Goal: Task Accomplishment & Management: Complete application form

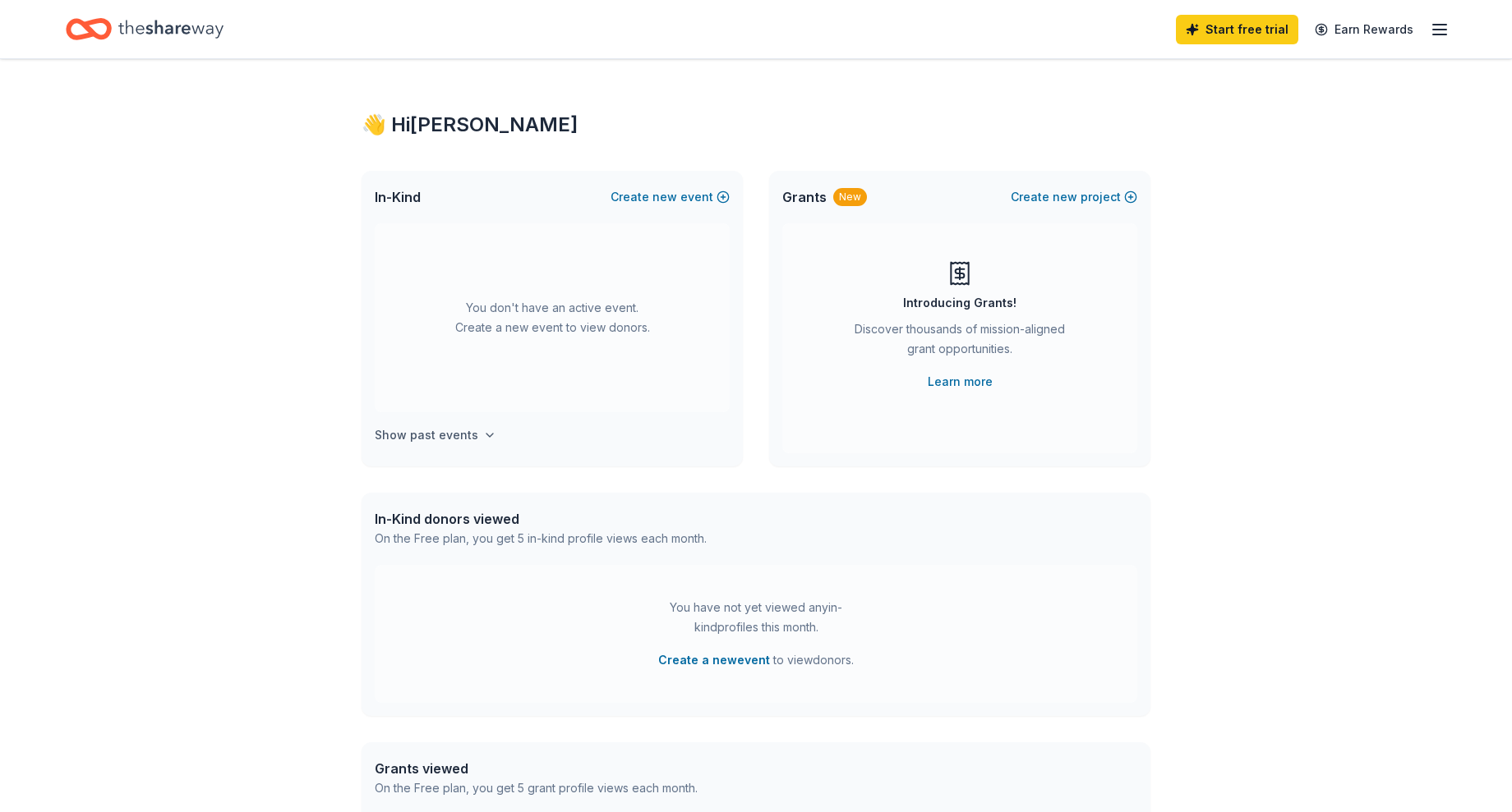
click at [486, 436] on icon "button" at bounding box center [489, 435] width 13 height 13
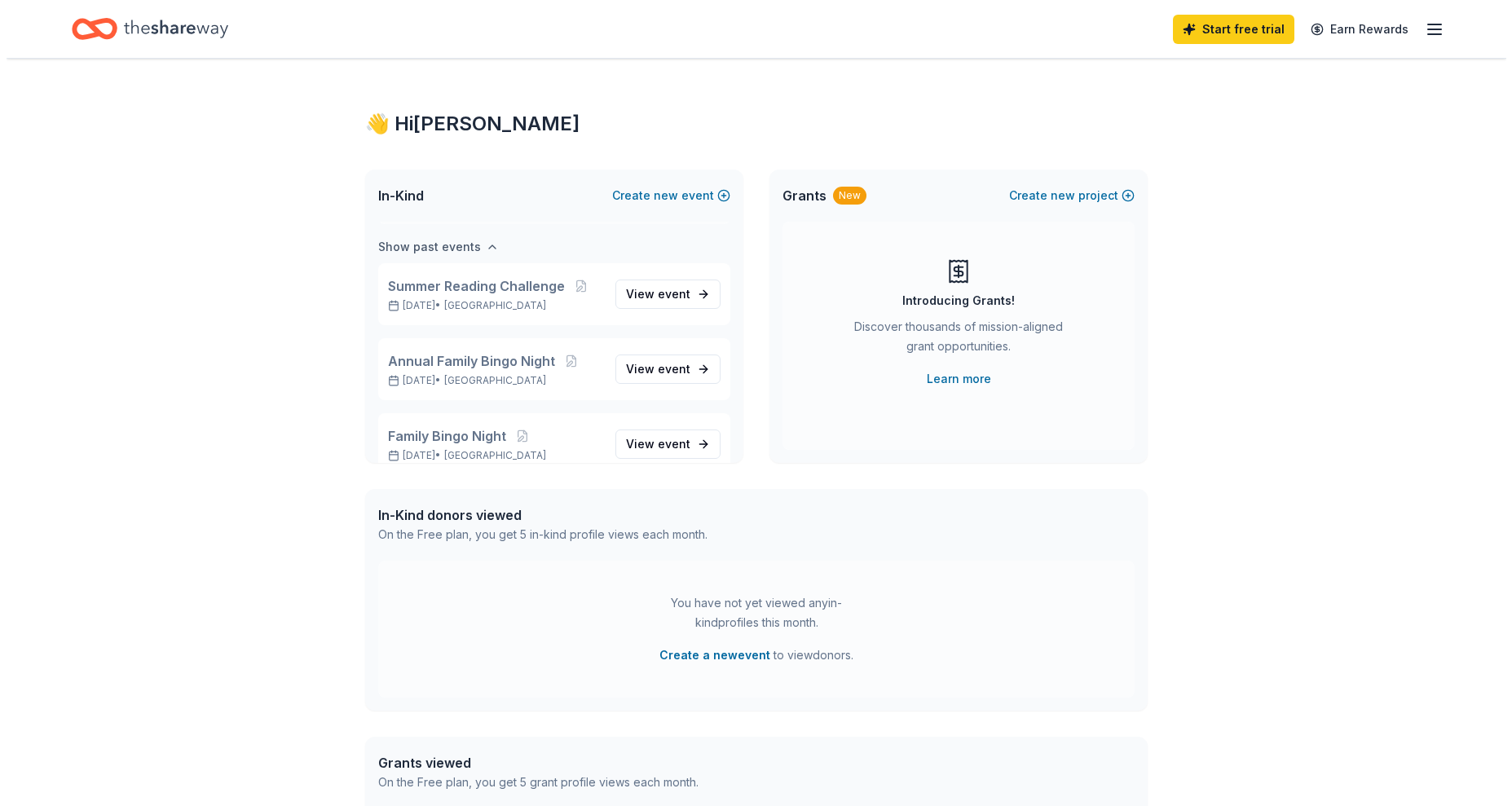
scroll to position [187, 0]
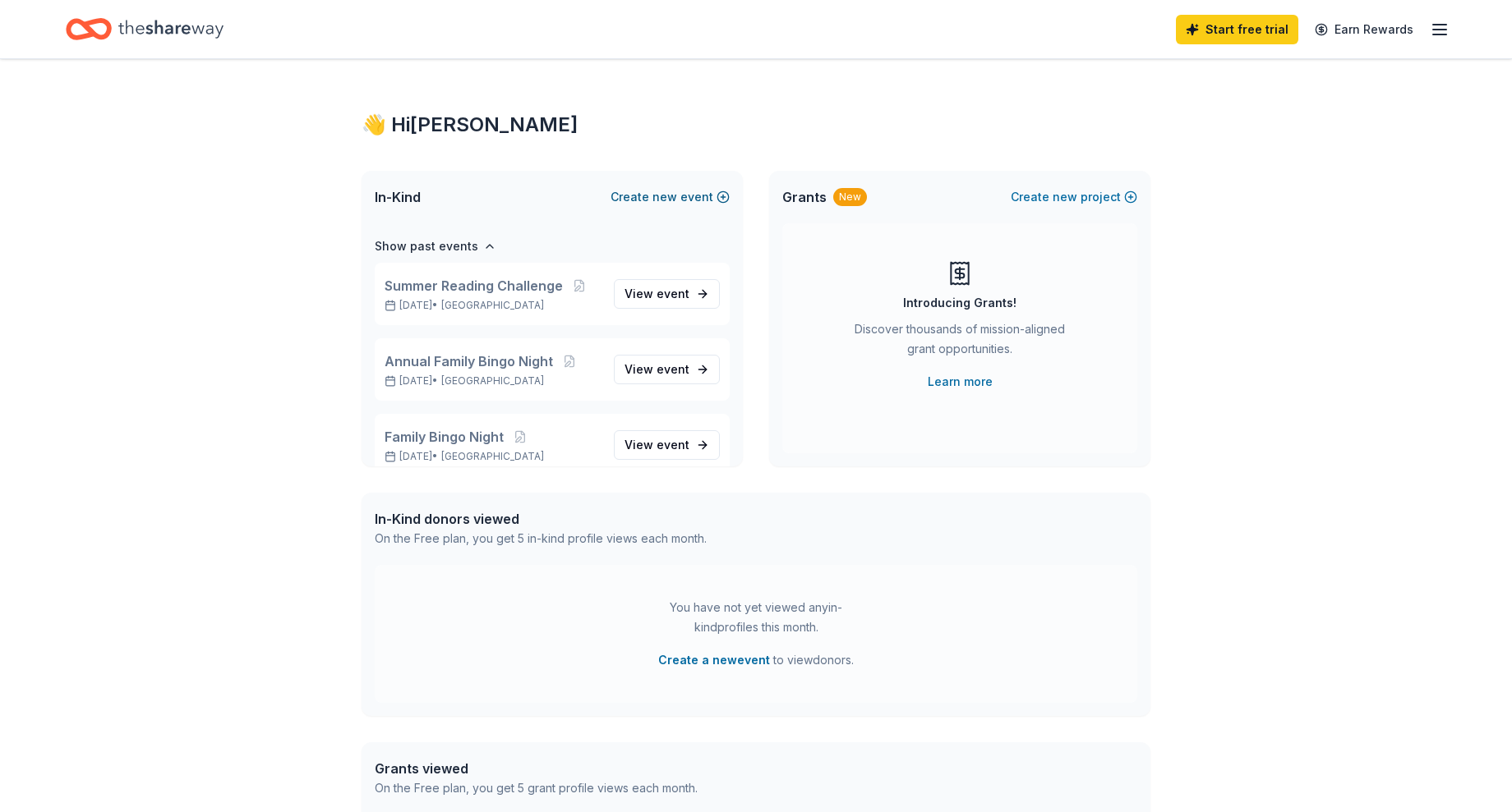
click at [677, 201] on span "new" at bounding box center [664, 196] width 25 height 20
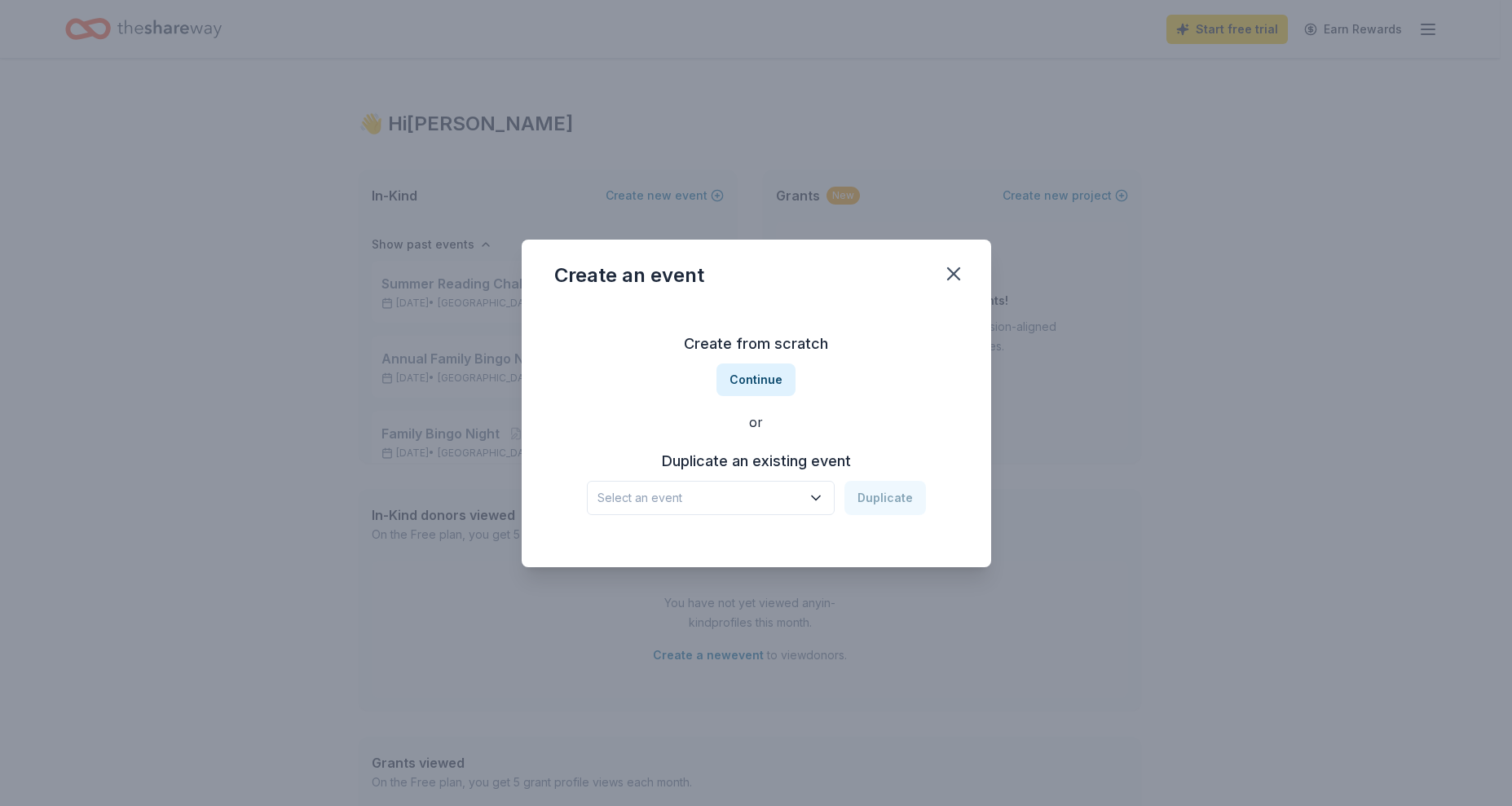
click at [800, 460] on h3 "Duplicate an existing event" at bounding box center [756, 462] width 339 height 26
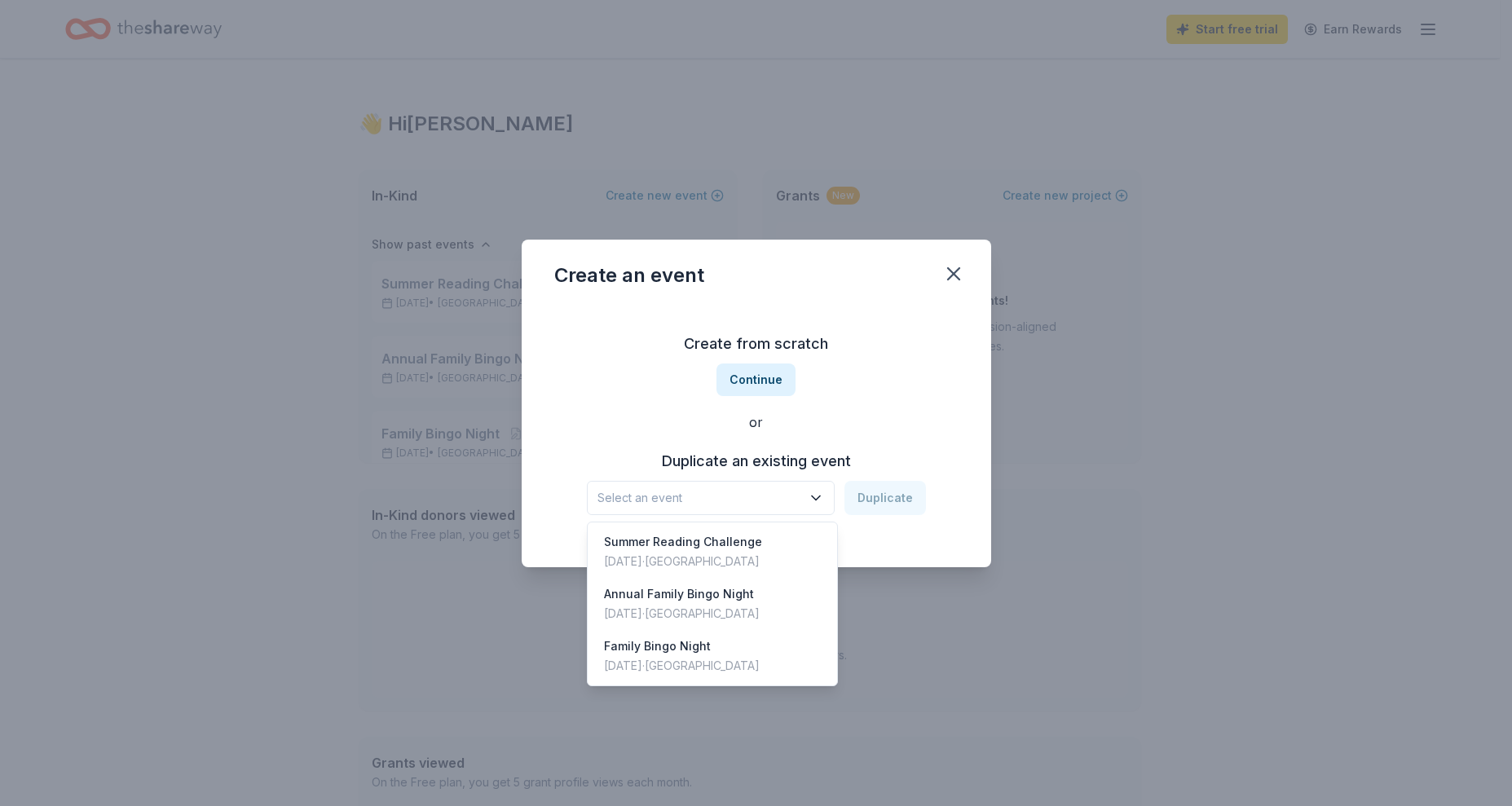
click at [819, 499] on icon "button" at bounding box center [816, 497] width 9 height 4
click at [730, 598] on div "Annual Family Bingo Night" at bounding box center [682, 594] width 156 height 20
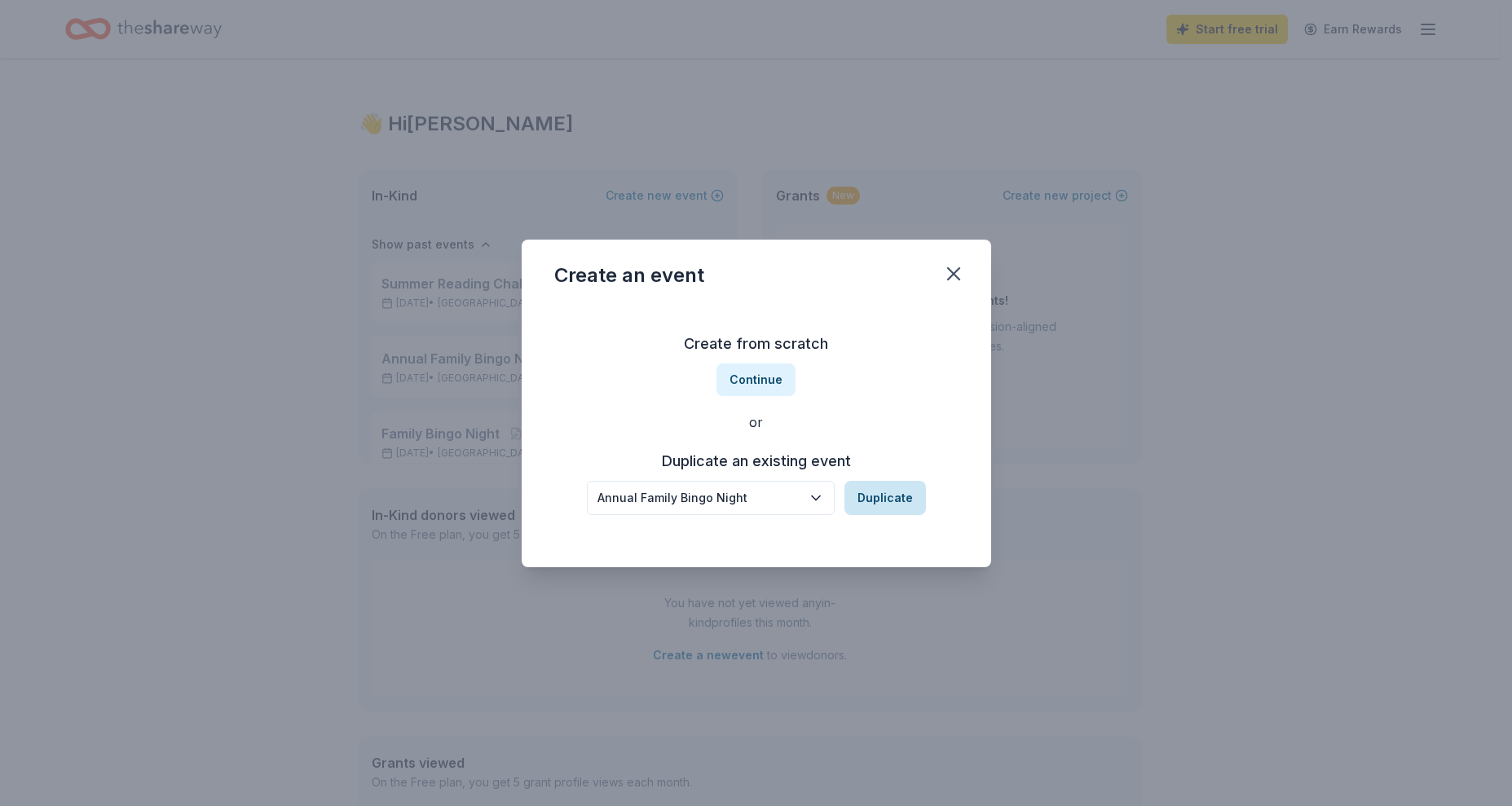
click at [888, 490] on button "Duplicate" at bounding box center [885, 498] width 81 height 34
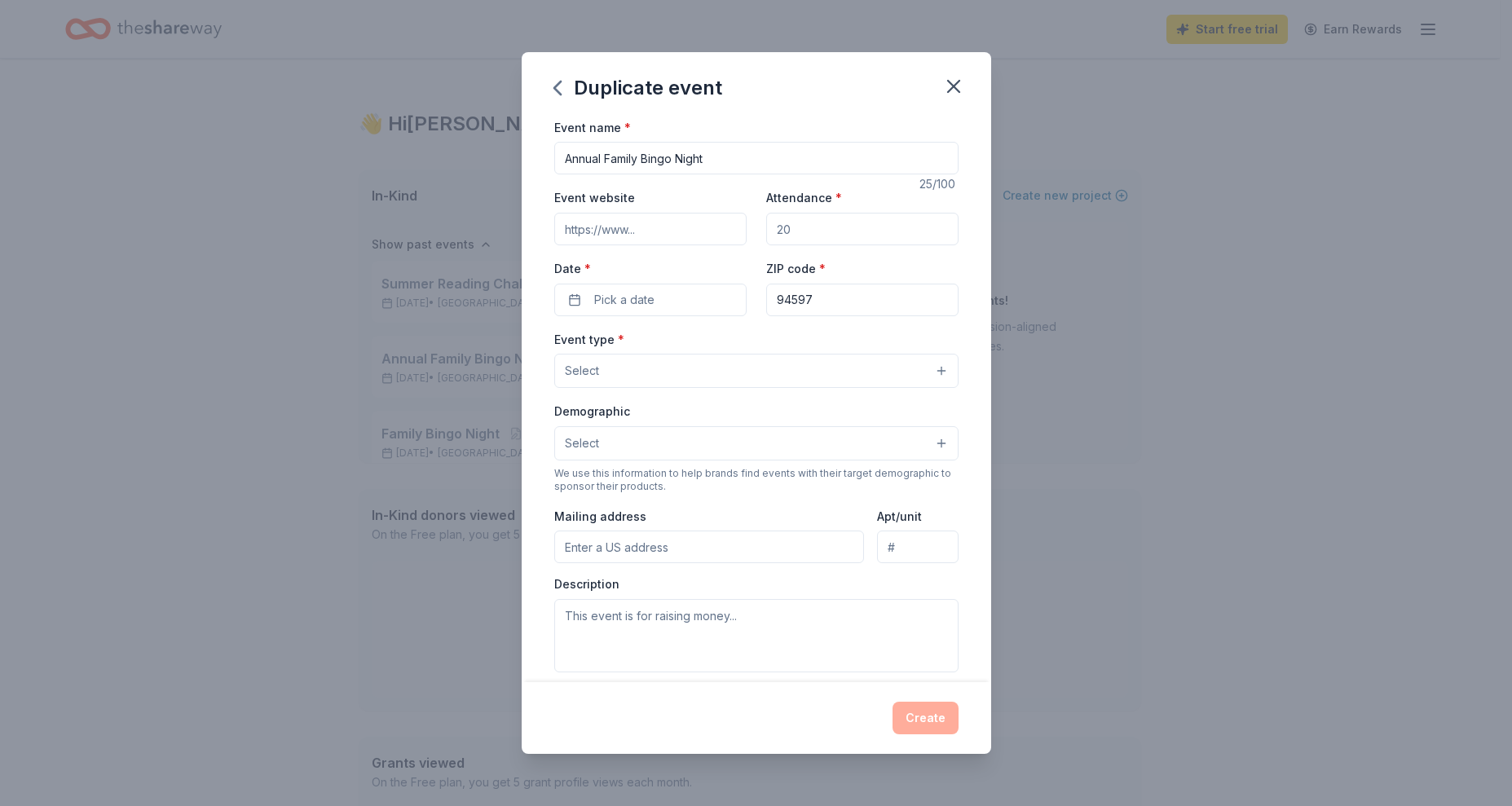
click at [753, 150] on input "Annual Family Bingo Night" at bounding box center [756, 158] width 404 height 32
type input "Annual Family Bingo Night 2025"
click at [719, 227] on input "Event website" at bounding box center [650, 229] width 192 height 32
type input "wccaeagles.org"
click at [847, 227] on input "Attendance *" at bounding box center [862, 229] width 192 height 32
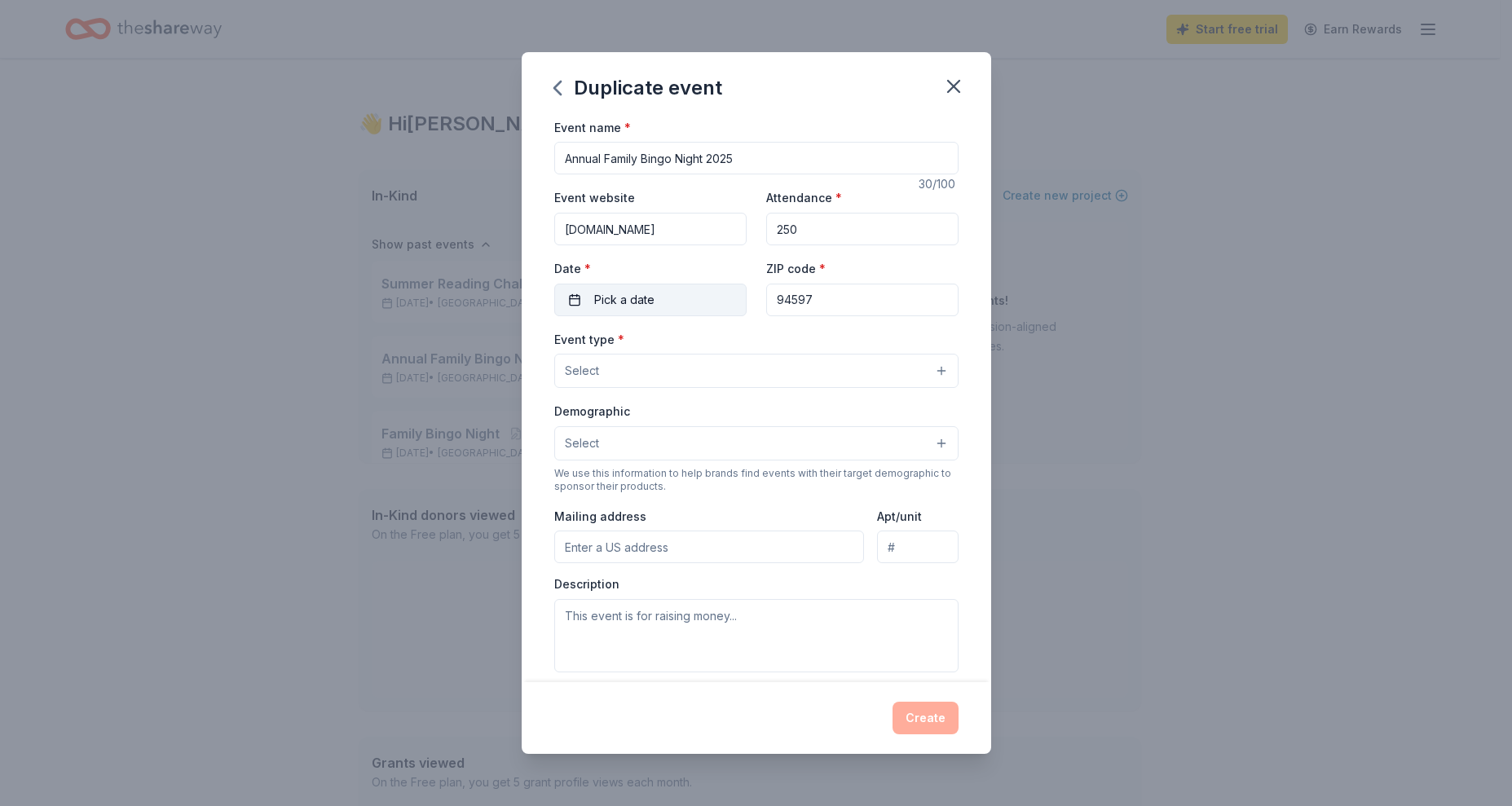
type input "250"
click at [730, 298] on button "Pick a date" at bounding box center [650, 300] width 192 height 32
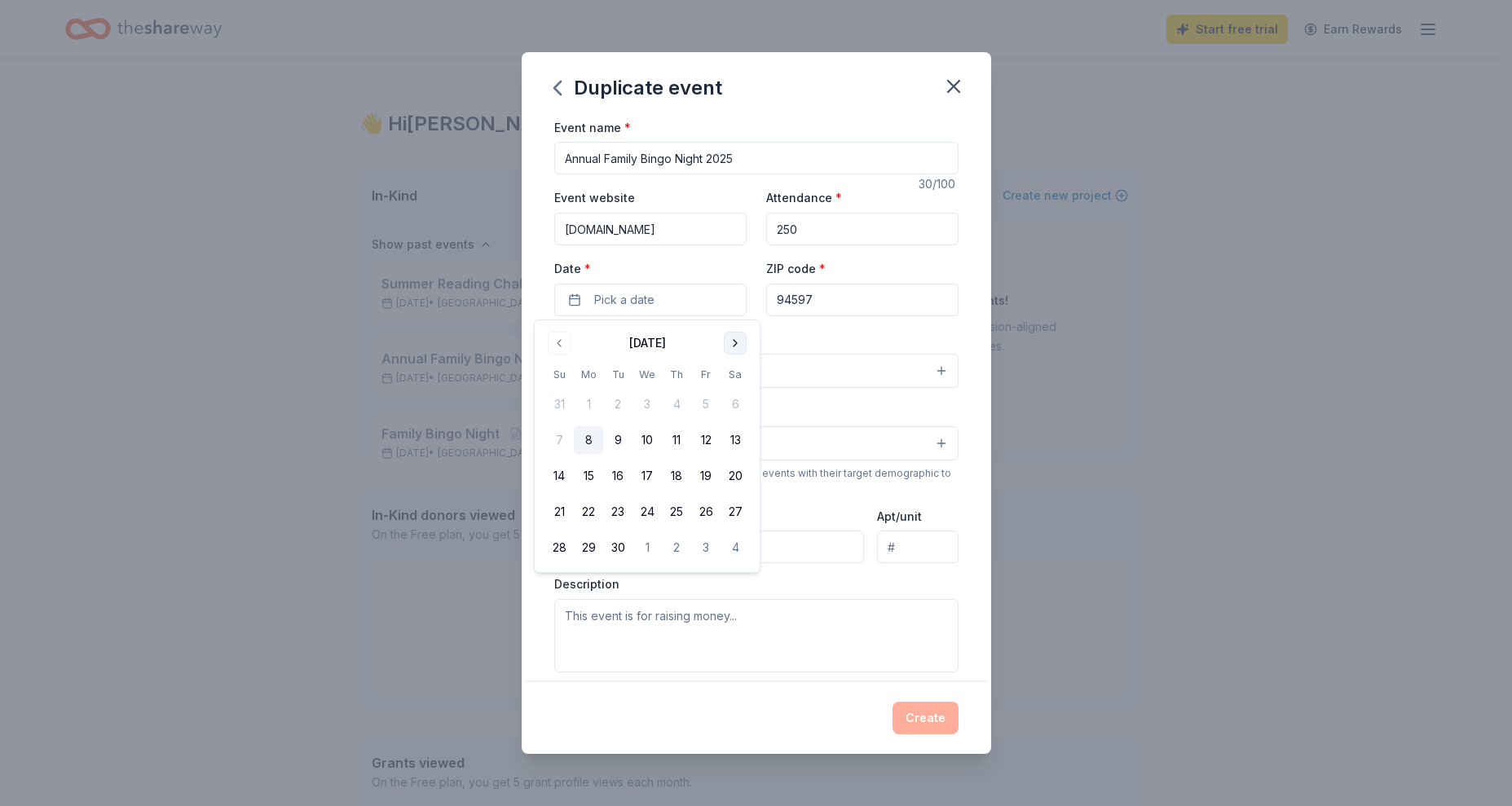
click at [740, 348] on button "Go to next month" at bounding box center [735, 343] width 23 height 23
click at [677, 511] on button "23" at bounding box center [676, 512] width 29 height 29
click at [1147, 563] on div "Duplicate event Event name * Annual Family Bingo Night 2025 30 /100 Event websi…" at bounding box center [756, 403] width 1512 height 806
click at [930, 370] on button "Select" at bounding box center [756, 371] width 404 height 34
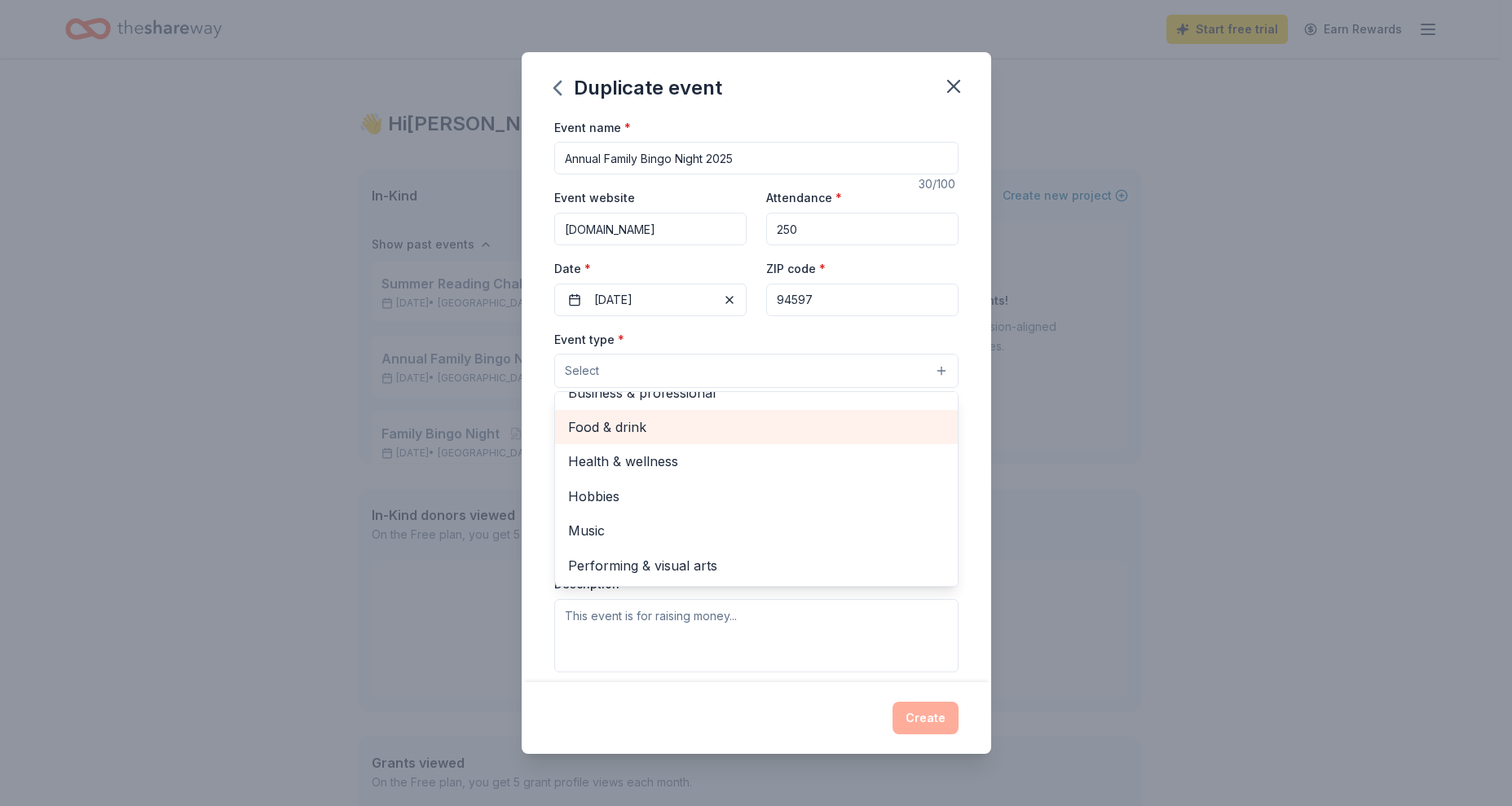
scroll to position [0, 0]
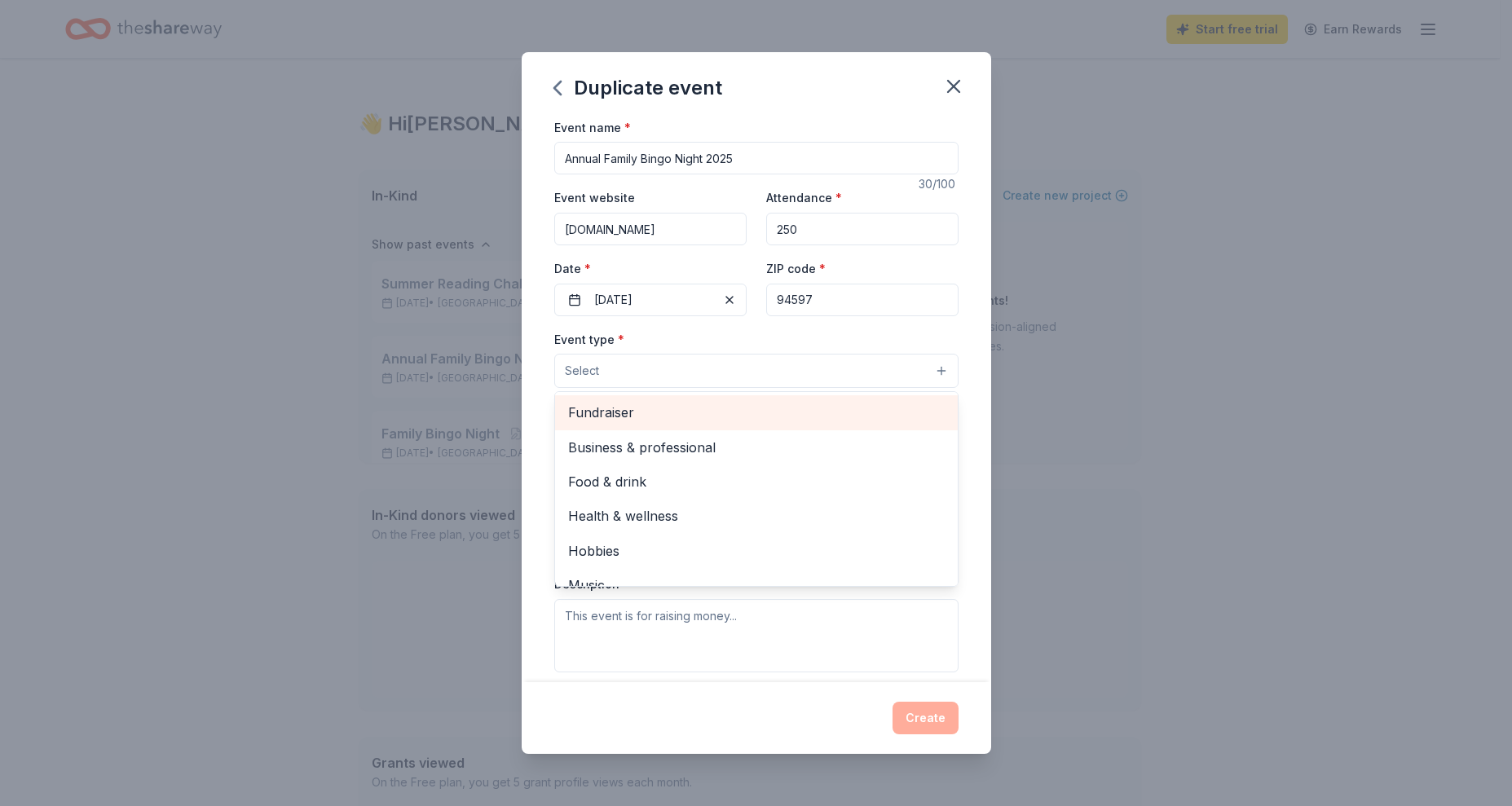
click at [621, 422] on span "Fundraiser" at bounding box center [756, 412] width 377 height 21
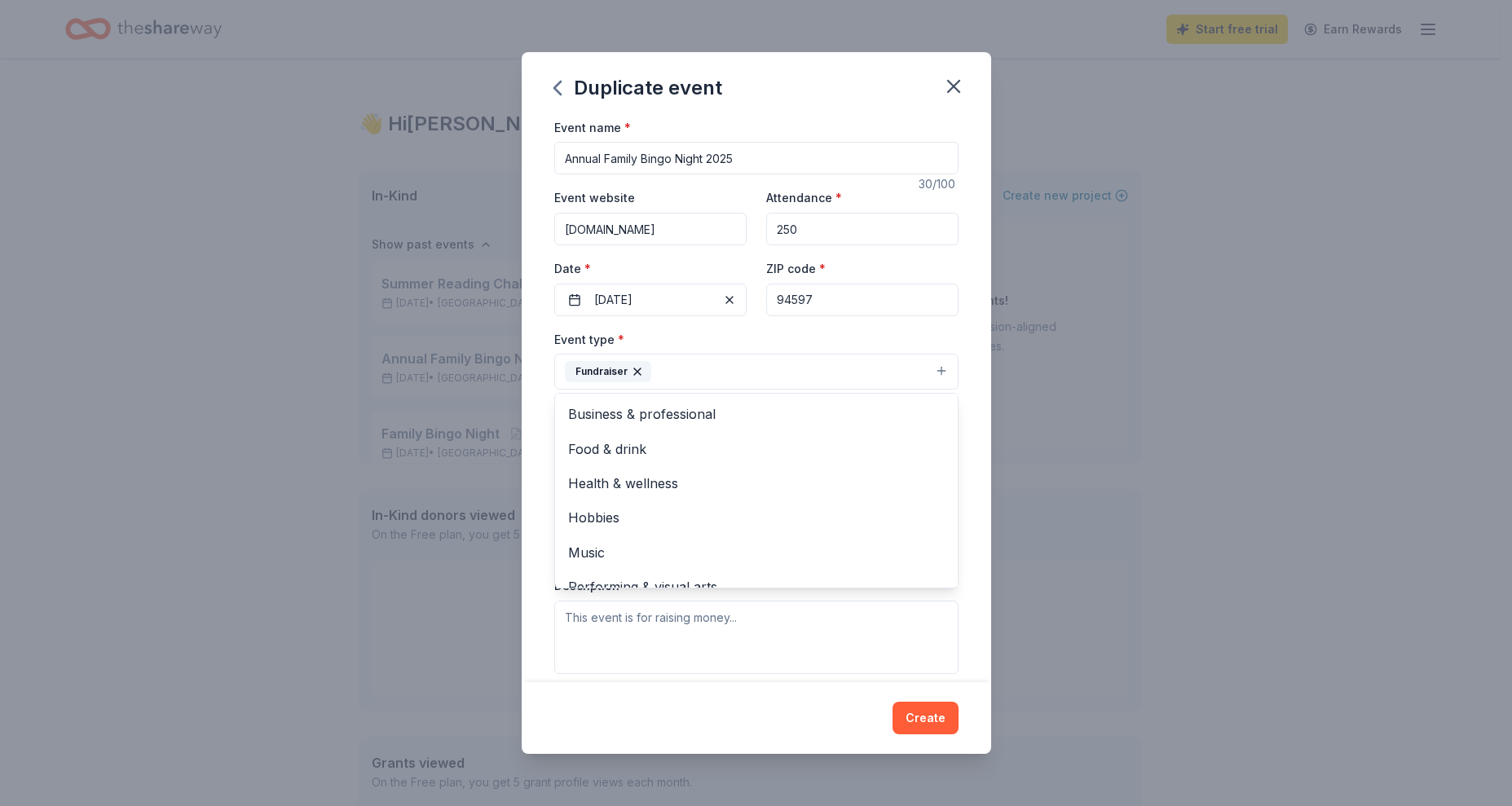
click at [1177, 450] on div "Duplicate event Event name * Annual Family Bingo Night 2025 30 /100 Event websi…" at bounding box center [756, 403] width 1512 height 806
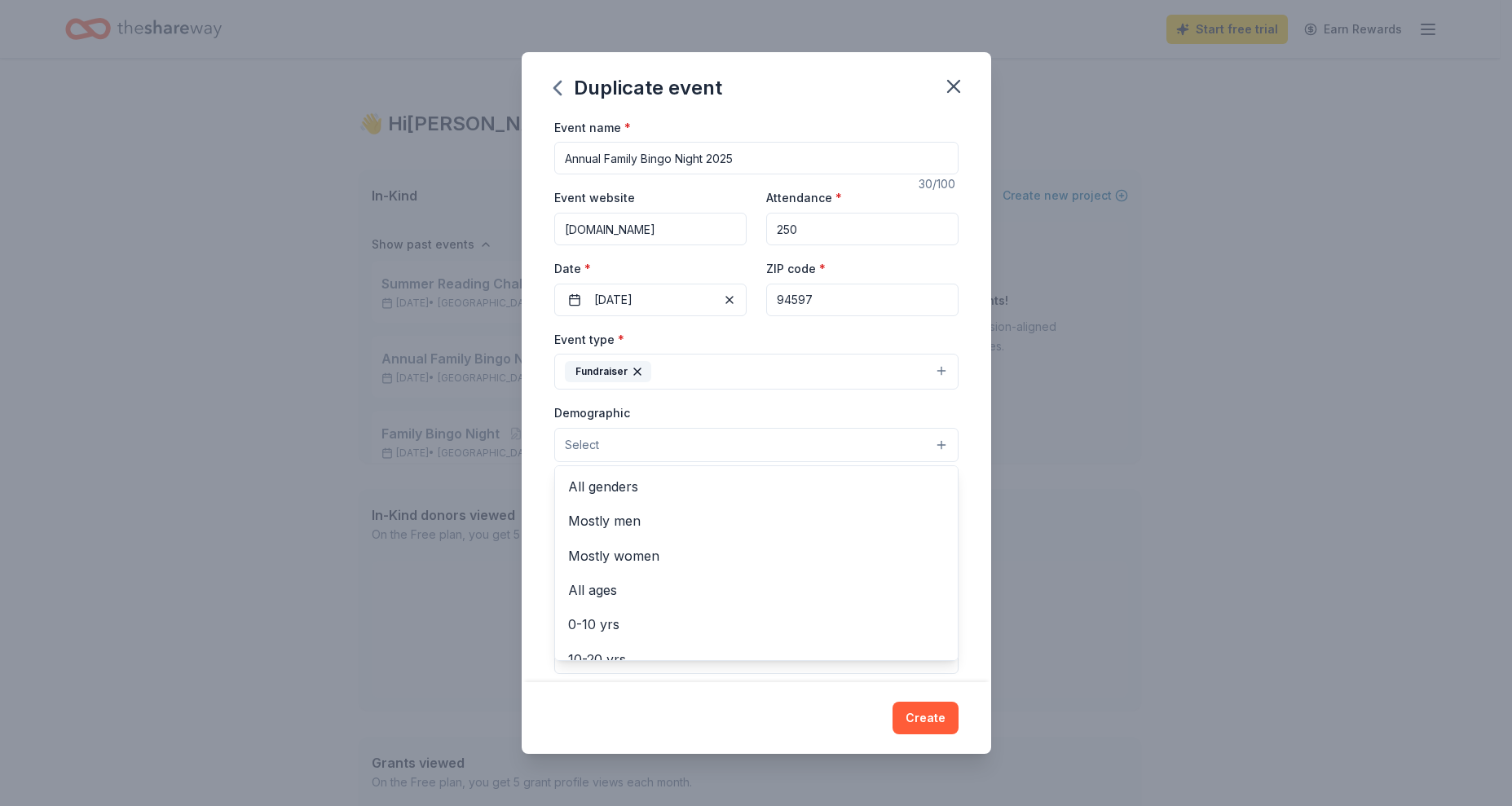
click at [926, 448] on button "Select" at bounding box center [756, 445] width 404 height 34
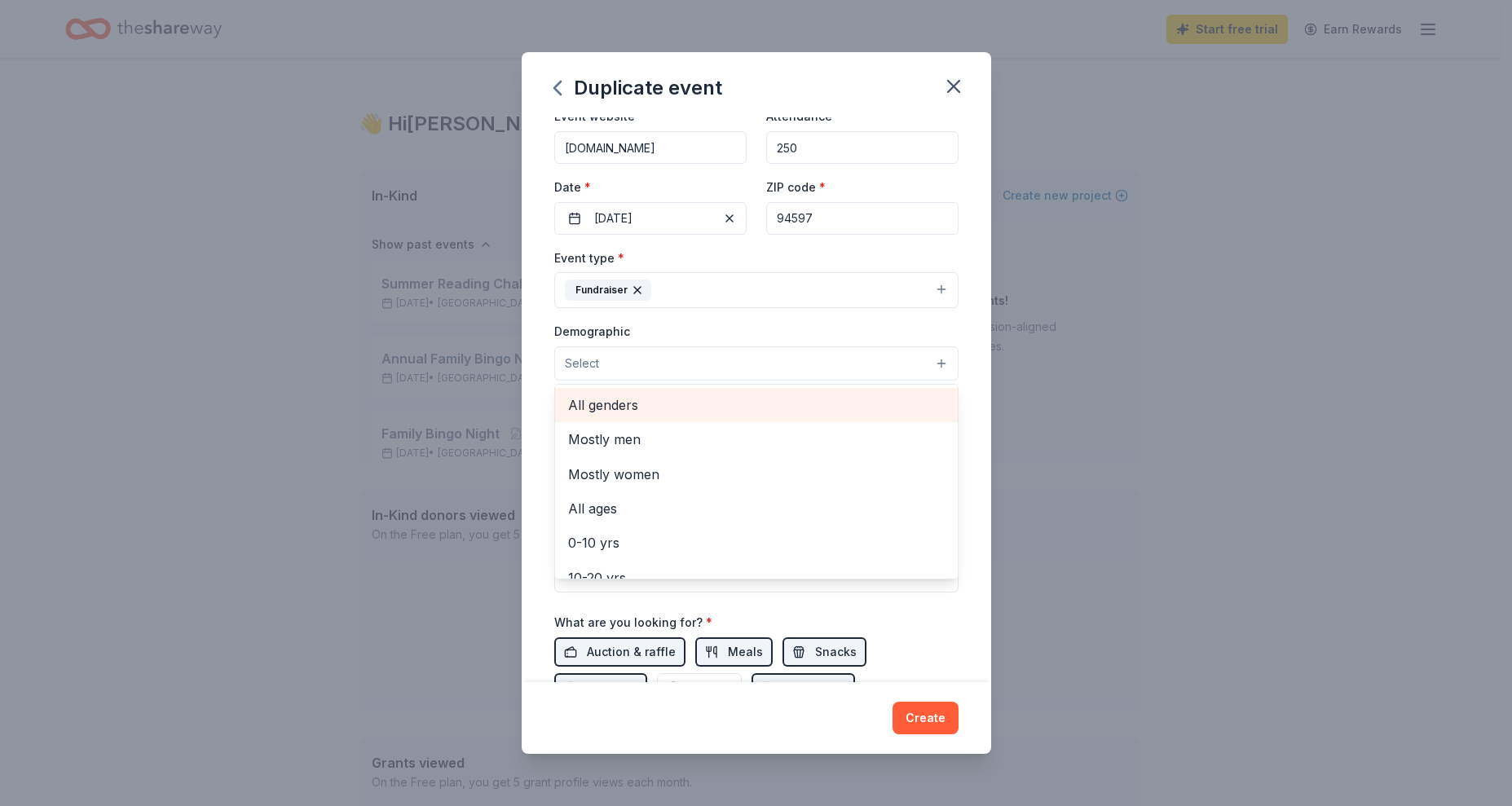
click at [620, 405] on span "All genders" at bounding box center [756, 405] width 377 height 21
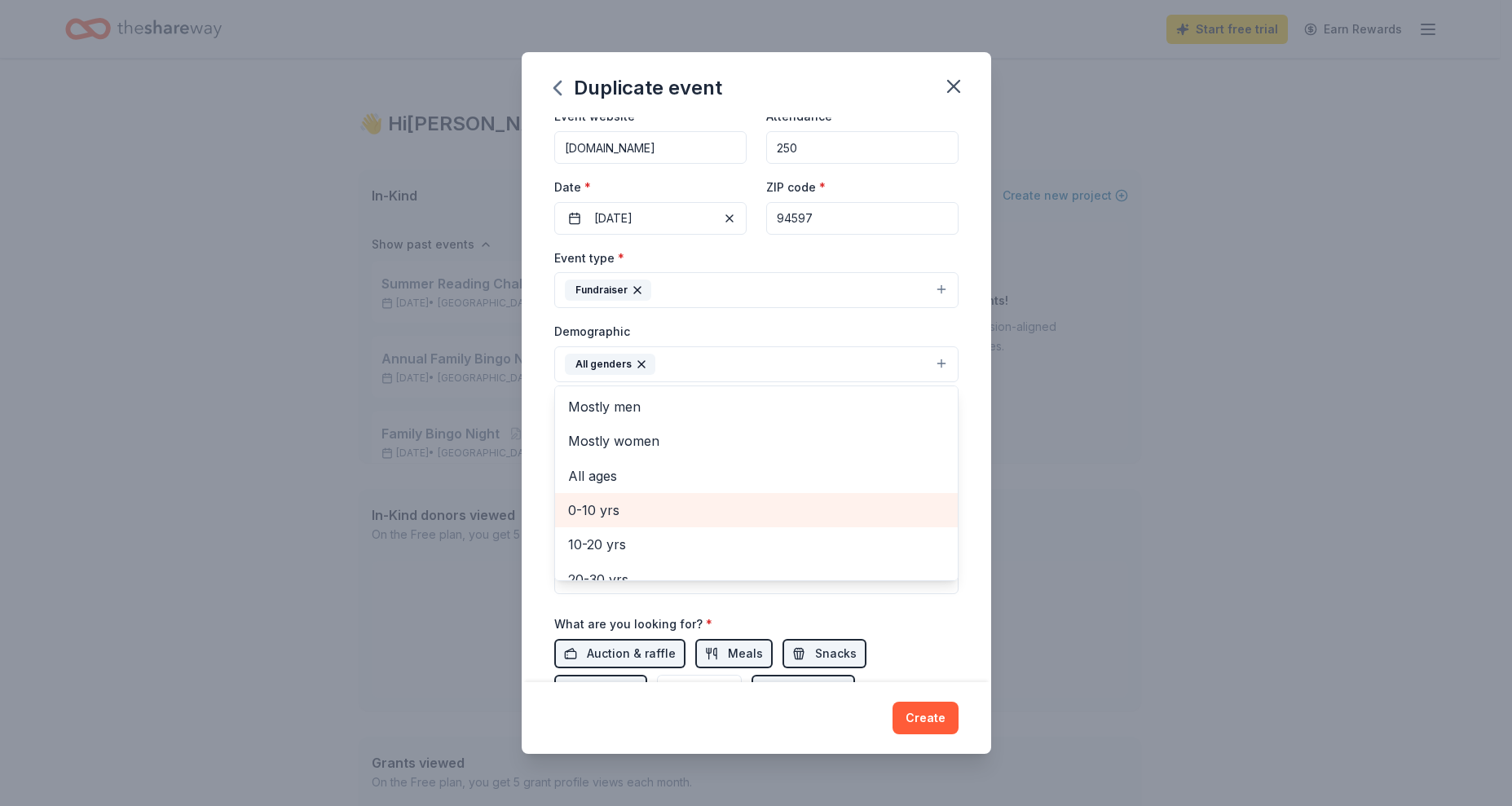
click at [623, 509] on span "0-10 yrs" at bounding box center [756, 510] width 377 height 21
click at [668, 509] on span "10-20 yrs" at bounding box center [756, 510] width 377 height 21
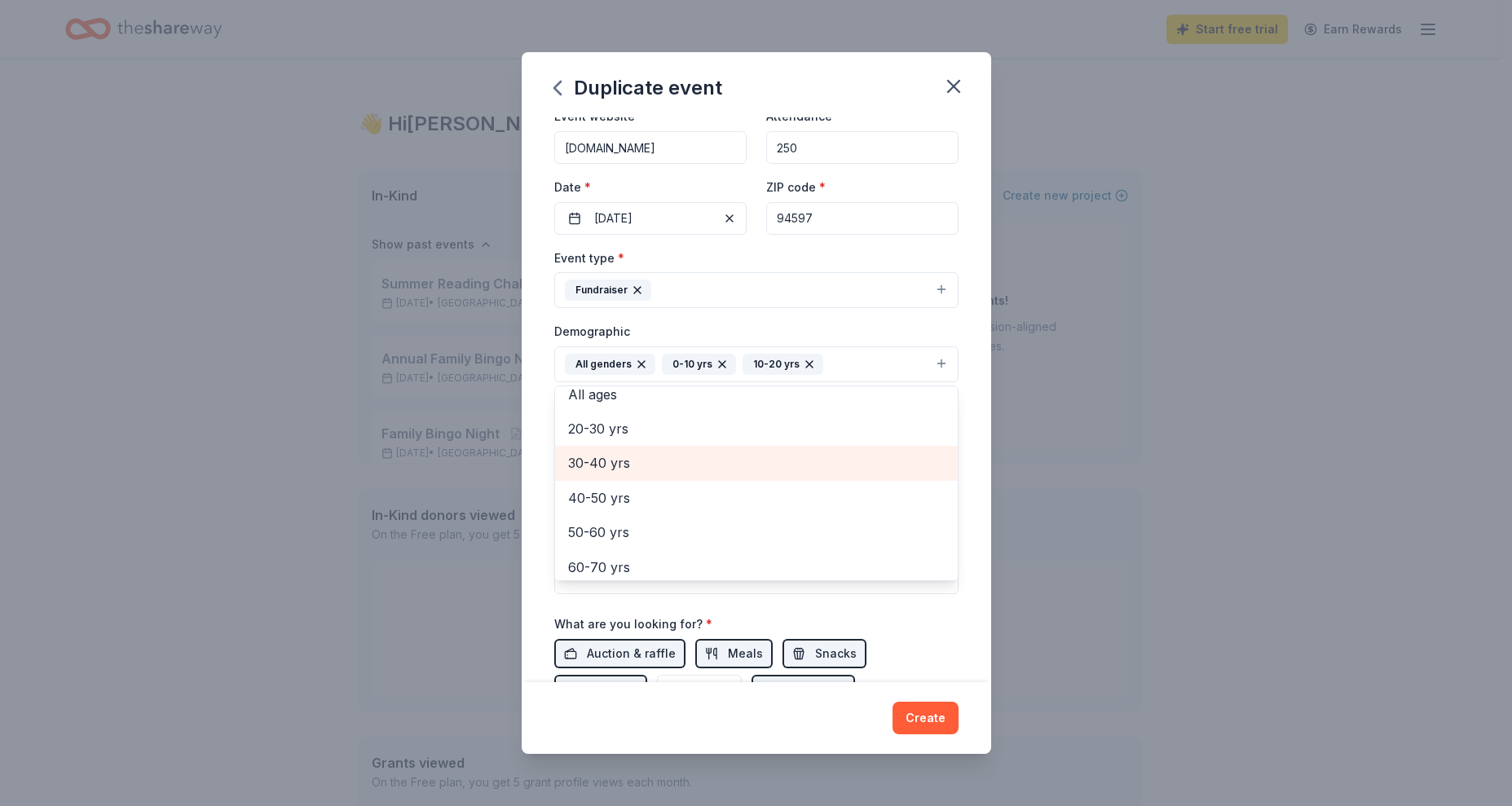
click at [636, 464] on span "30-40 yrs" at bounding box center [756, 462] width 377 height 21
click at [636, 464] on span "40-50 yrs" at bounding box center [756, 462] width 377 height 21
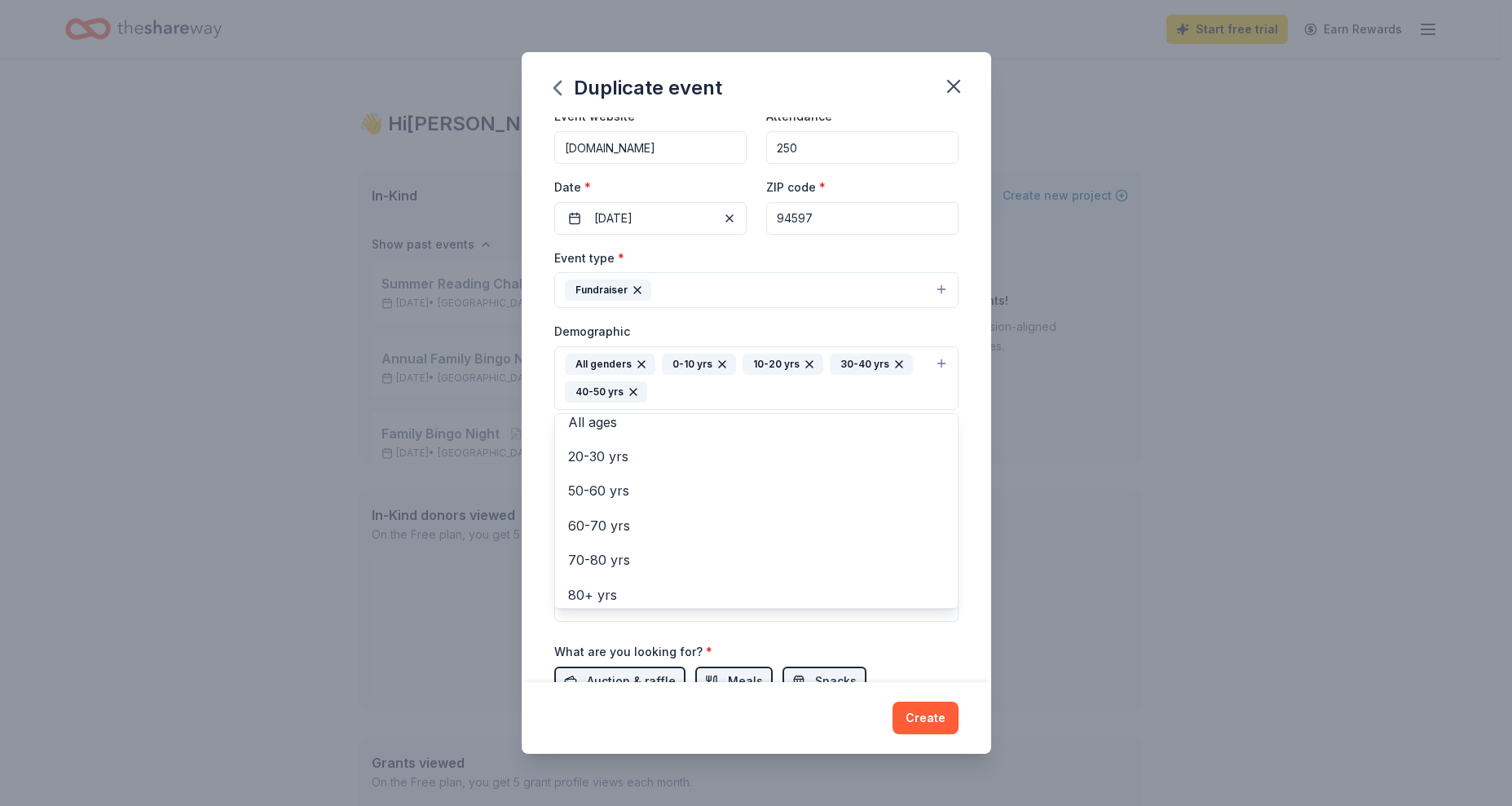
click at [1130, 539] on div "Duplicate event Event name * Annual Family Bingo Night 2025 30 /100 Event websi…" at bounding box center [756, 403] width 1512 height 806
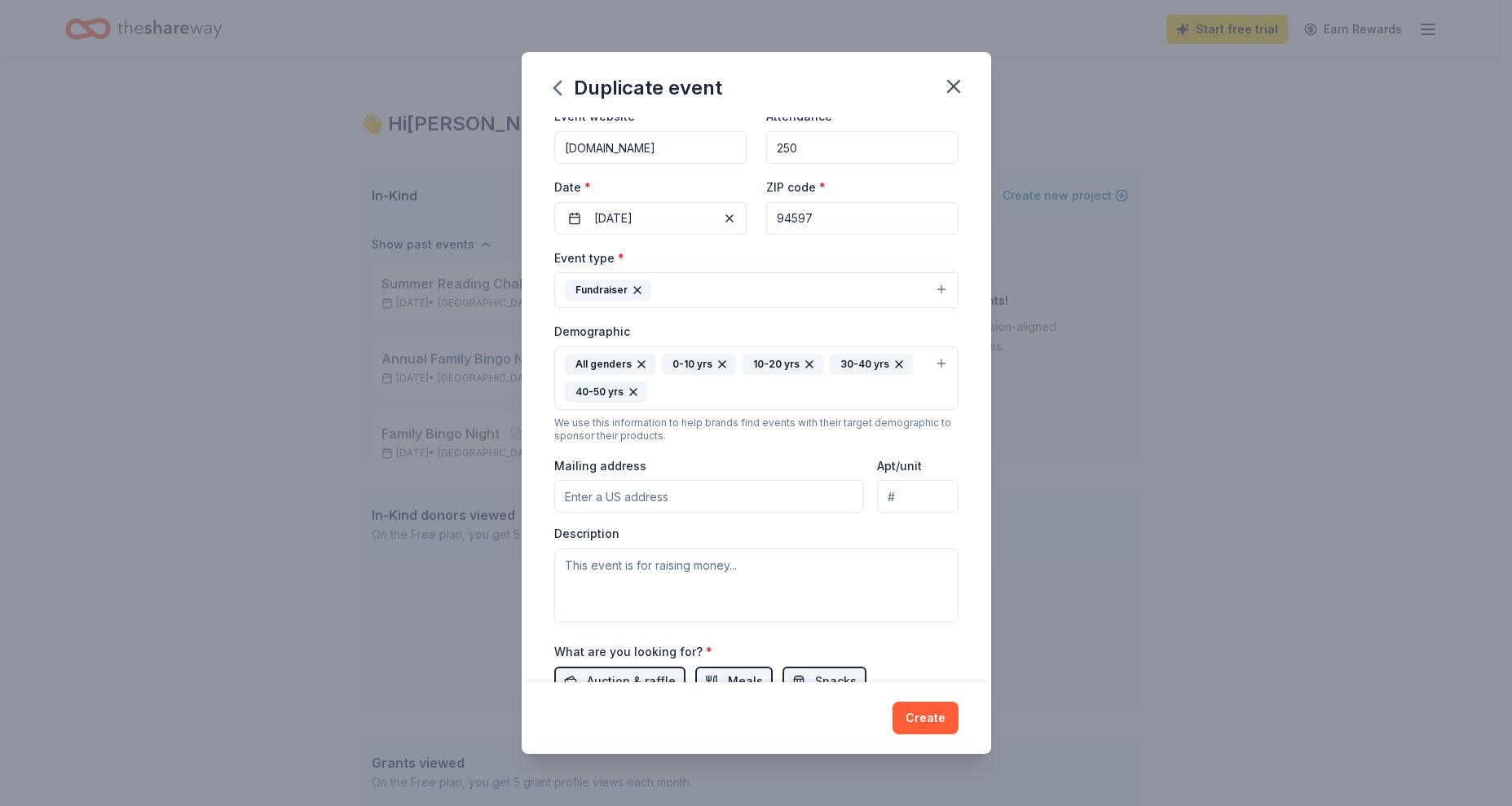
click at [714, 489] on input "Mailing address" at bounding box center [709, 497] width 310 height 32
click at [785, 506] on input "officemanager@wccaeagles.org" at bounding box center [709, 497] width 310 height 32
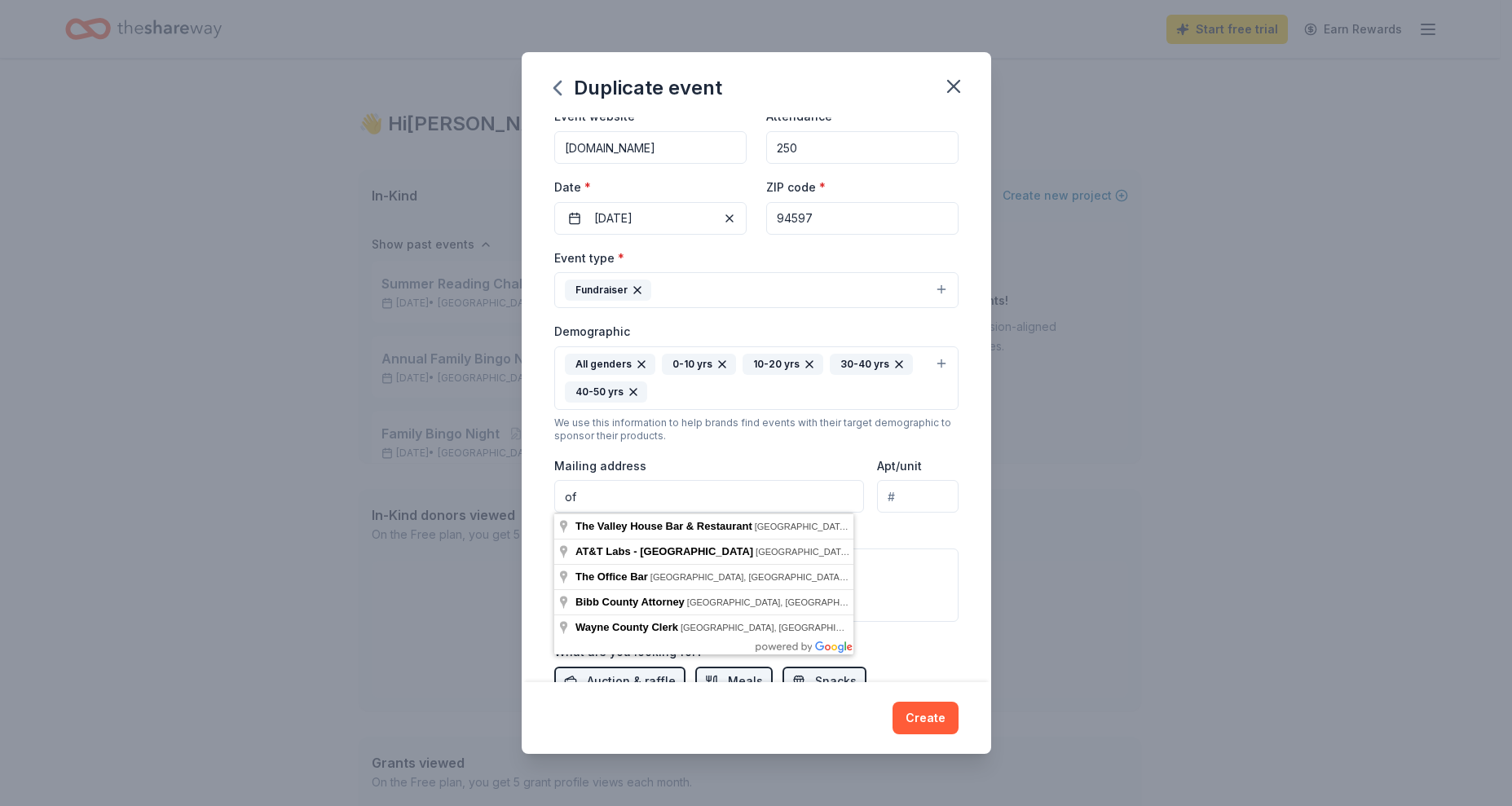
type input "o"
type input "2336 Buena Vista Ave."
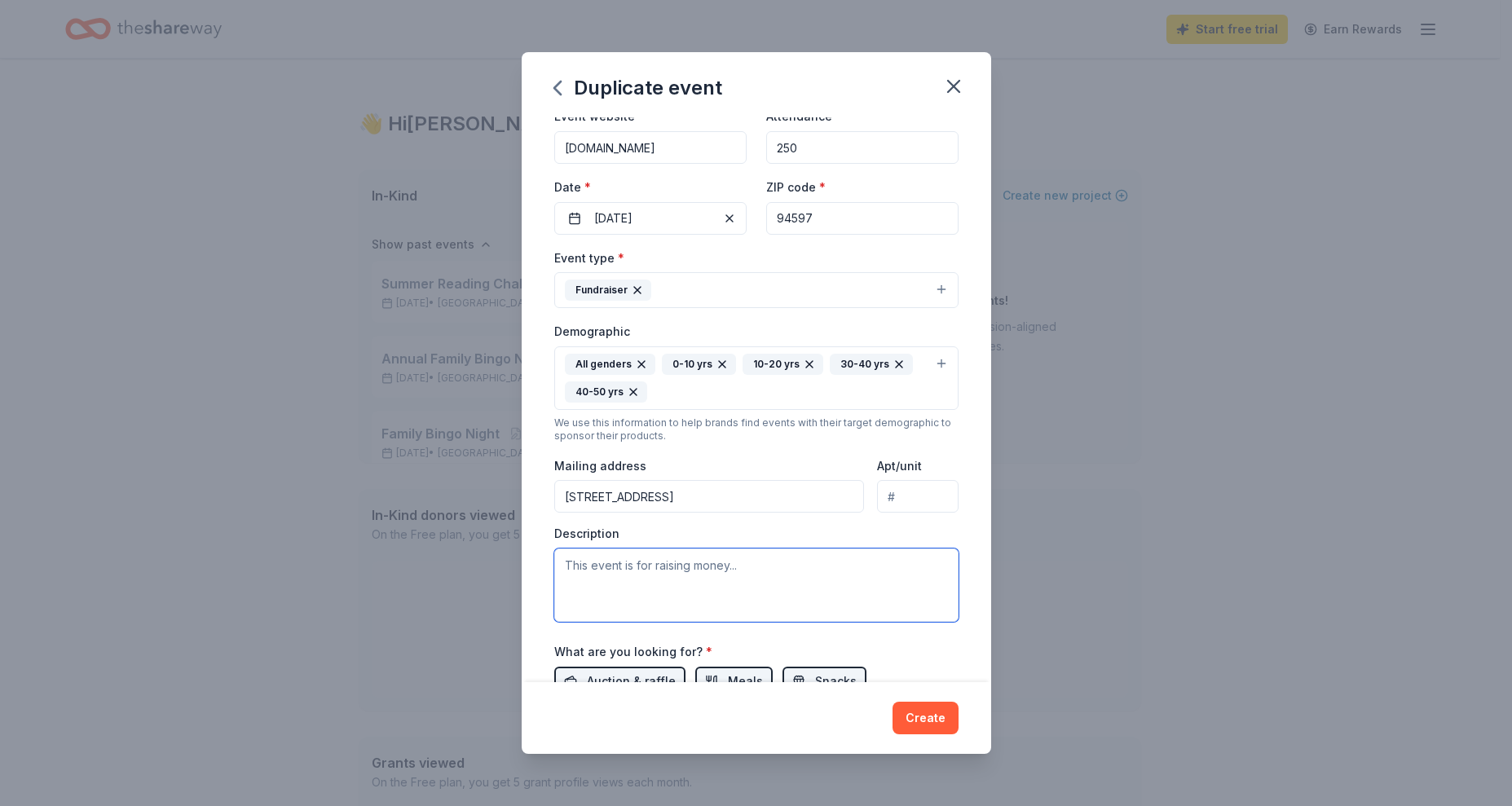
click at [638, 579] on textarea at bounding box center [756, 585] width 404 height 74
paste textarea "Walnut Creek Christian Academy is a local non-profit school that has been provi…"
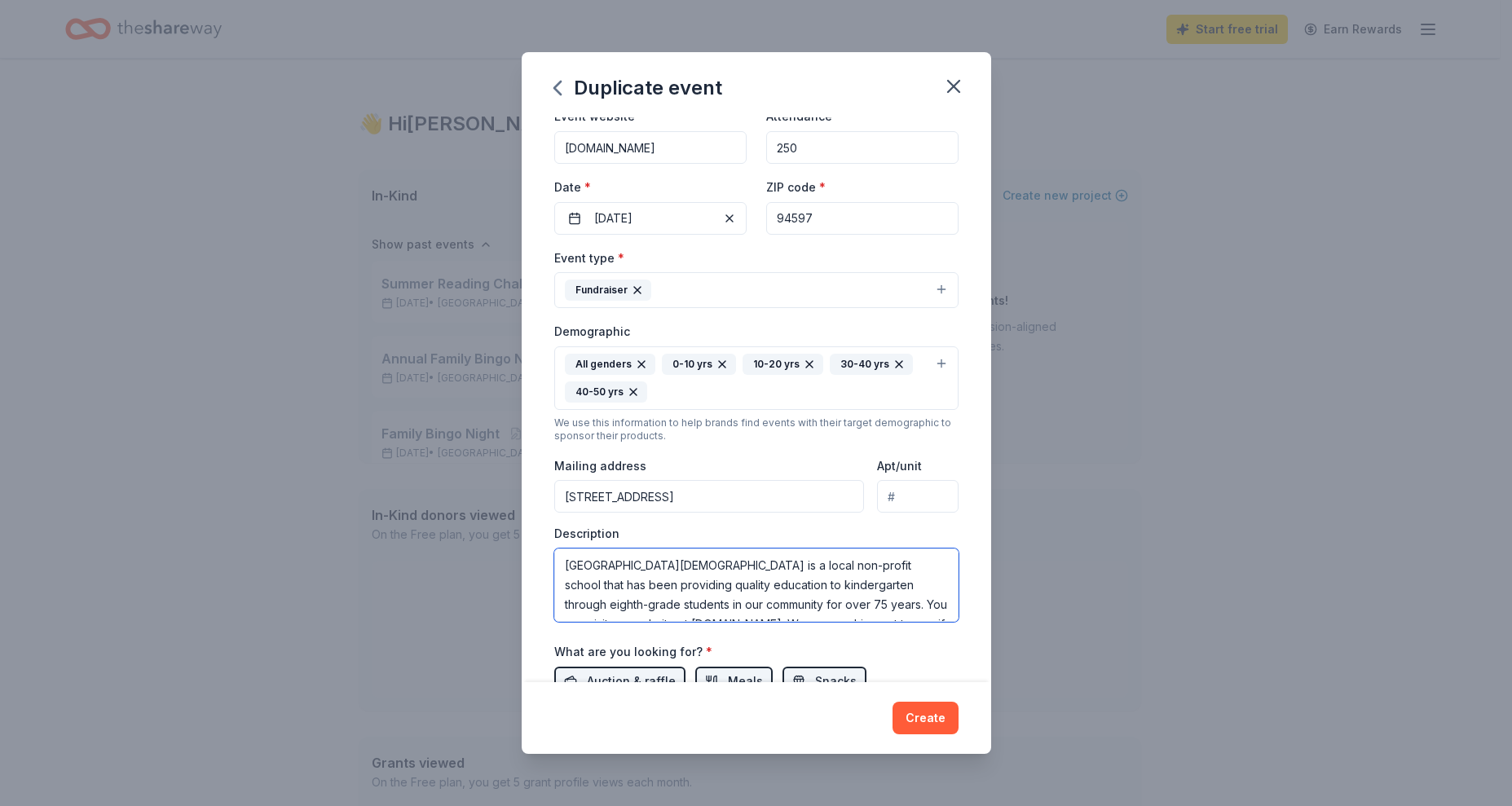
scroll to position [148, 0]
type textarea "Walnut Creek Christian Academy is a local non-profit school that has been provi…"
drag, startPoint x: 1154, startPoint y: 501, endPoint x: 895, endPoint y: 75, distance: 498.6
click at [1153, 501] on div "Duplicate event Event name * Annual Family Bingo Night 2025 30 /100 Event websi…" at bounding box center [756, 403] width 1512 height 806
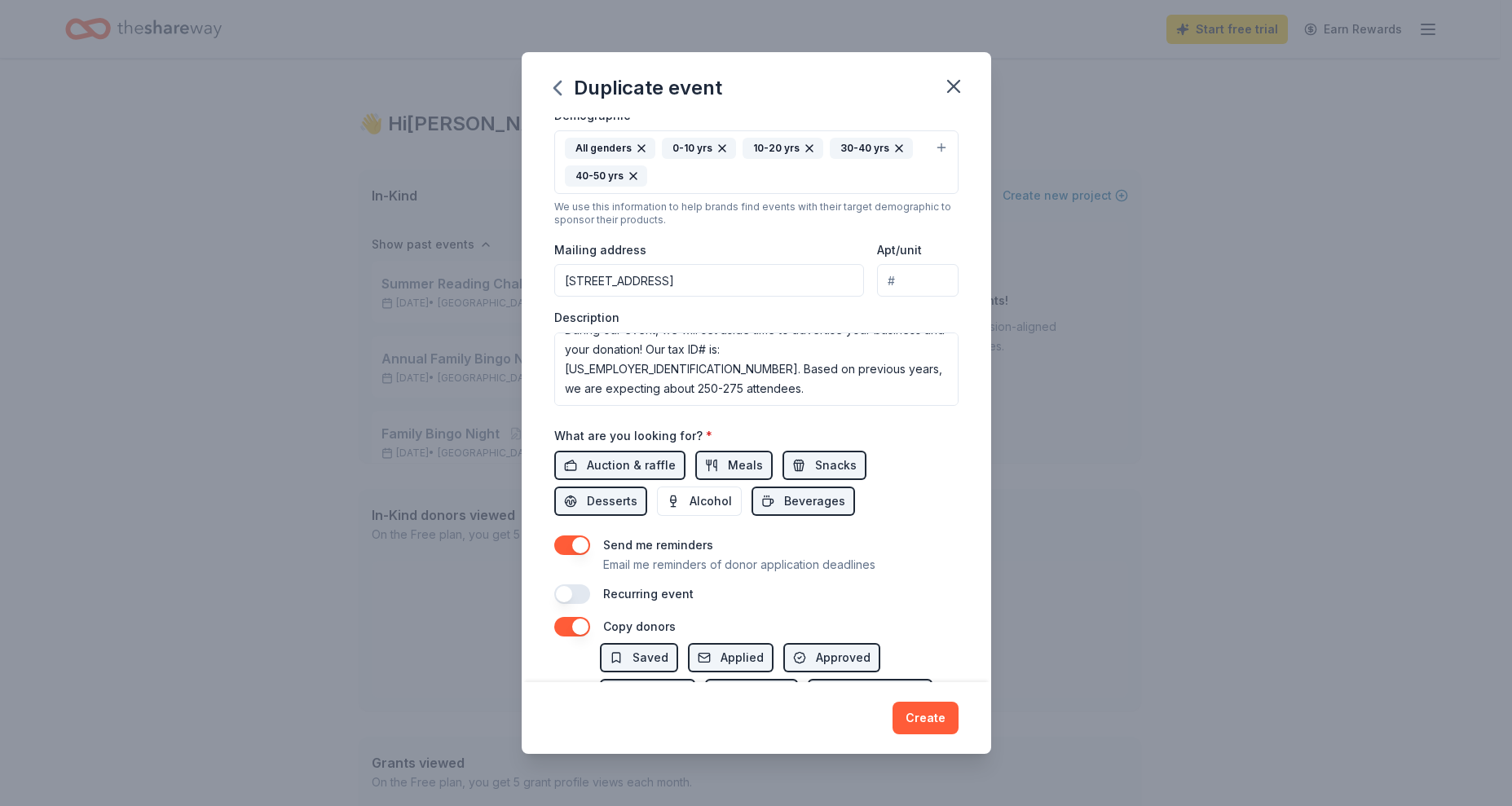
scroll to position [326, 0]
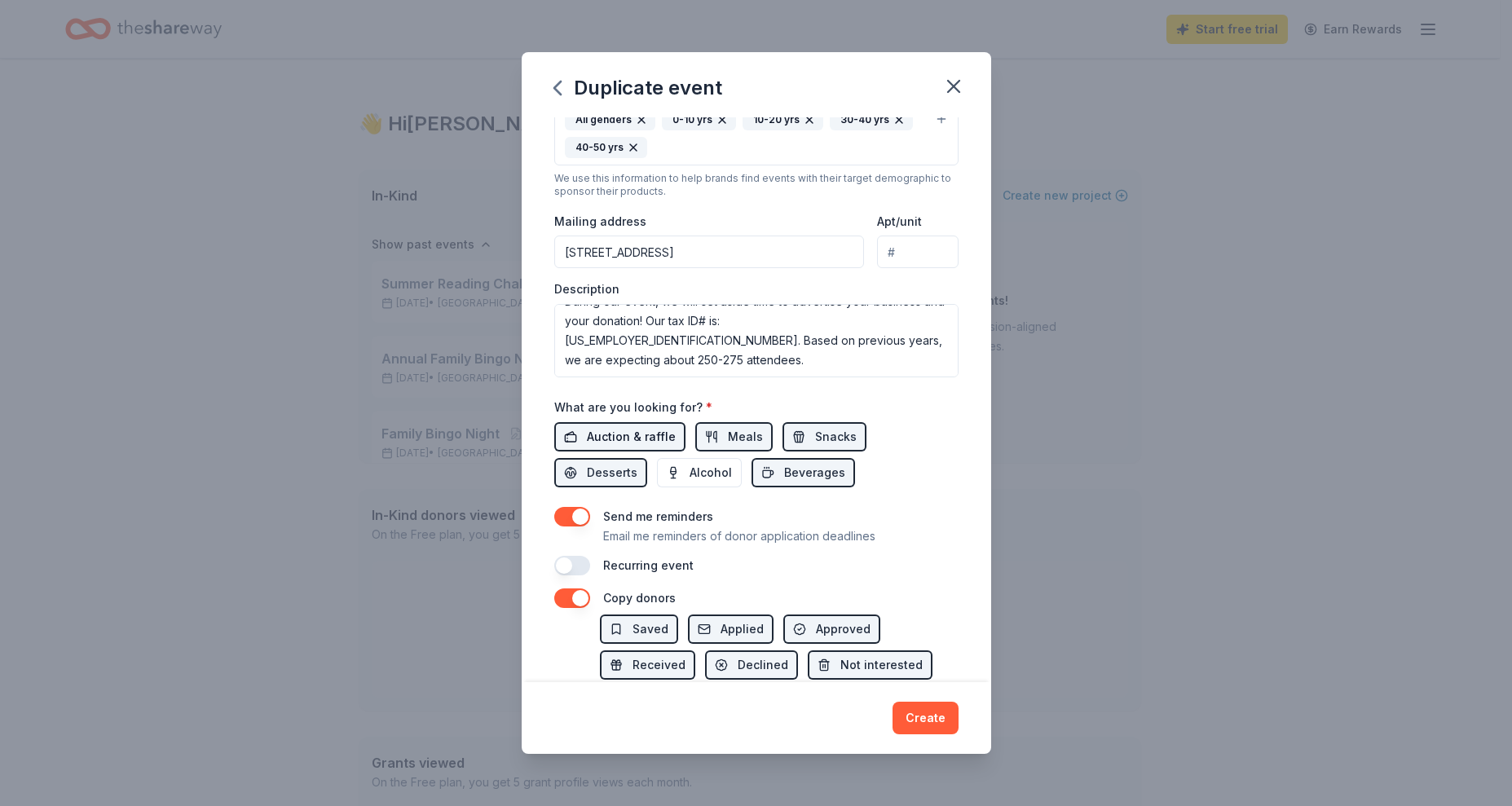
click at [650, 437] on span "Auction & raffle" at bounding box center [632, 437] width 89 height 20
click at [748, 433] on span "Meals" at bounding box center [745, 437] width 35 height 20
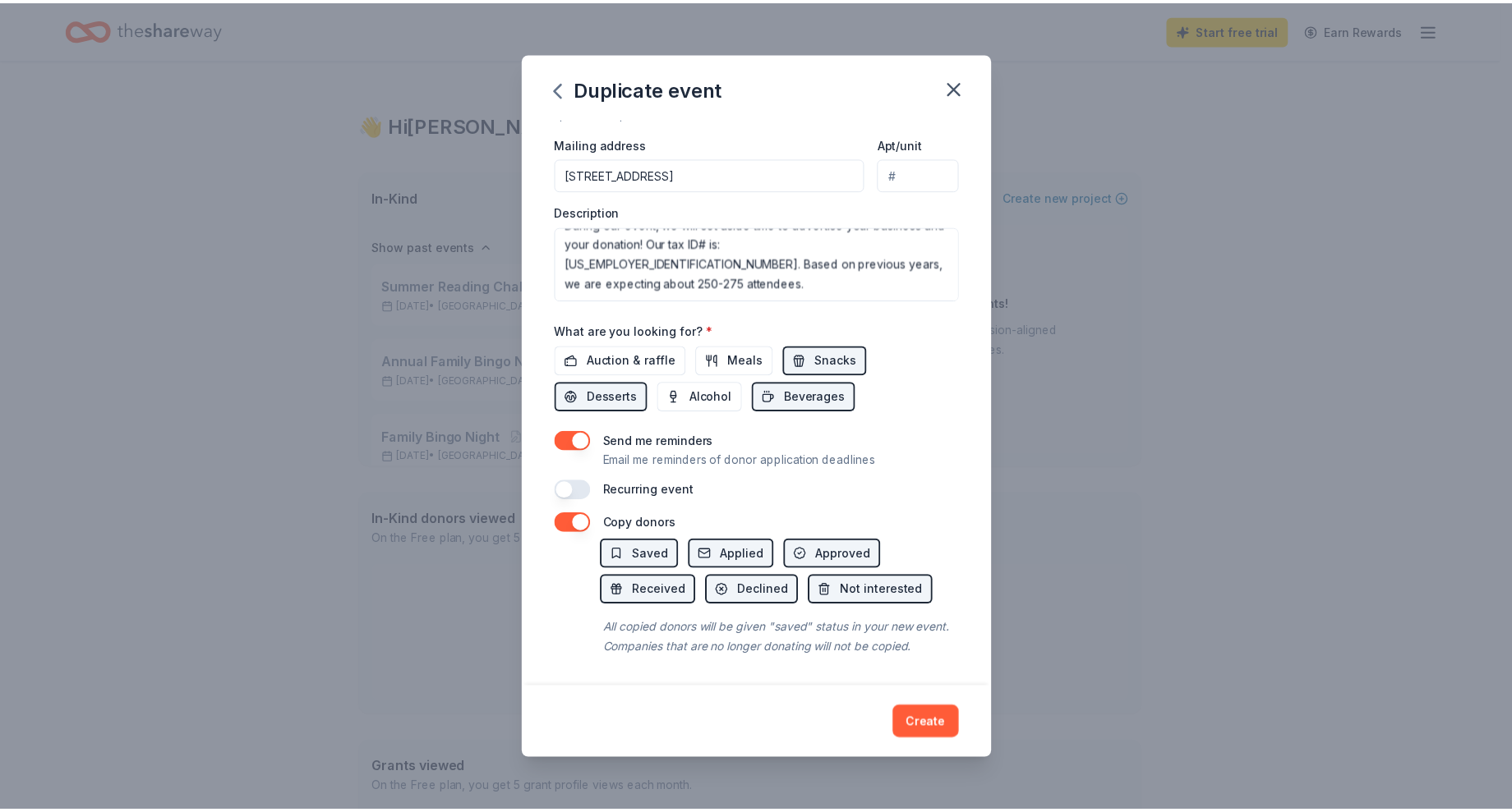
scroll to position [428, 0]
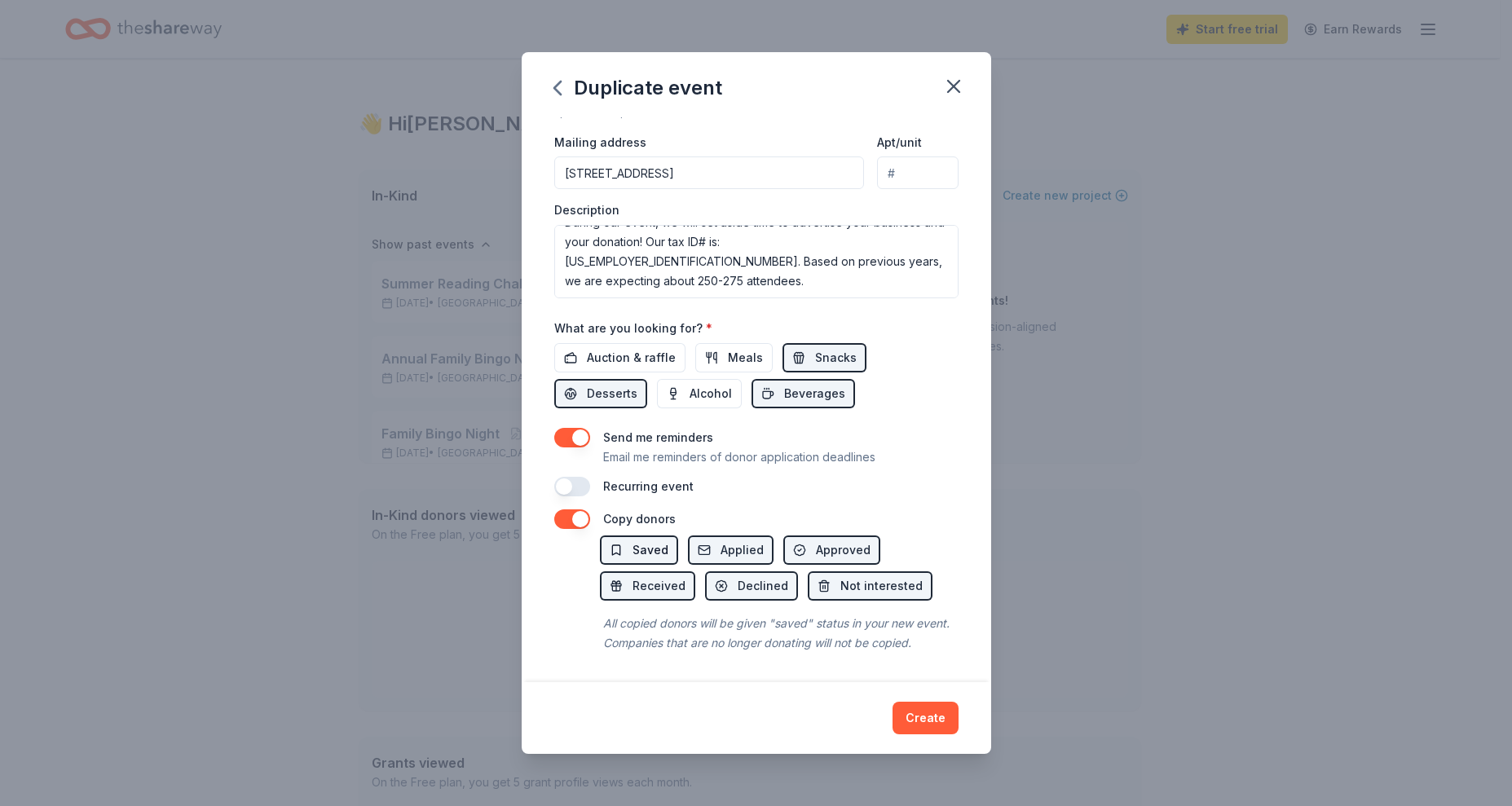
click at [635, 540] on span "Saved" at bounding box center [650, 550] width 36 height 20
click at [713, 536] on button "Applied" at bounding box center [731, 550] width 85 height 29
click at [824, 540] on span "Approved" at bounding box center [844, 550] width 55 height 20
click at [827, 348] on span "Snacks" at bounding box center [836, 357] width 42 height 20
click at [613, 384] on span "Desserts" at bounding box center [612, 393] width 50 height 20
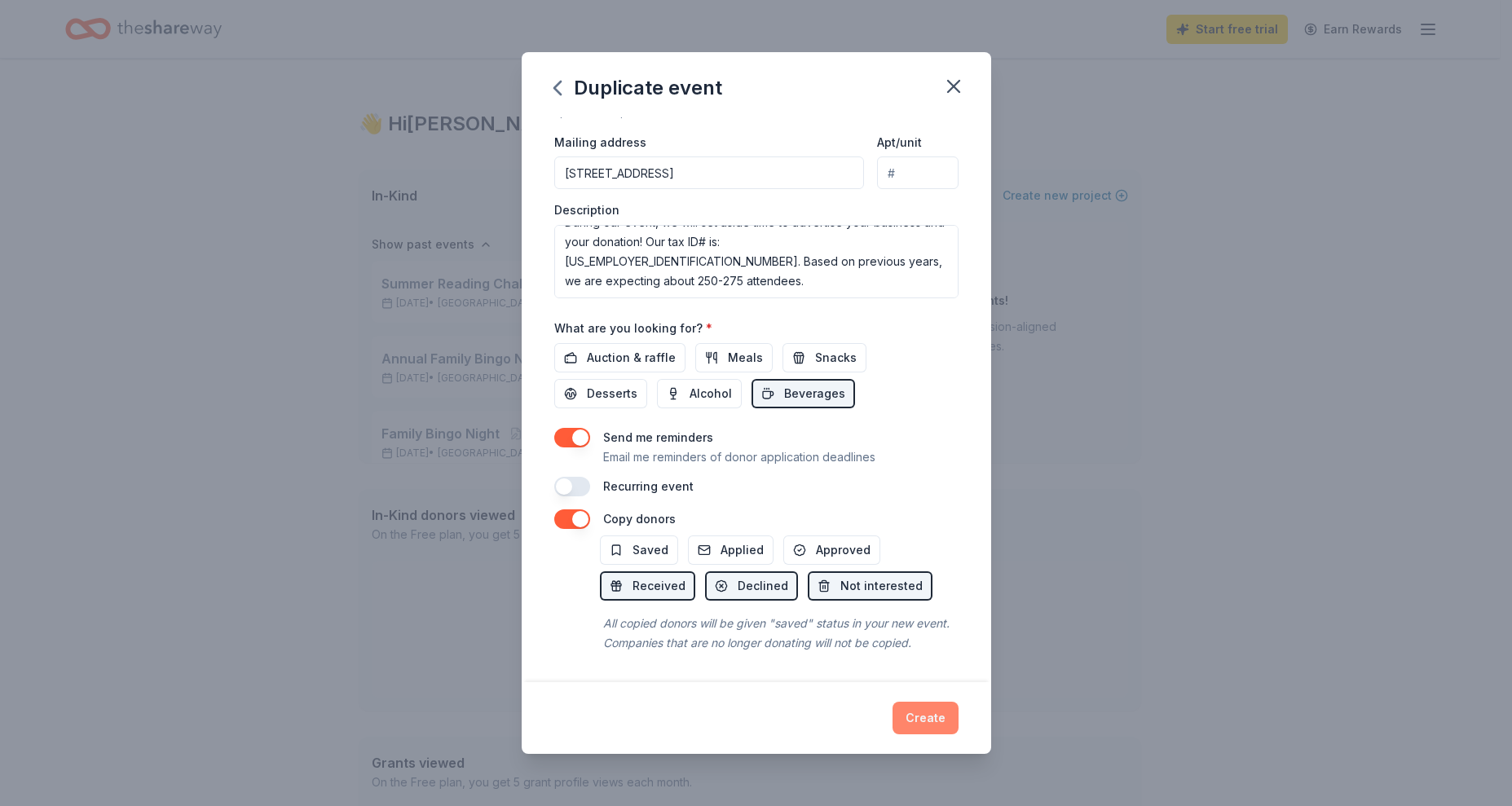
click at [930, 715] on button "Create" at bounding box center [925, 718] width 66 height 32
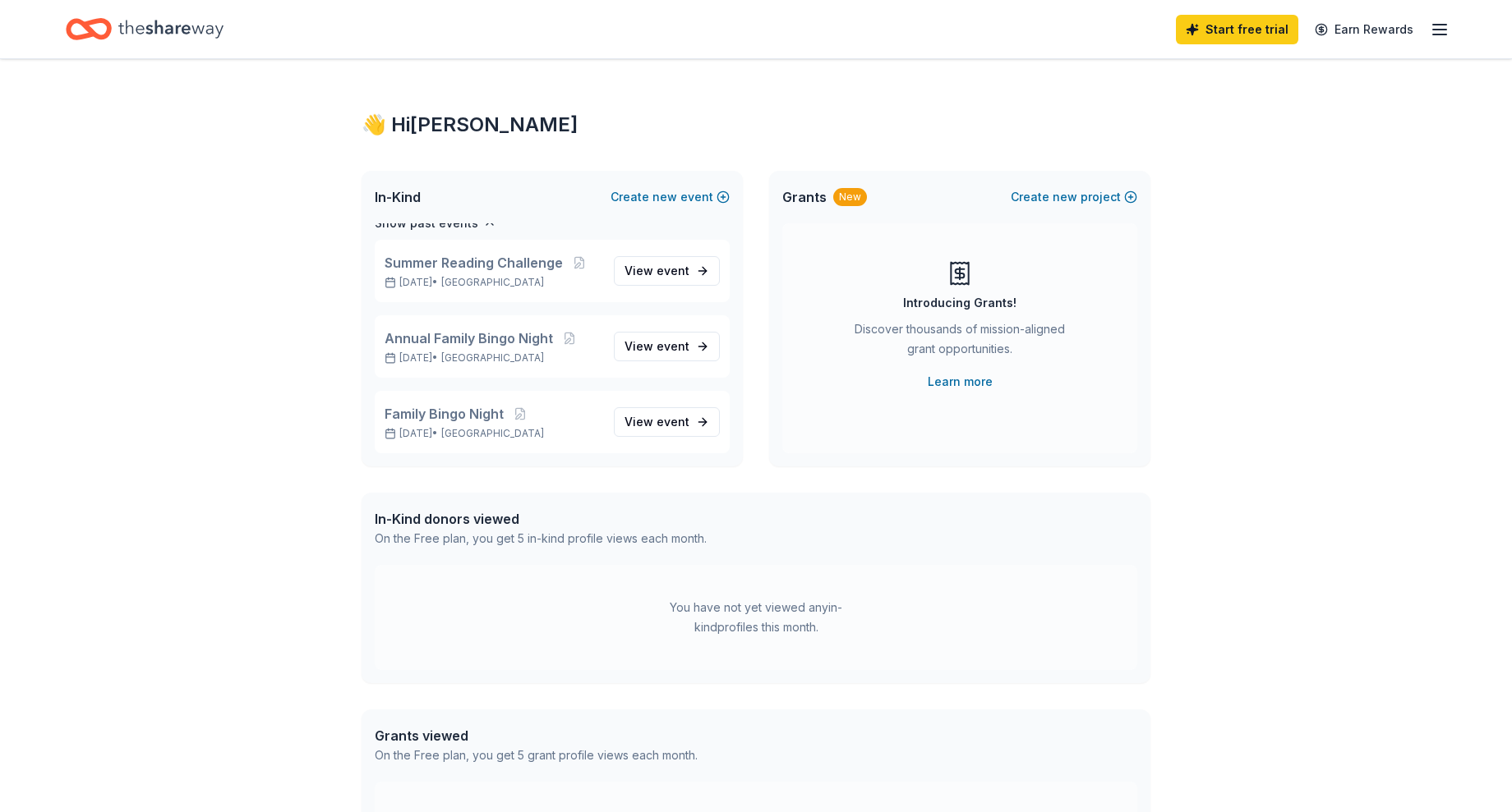
scroll to position [62, 0]
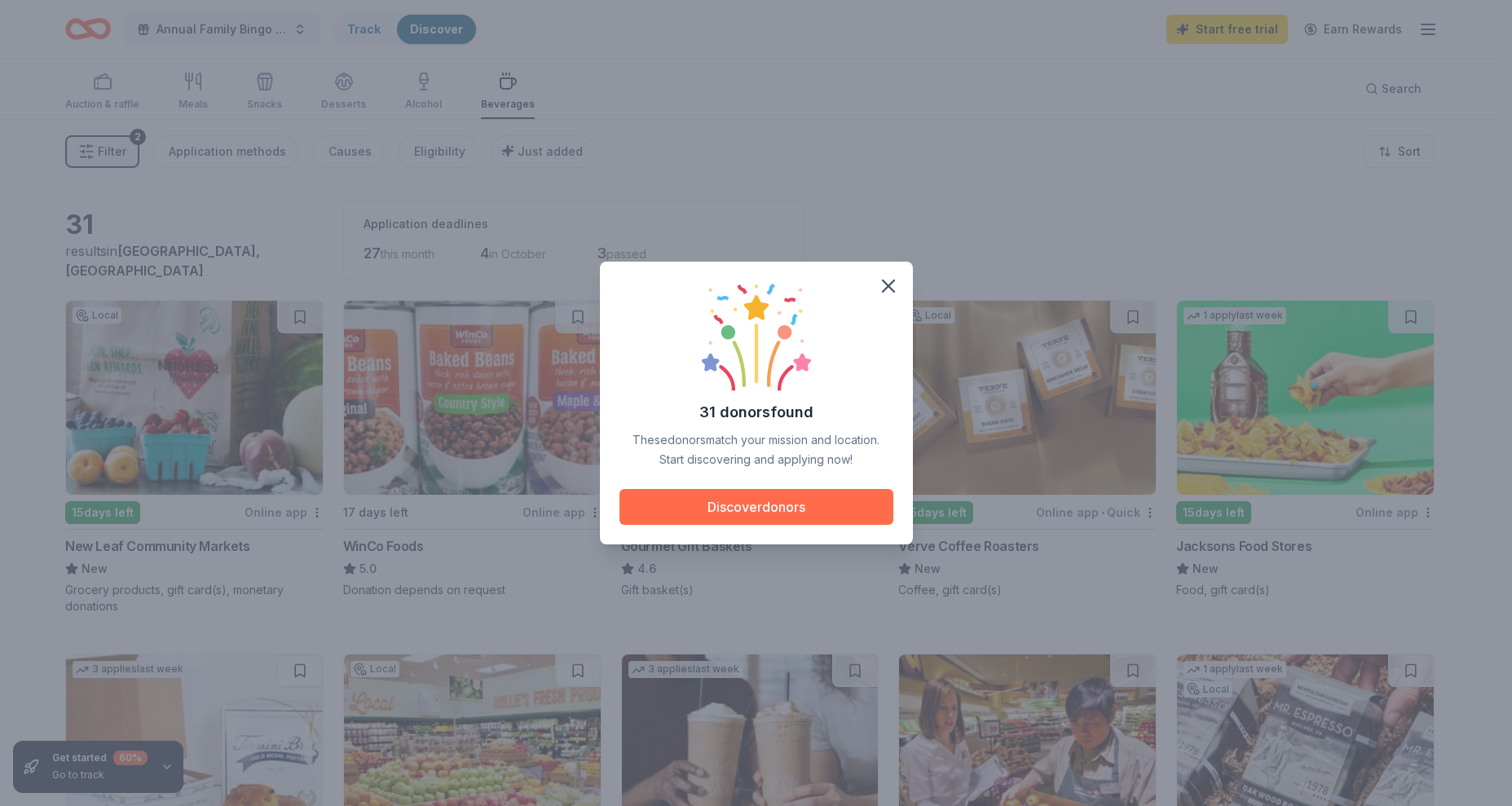
click at [831, 511] on button "Discover donors" at bounding box center [756, 507] width 274 height 36
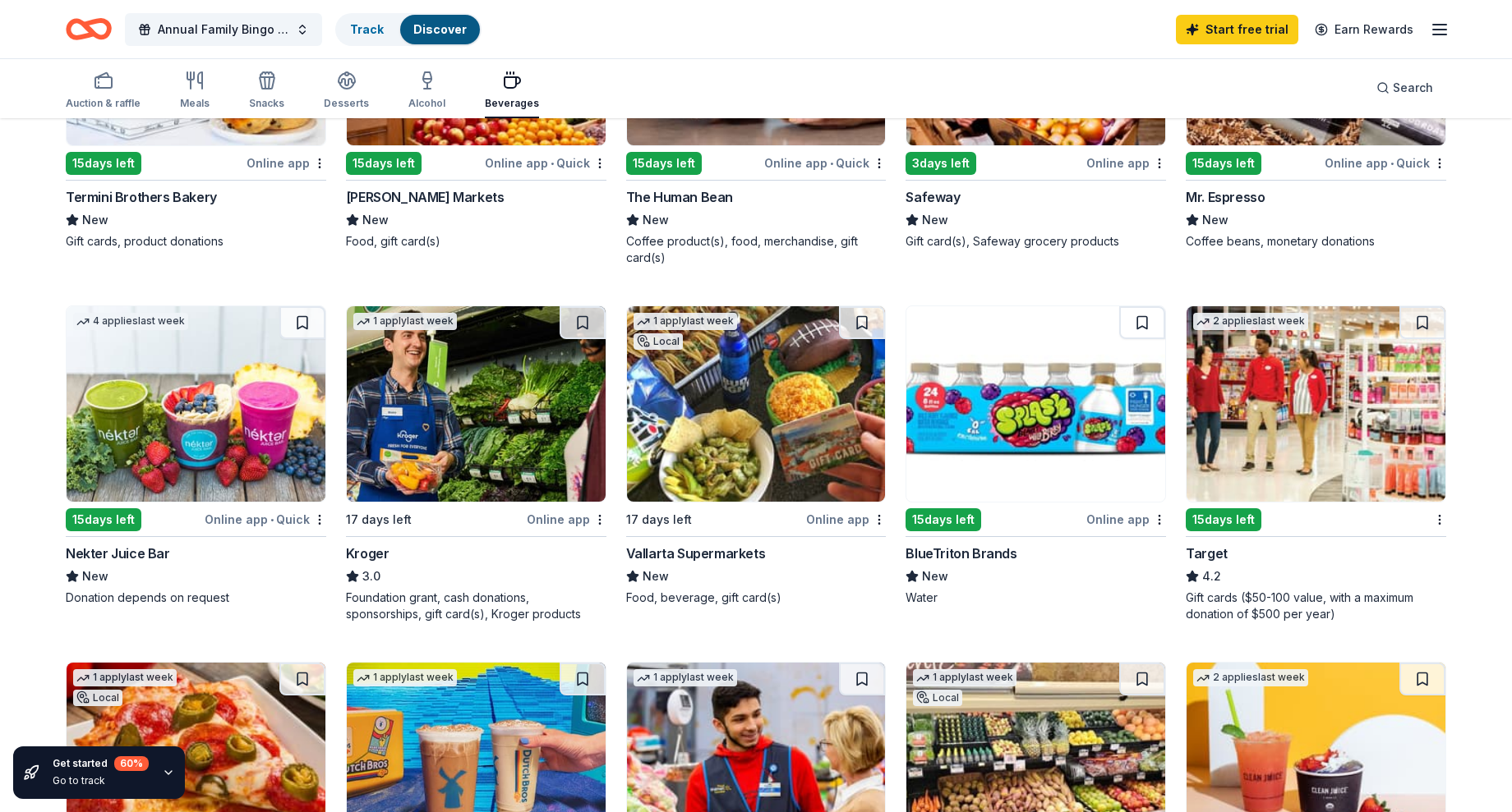
scroll to position [739, 0]
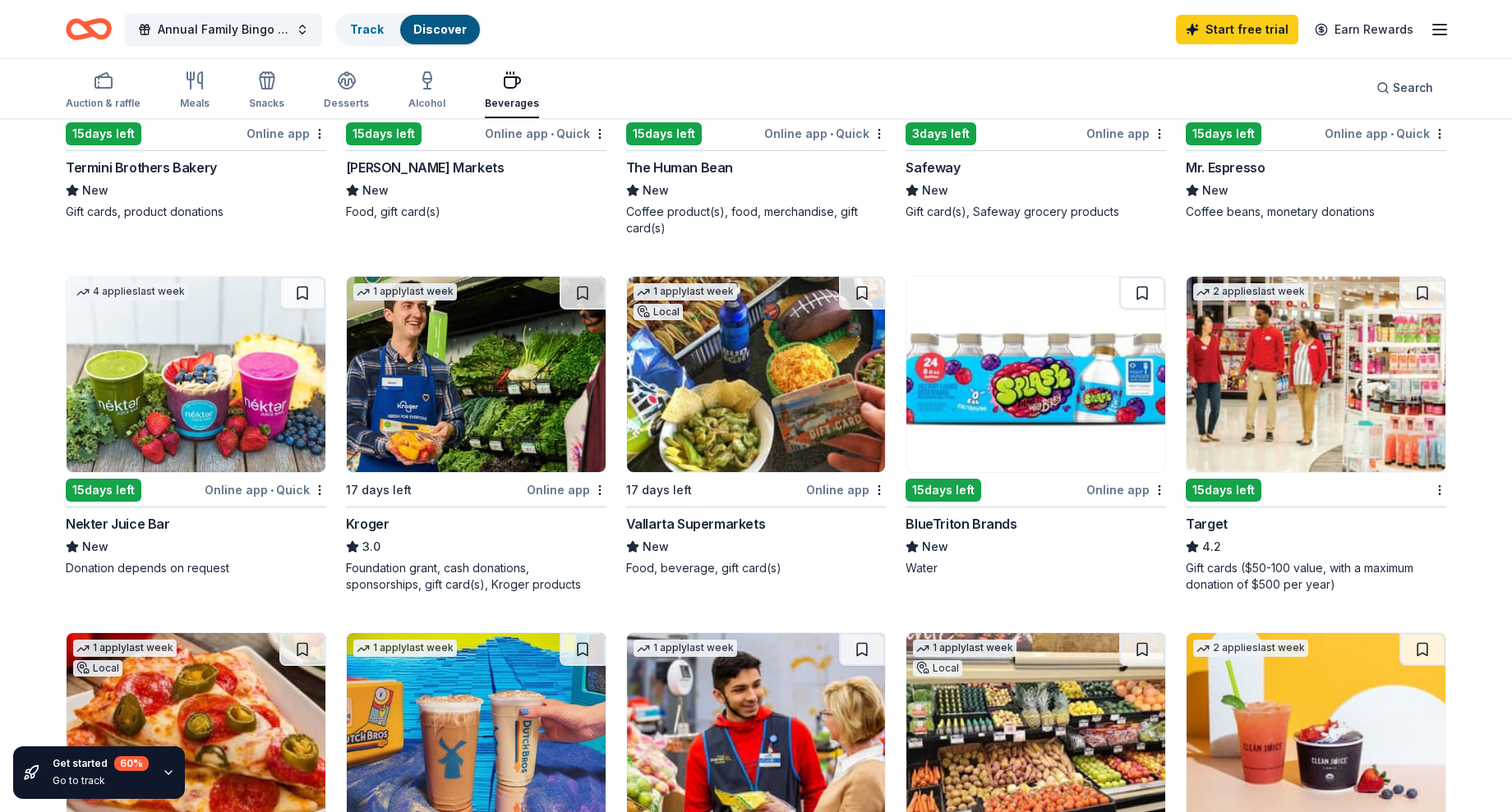
click at [1269, 565] on div "Gift cards ($50-100 value, with a maximum donation of $500 per year)" at bounding box center [1316, 576] width 260 height 33
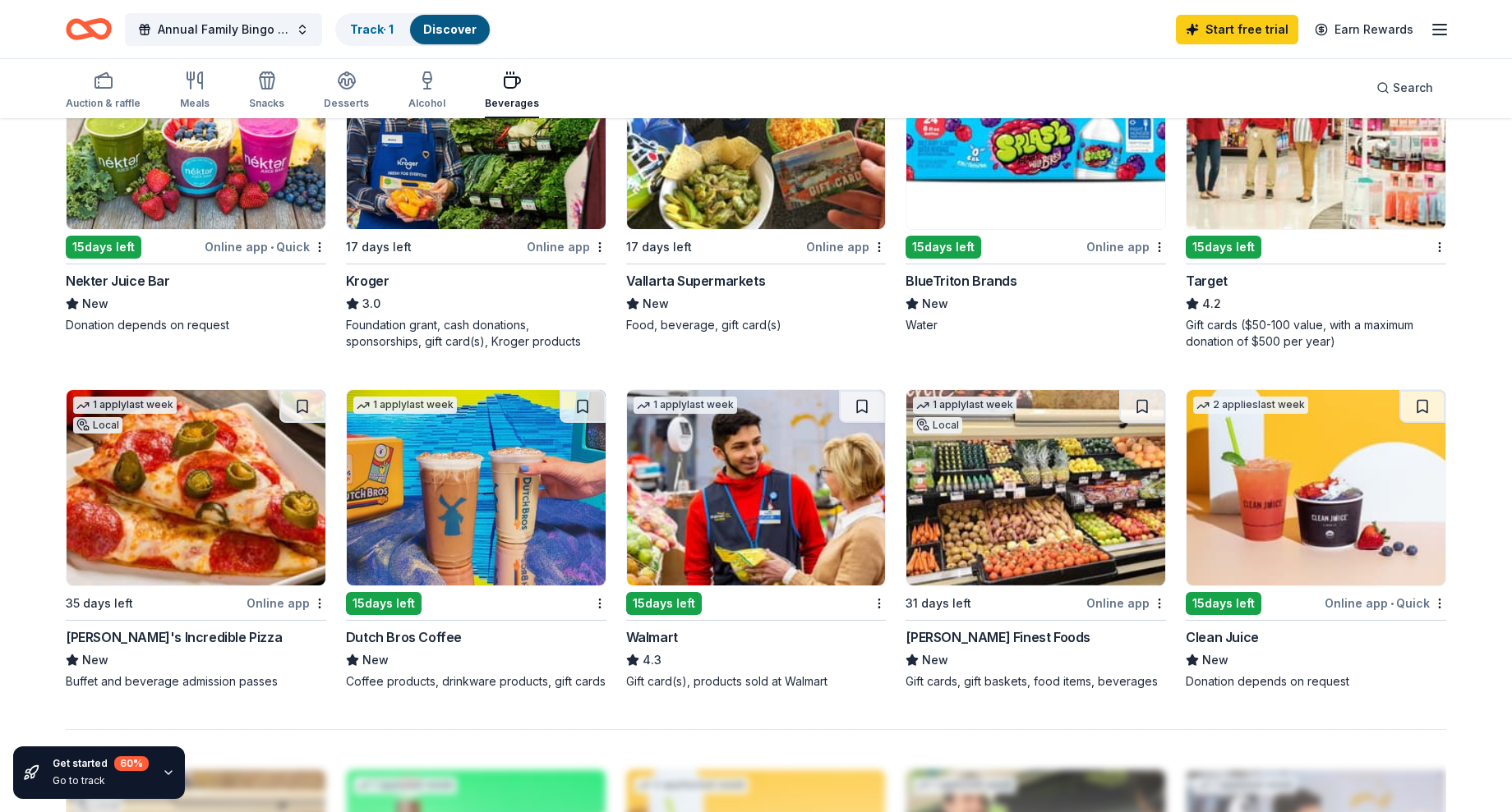
scroll to position [985, 0]
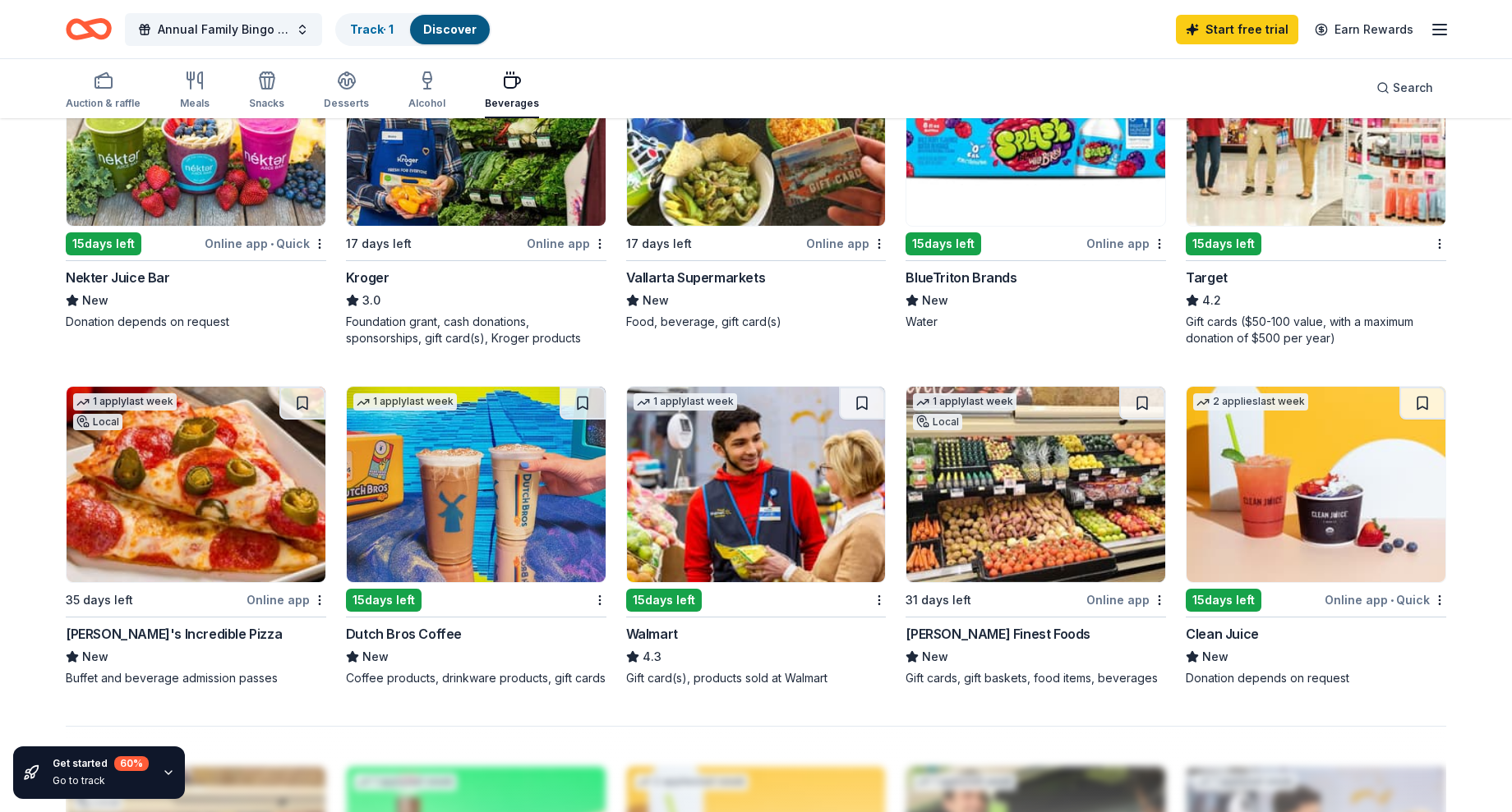
click at [448, 516] on img at bounding box center [476, 484] width 258 height 195
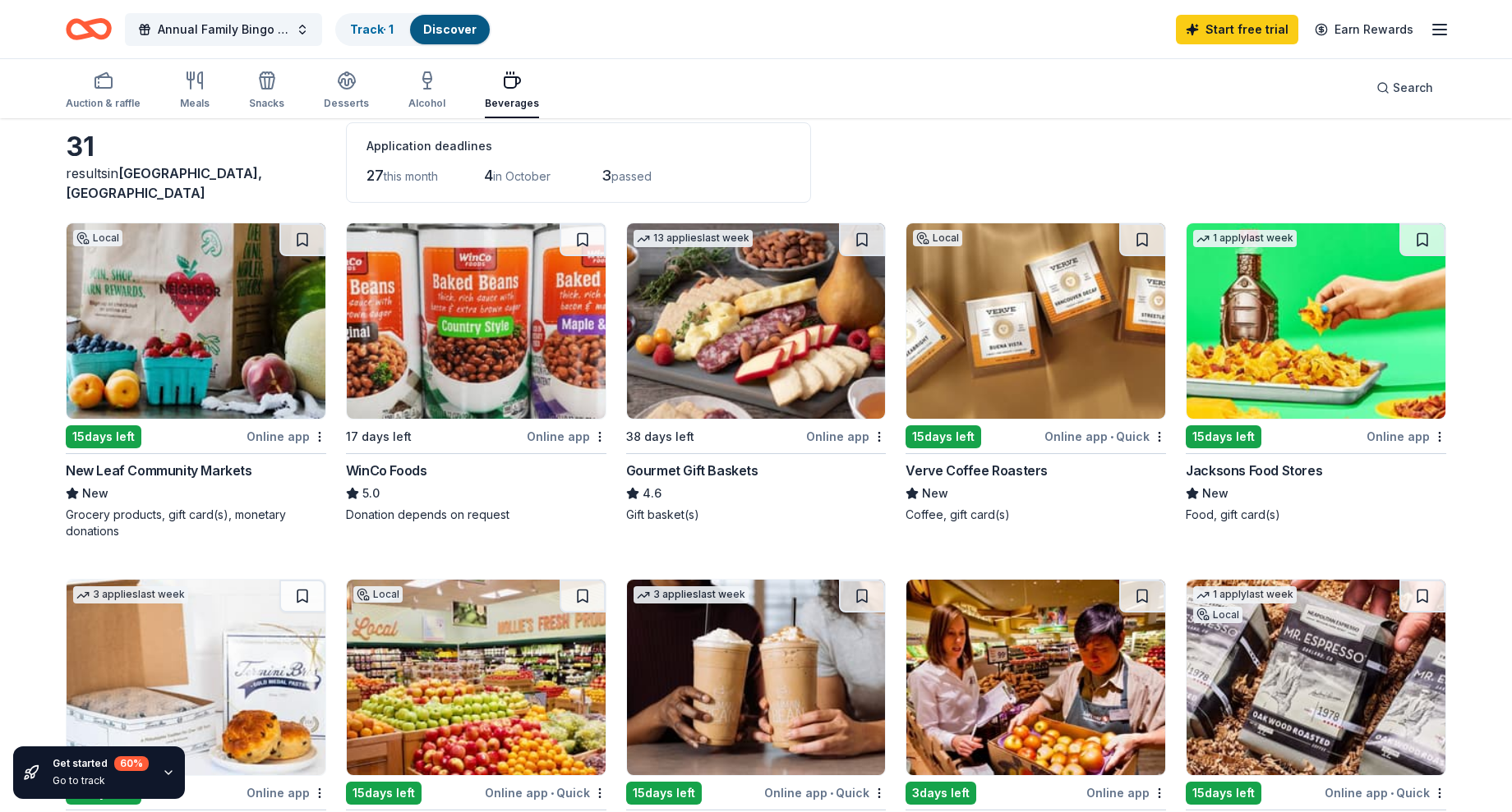
scroll to position [0, 0]
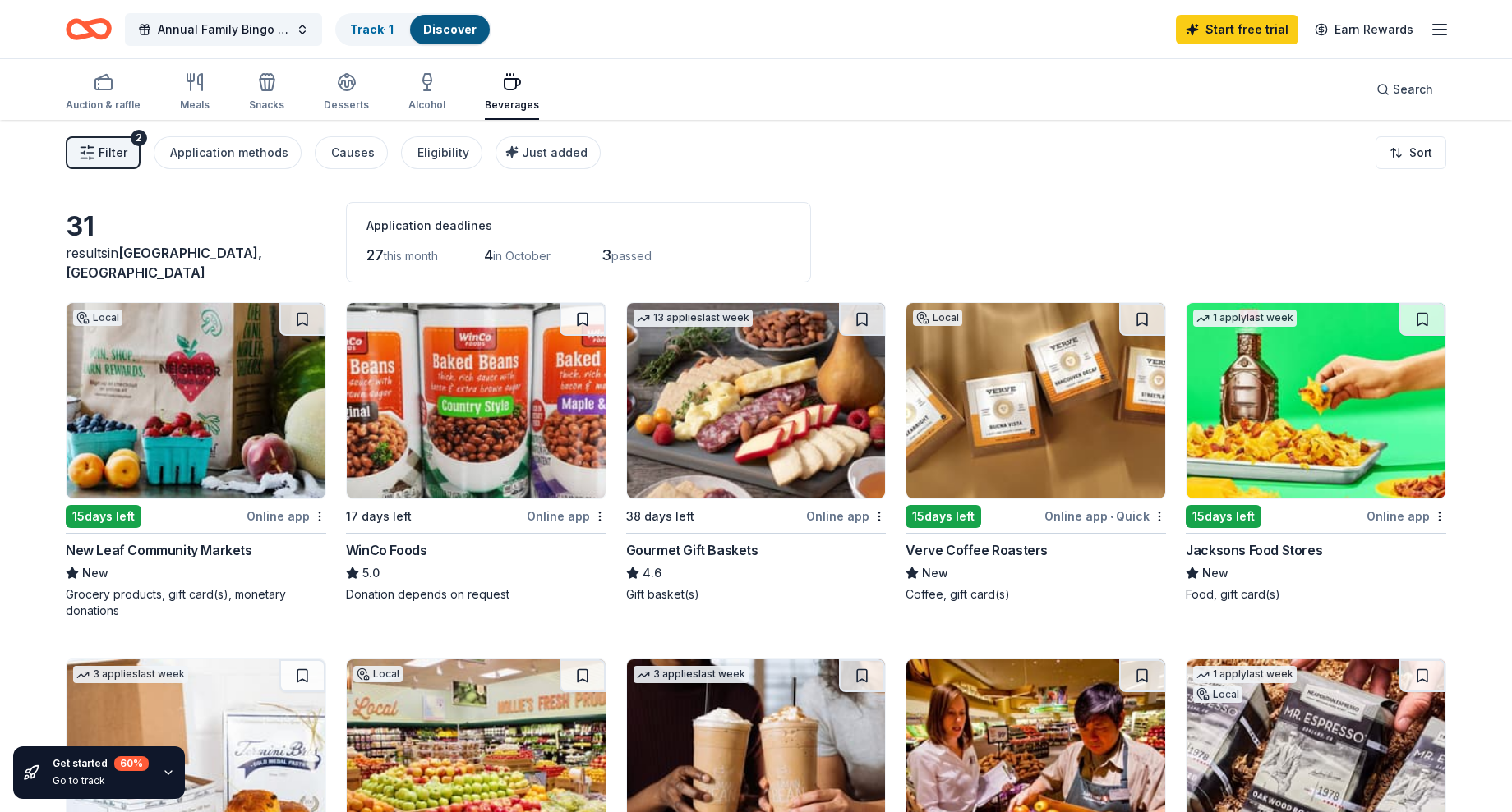
click at [707, 363] on img at bounding box center [756, 400] width 258 height 195
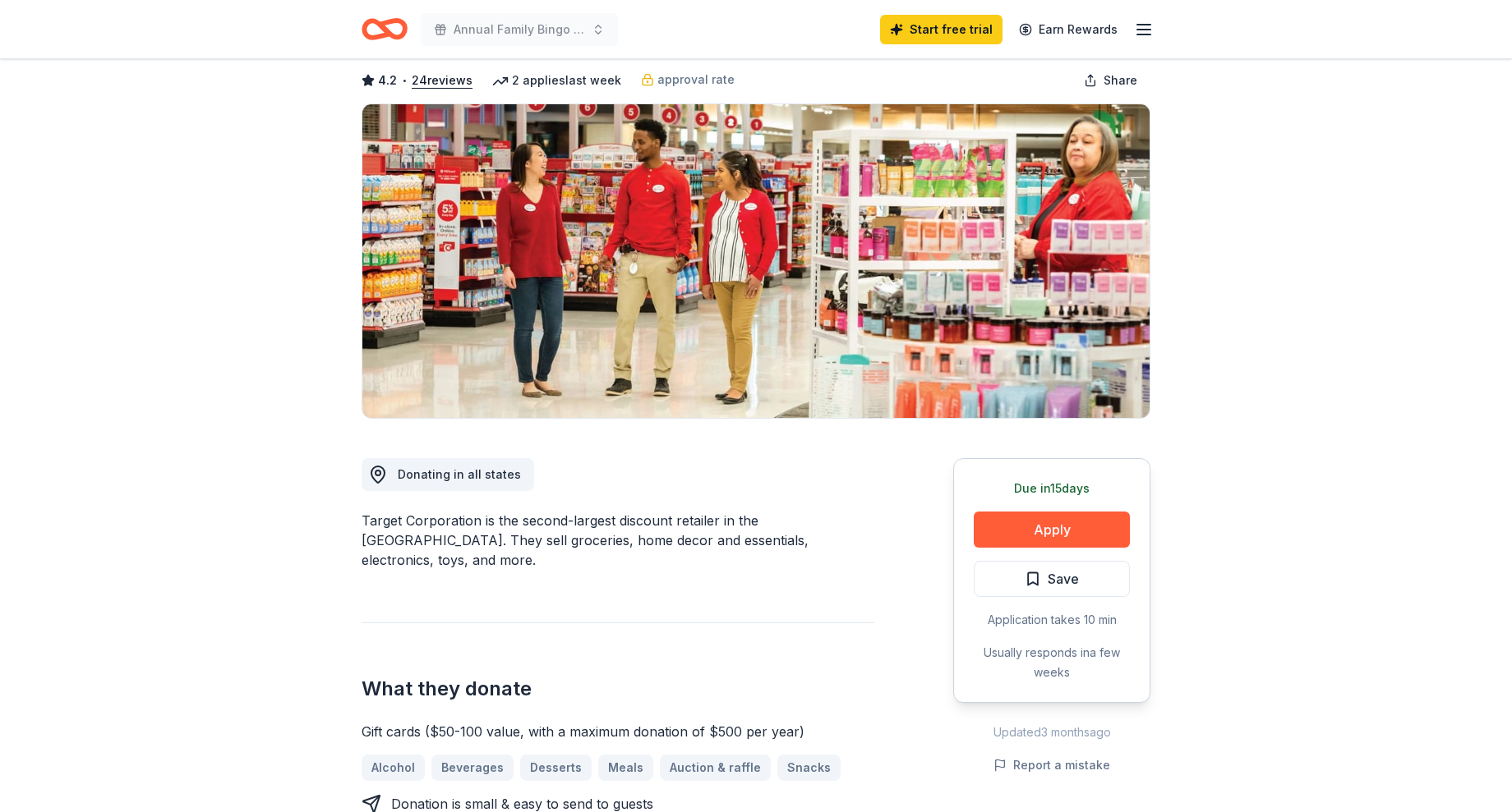
scroll to position [164, 0]
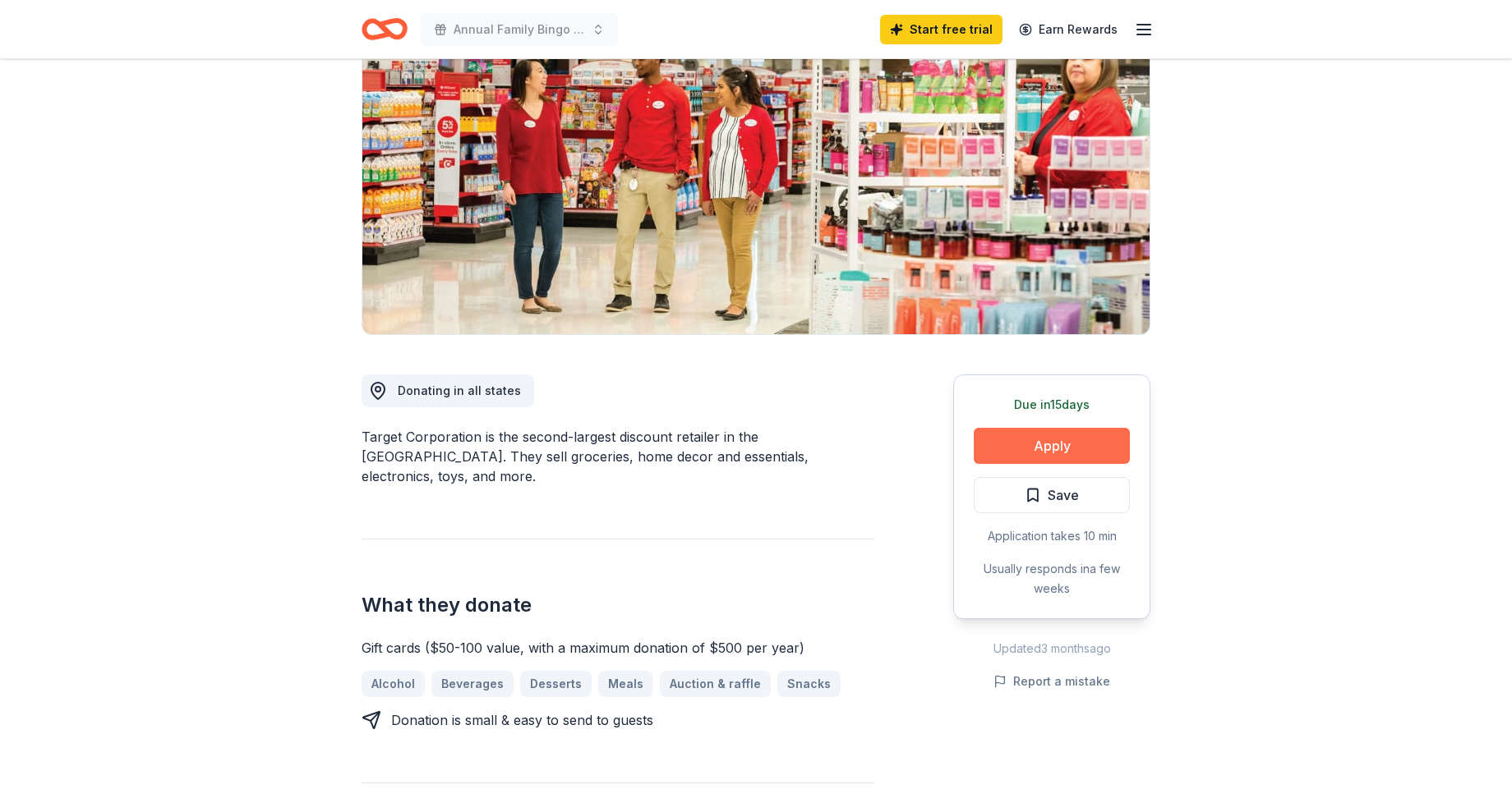
click at [1092, 444] on button "Apply" at bounding box center [1051, 446] width 156 height 36
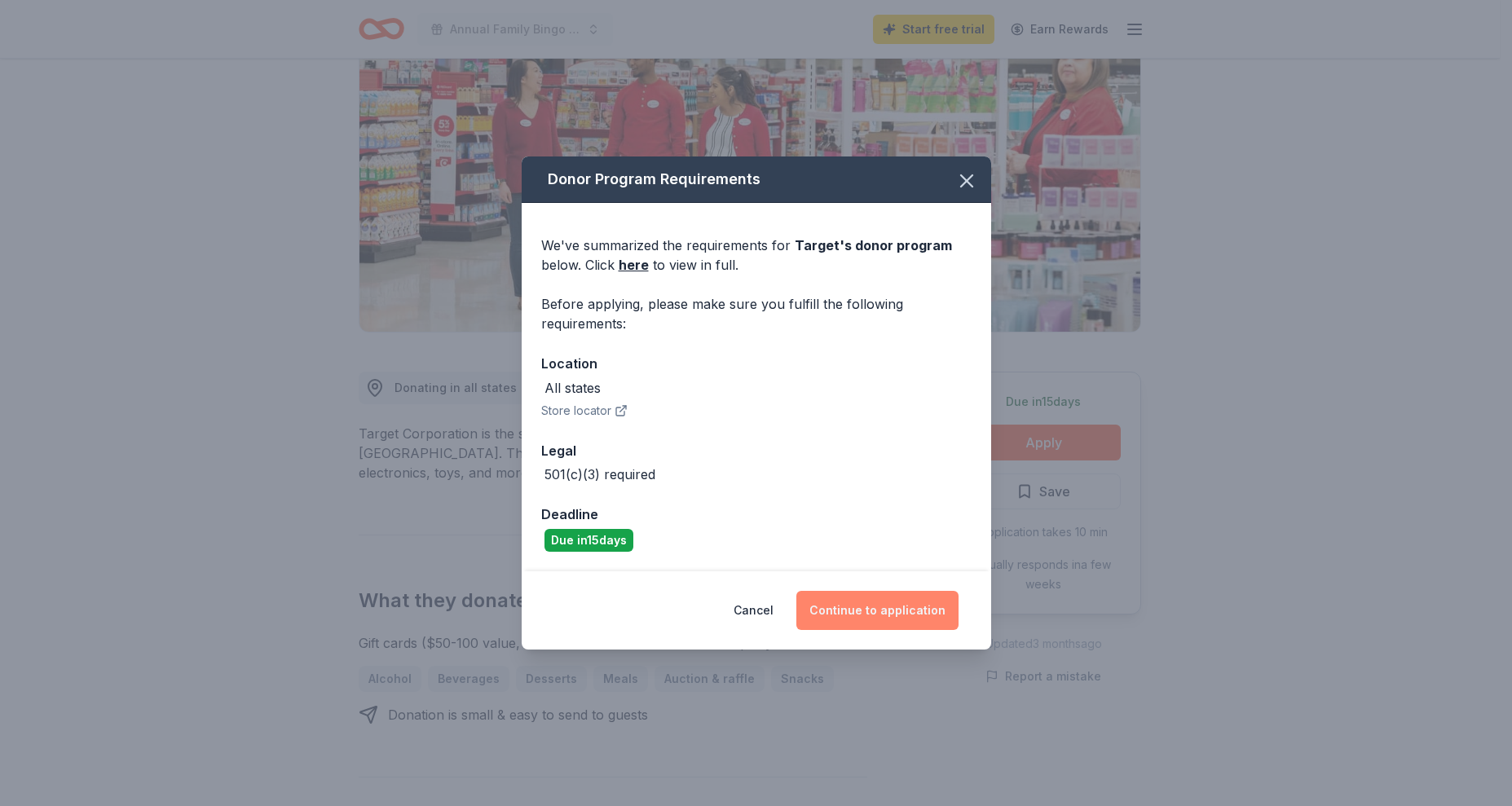
click at [882, 617] on button "Continue to application" at bounding box center [878, 610] width 162 height 39
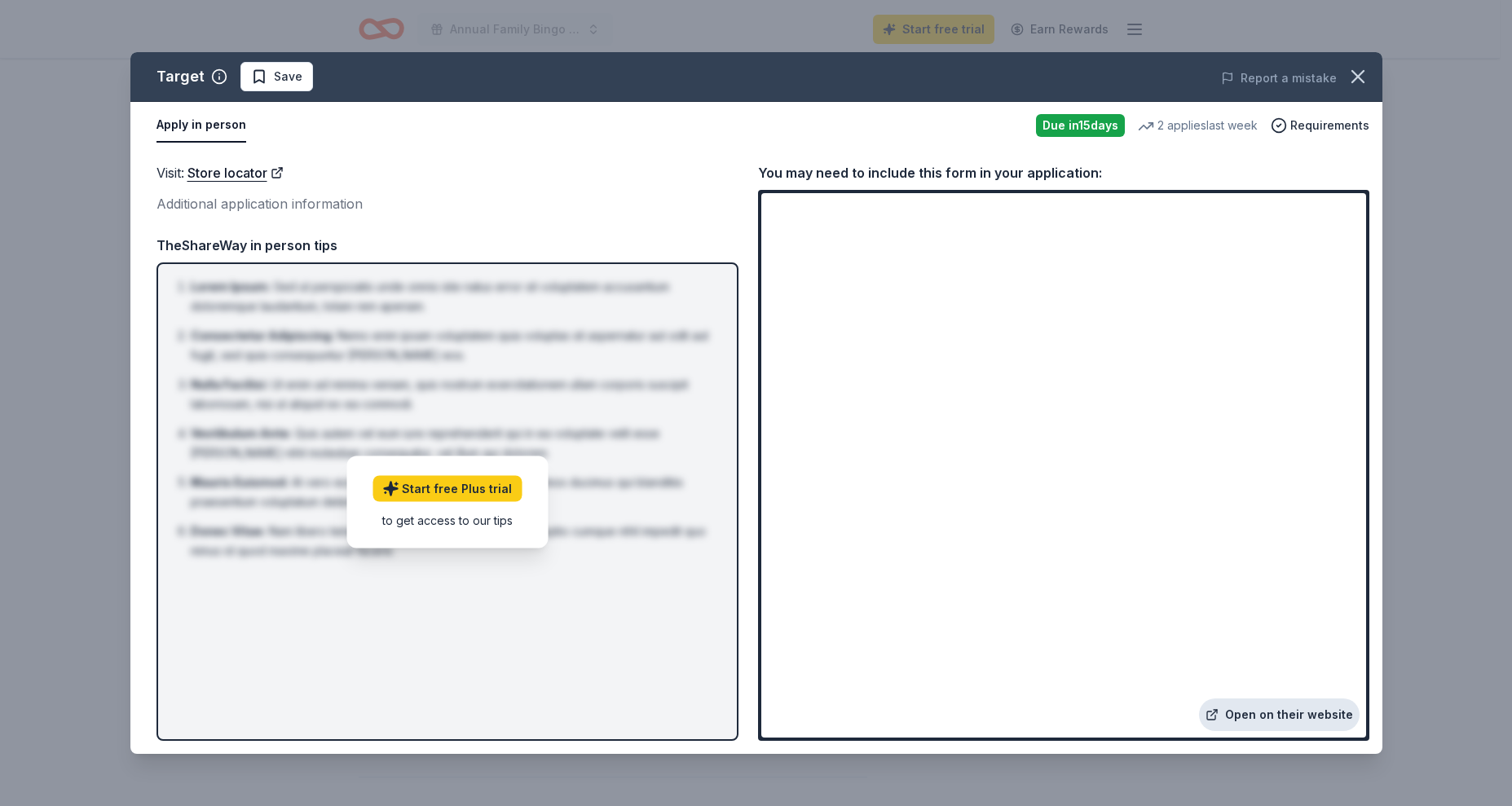
click at [1307, 715] on link "Open on their website" at bounding box center [1280, 715] width 161 height 32
click at [274, 78] on span "Save" at bounding box center [287, 76] width 28 height 20
click at [1349, 75] on icon "button" at bounding box center [1357, 76] width 23 height 23
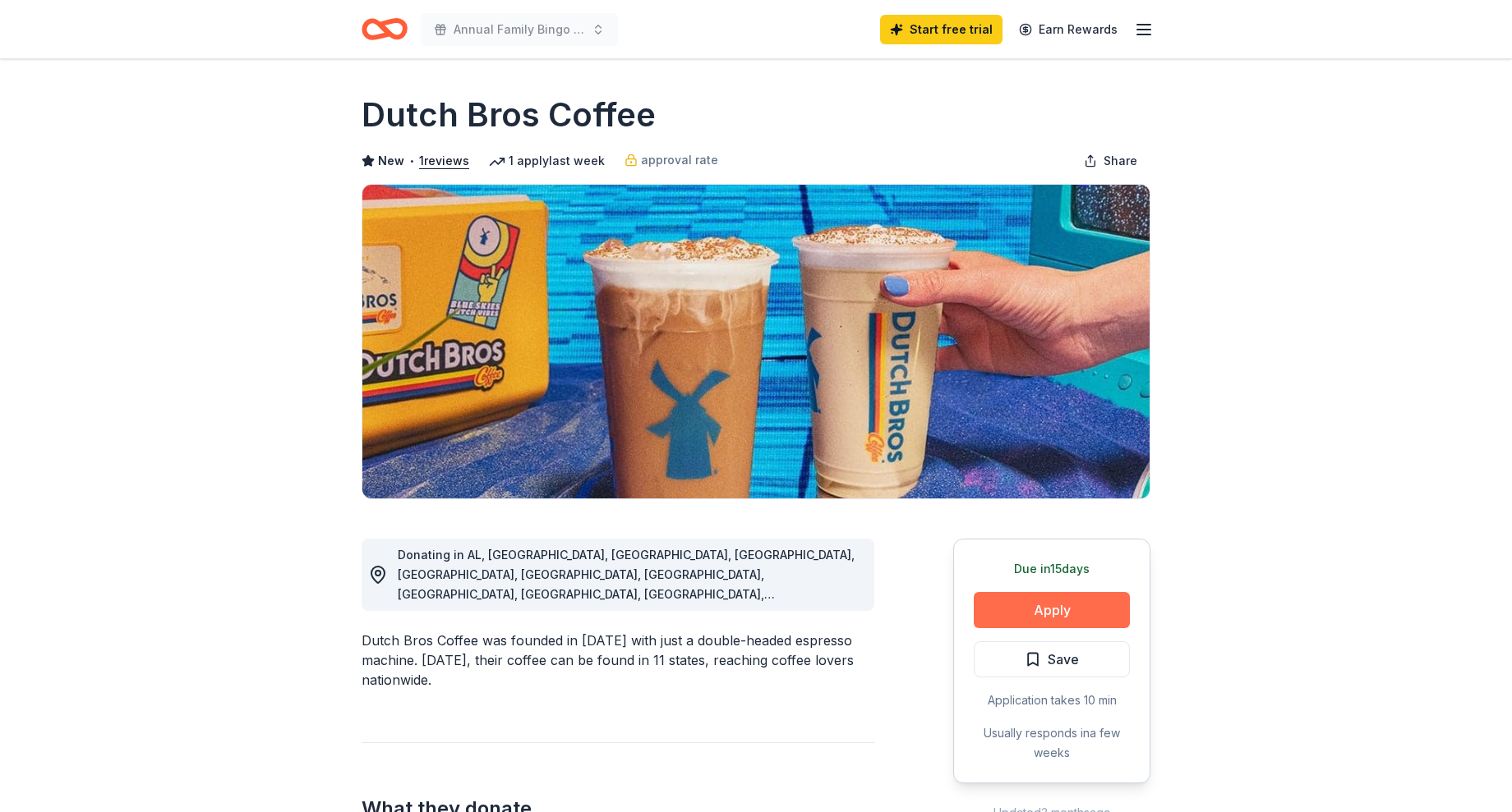
click at [1059, 605] on button "Apply" at bounding box center [1051, 611] width 156 height 36
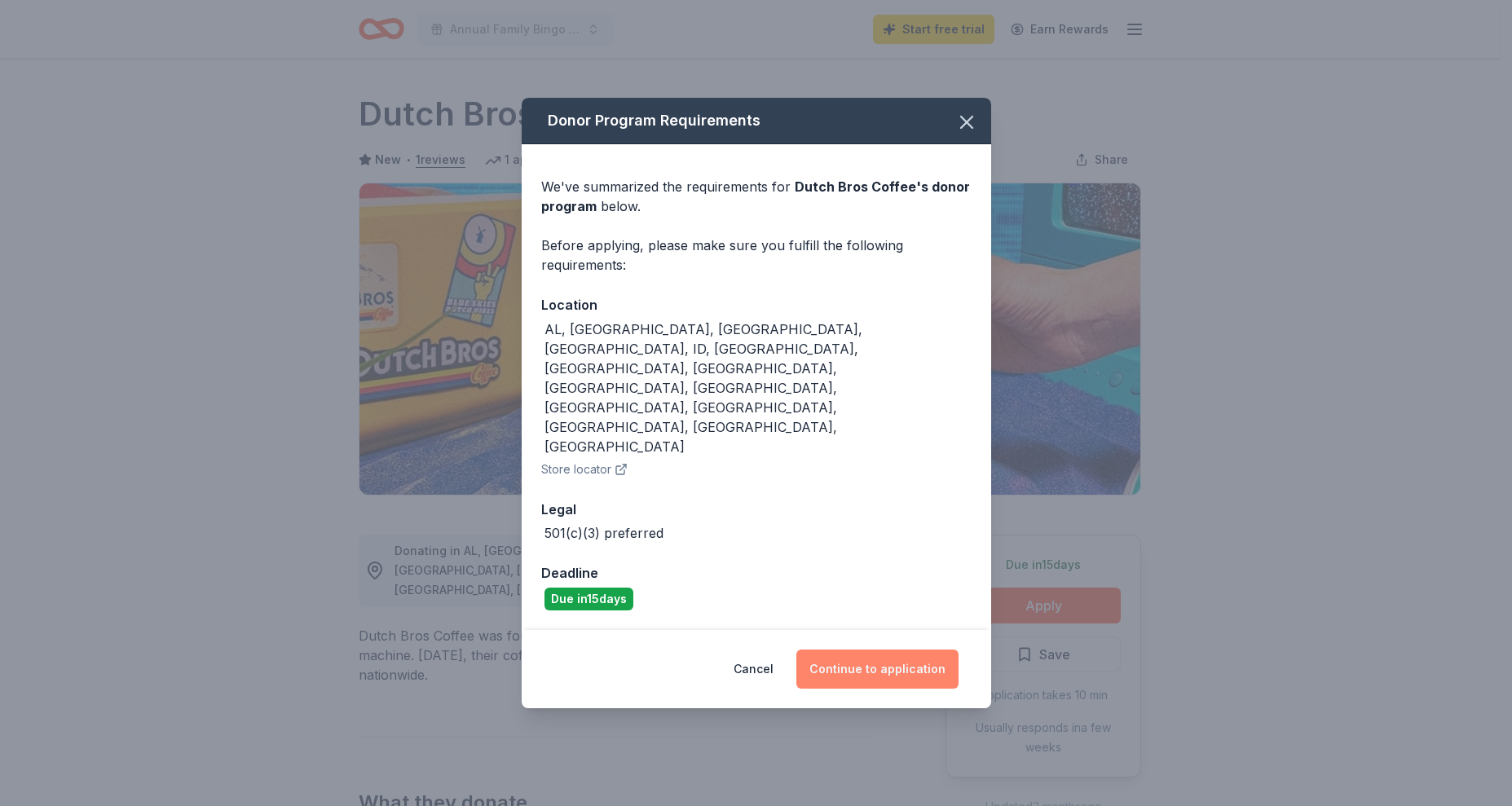
click at [886, 650] on button "Continue to application" at bounding box center [878, 669] width 162 height 39
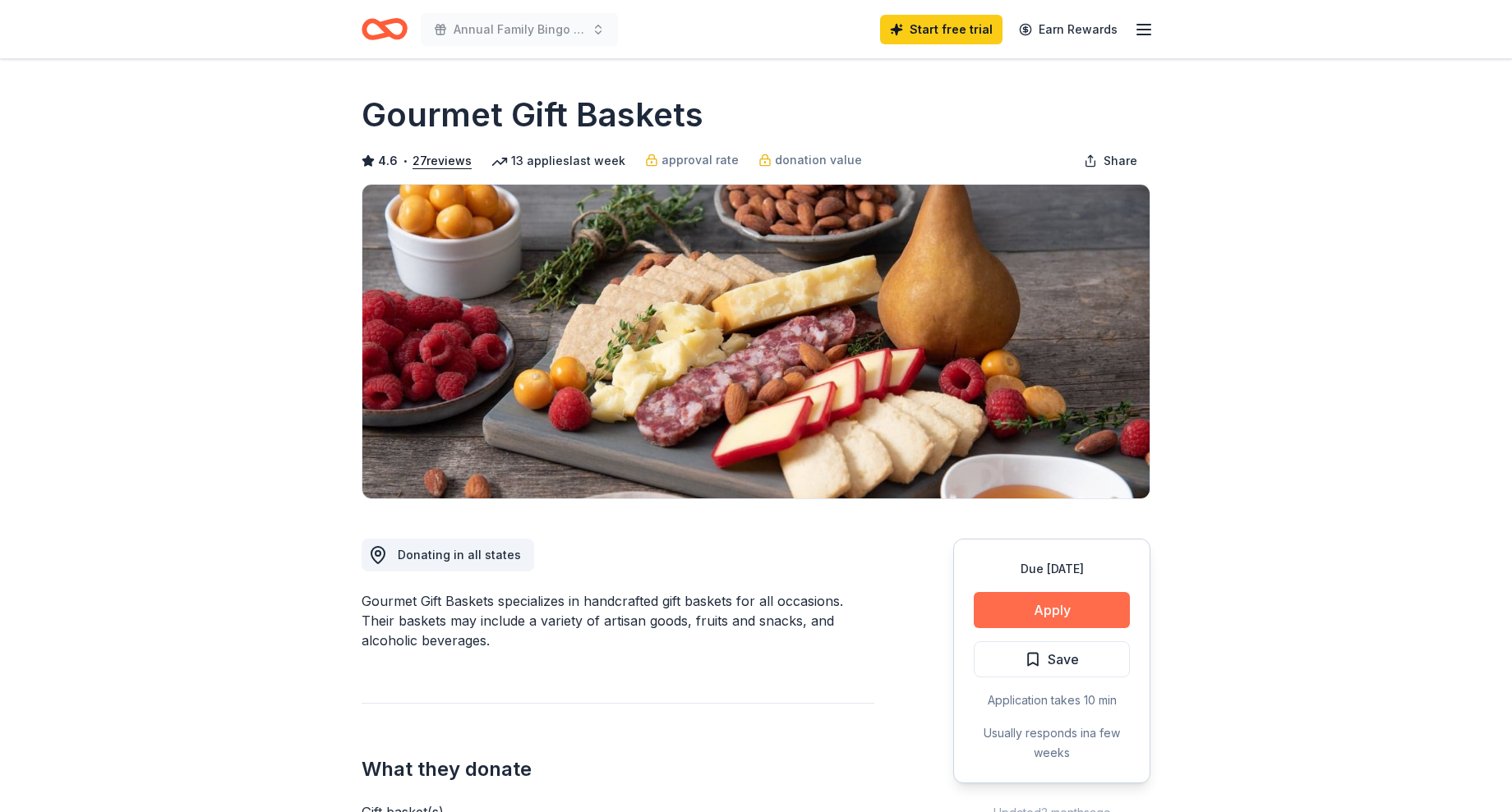
click at [1092, 598] on button "Apply" at bounding box center [1051, 611] width 156 height 36
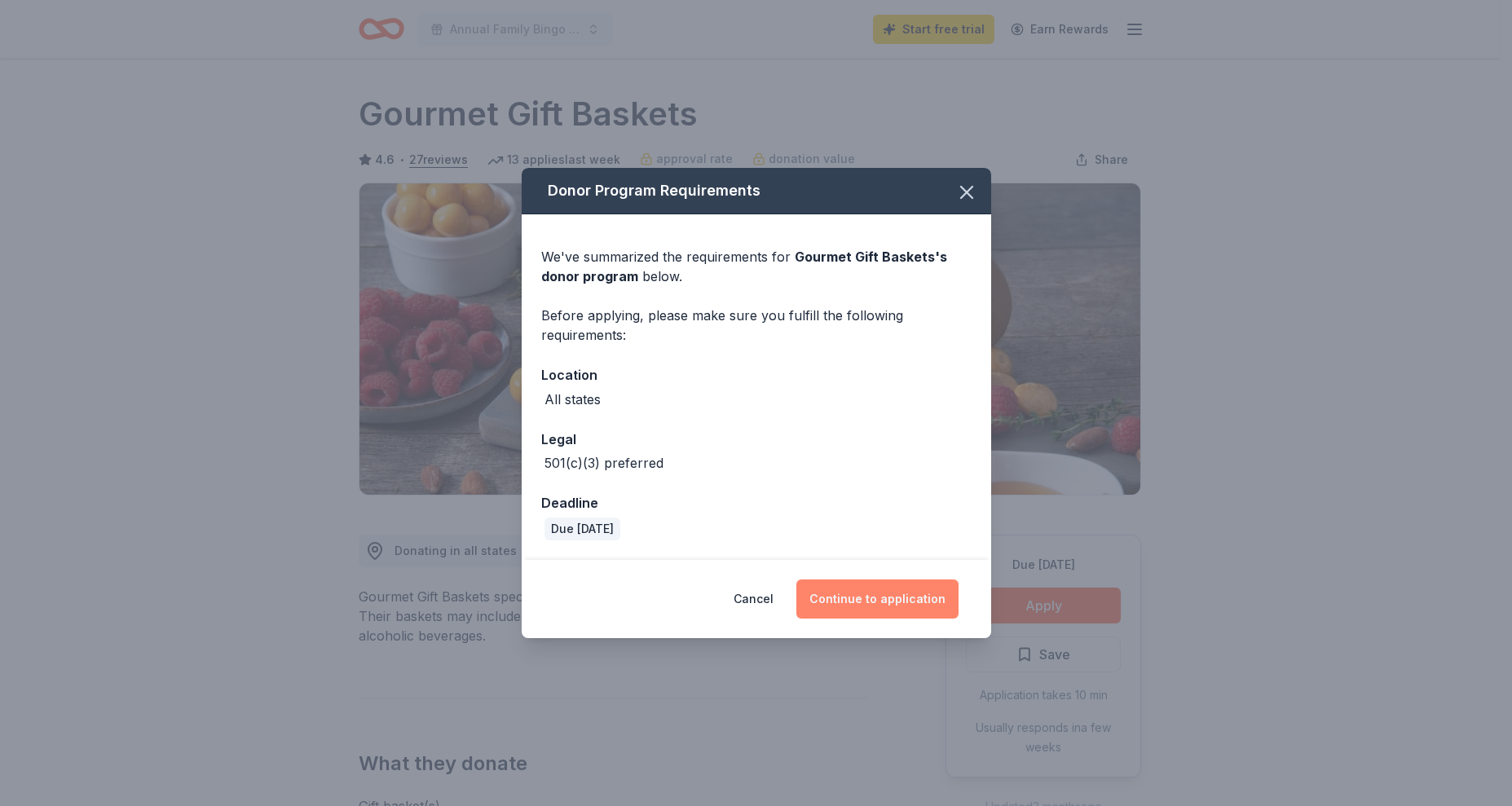
click at [919, 601] on button "Continue to application" at bounding box center [878, 599] width 162 height 39
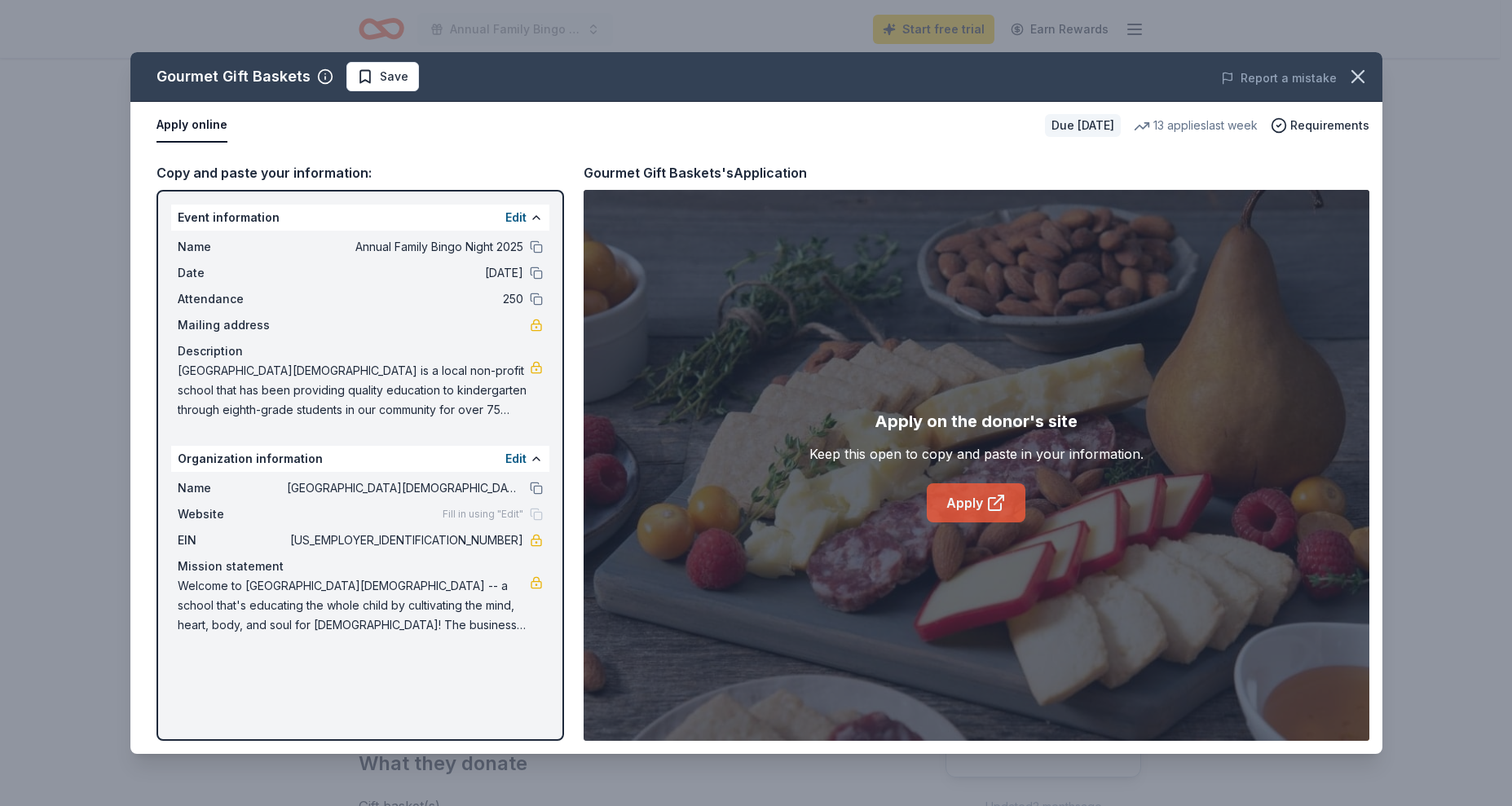
click at [972, 499] on link "Apply" at bounding box center [975, 503] width 98 height 39
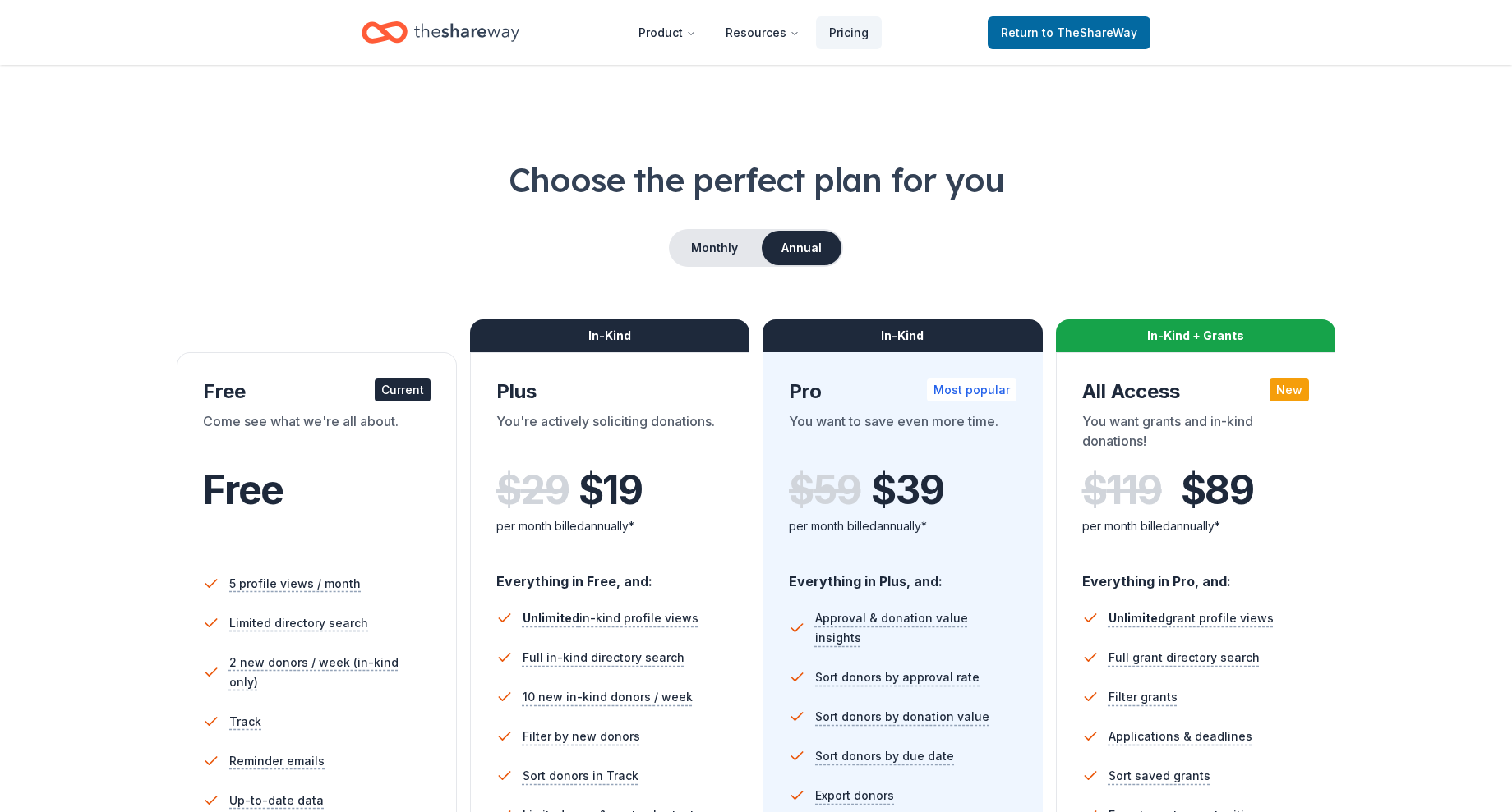
click at [482, 28] on icon "Home" at bounding box center [467, 32] width 105 height 18
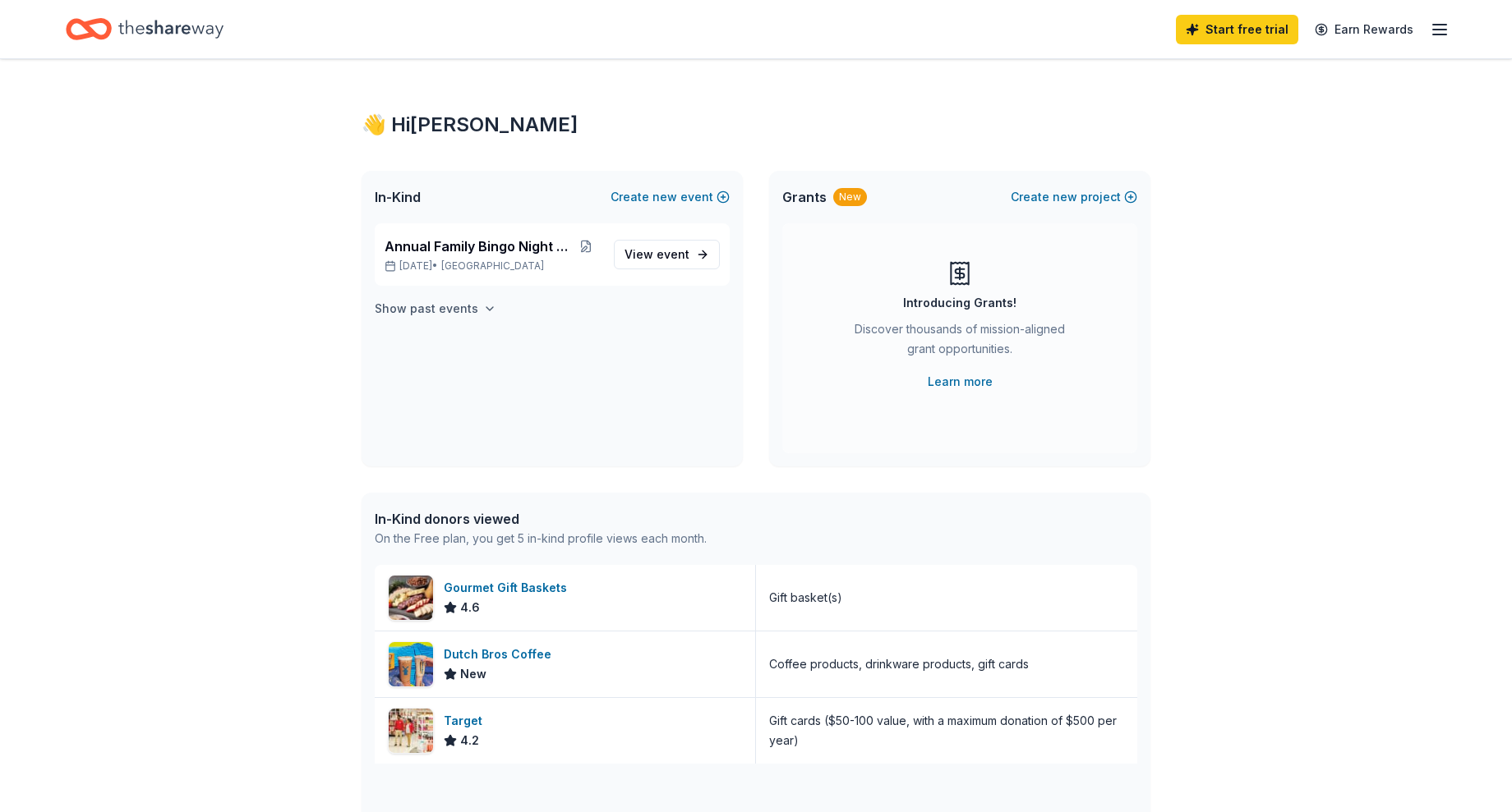
click at [474, 310] on button "Show past events" at bounding box center [435, 308] width 121 height 20
click at [1445, 28] on icon "button" at bounding box center [1439, 29] width 20 height 20
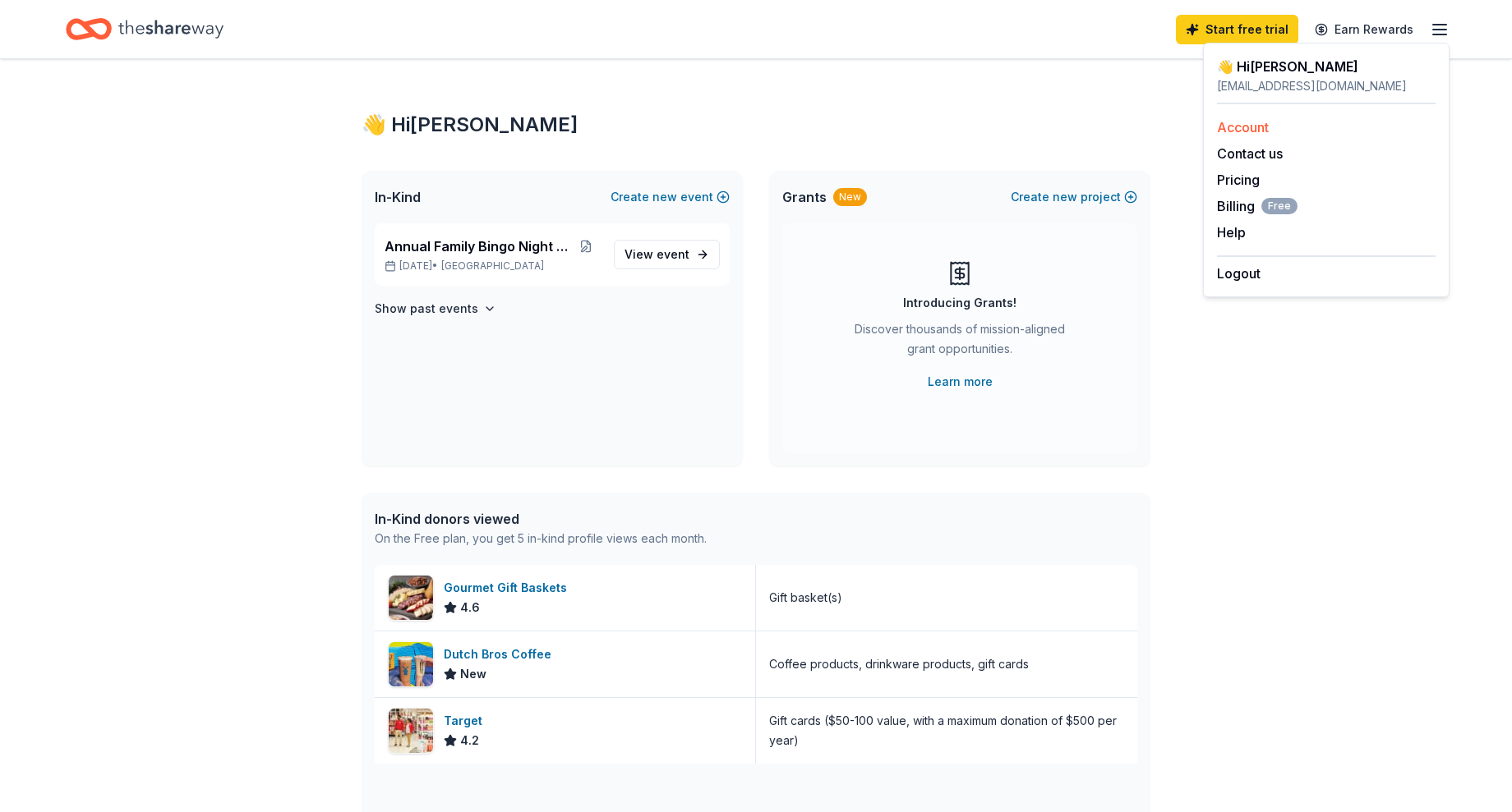
click at [1257, 130] on link "Account" at bounding box center [1242, 127] width 52 height 16
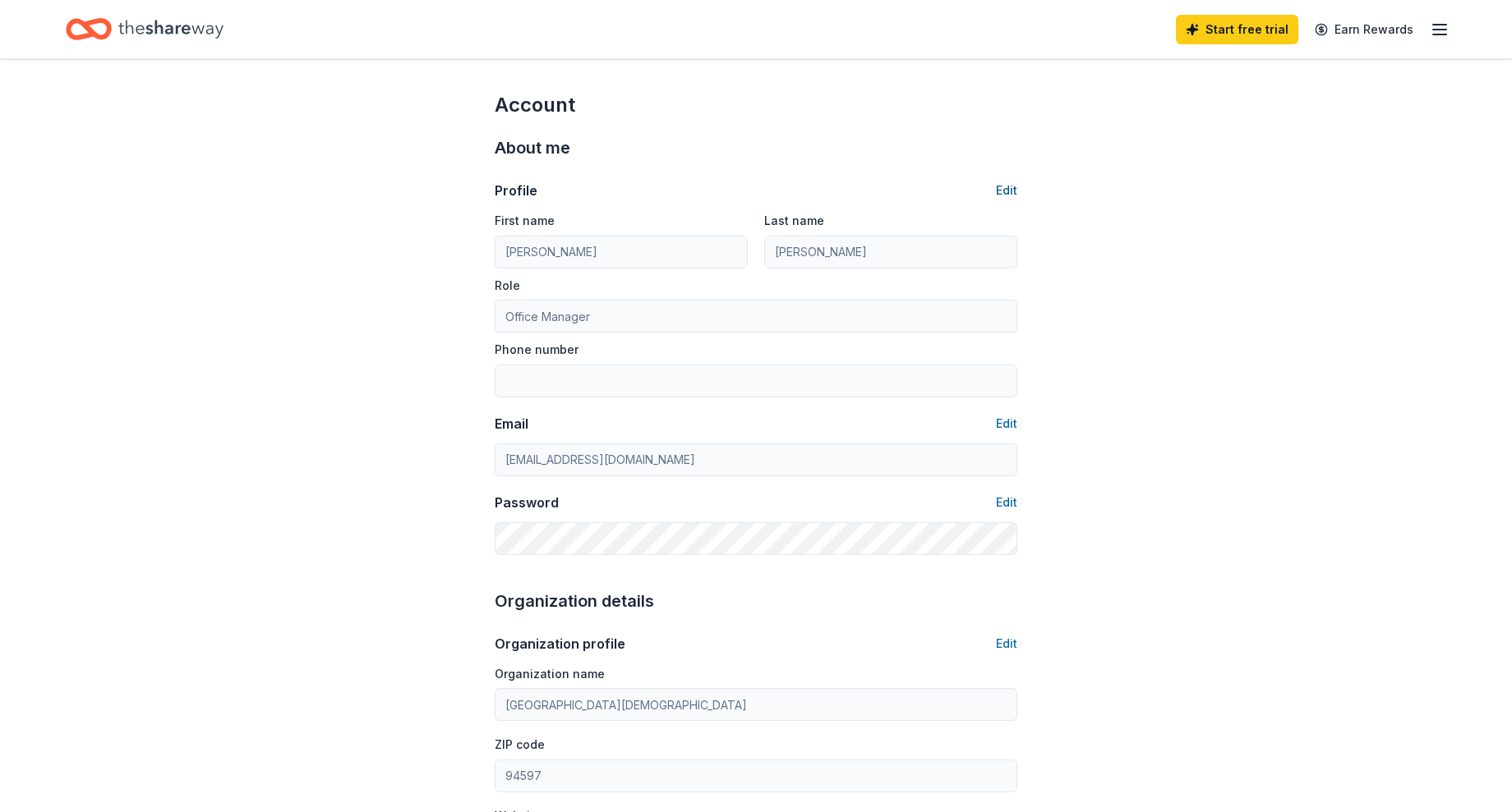
click at [1003, 187] on button "Edit" at bounding box center [1006, 190] width 22 height 20
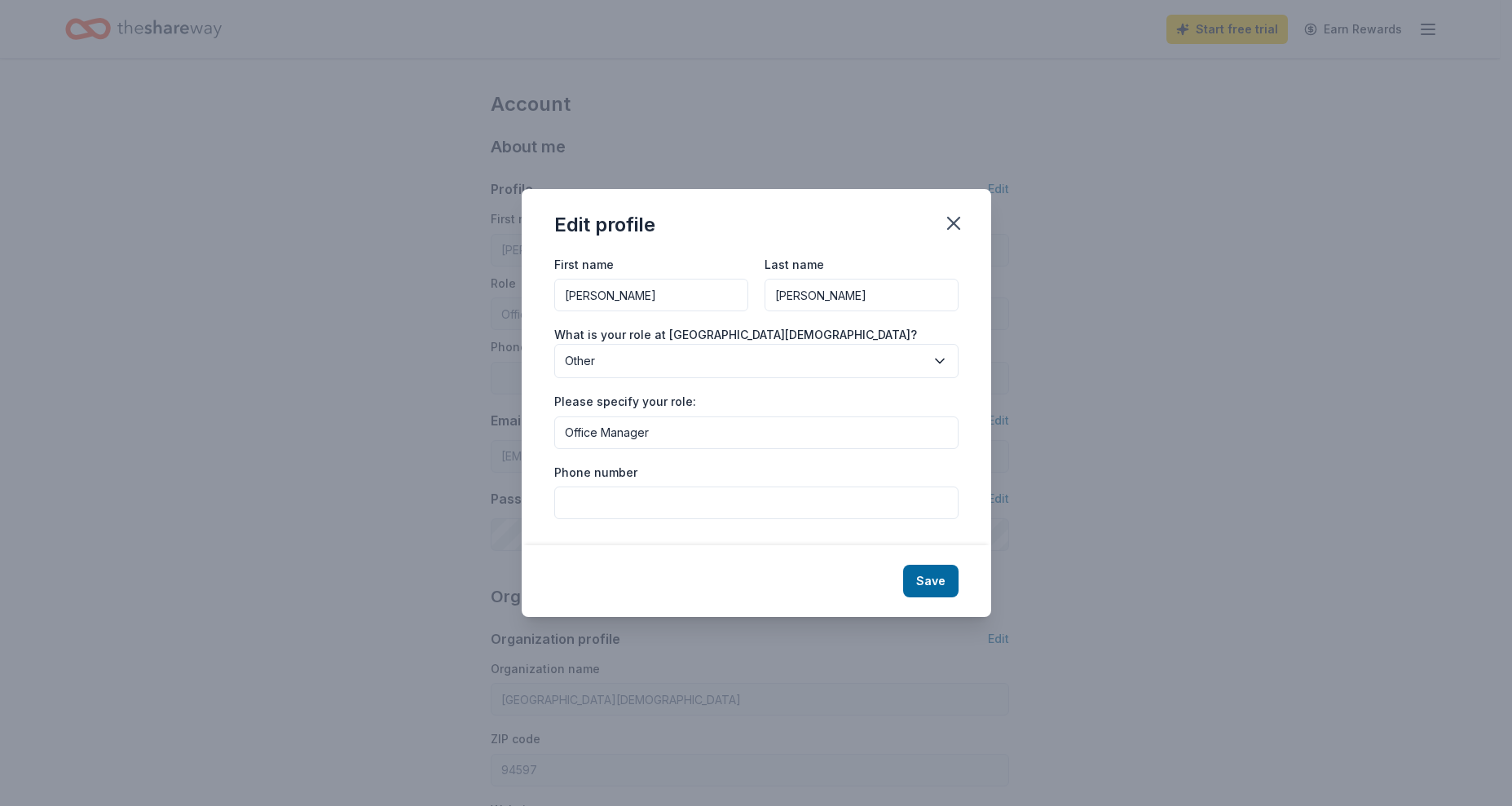
click at [649, 301] on input "[PERSON_NAME]" at bounding box center [650, 295] width 194 height 32
type input "E"
type input "[PERSON_NAME]"
click at [1139, 316] on div "Edit profile First name [PERSON_NAME] Last name [PERSON_NAME] What is your role…" at bounding box center [756, 403] width 1512 height 806
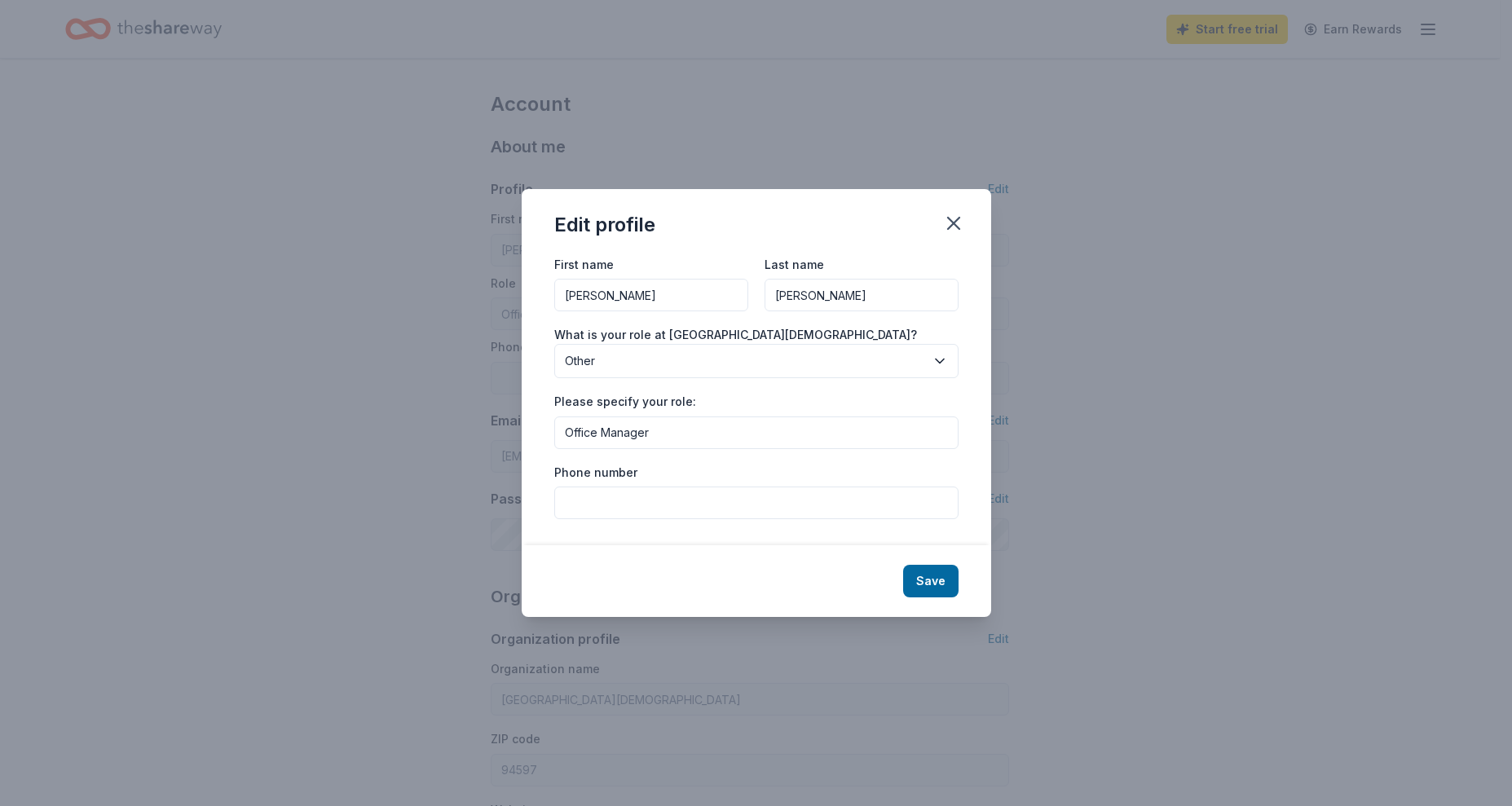
click at [898, 512] on input "Phone number" at bounding box center [756, 503] width 404 height 32
type input "9259351587"
click at [938, 574] on button "Save" at bounding box center [931, 581] width 56 height 32
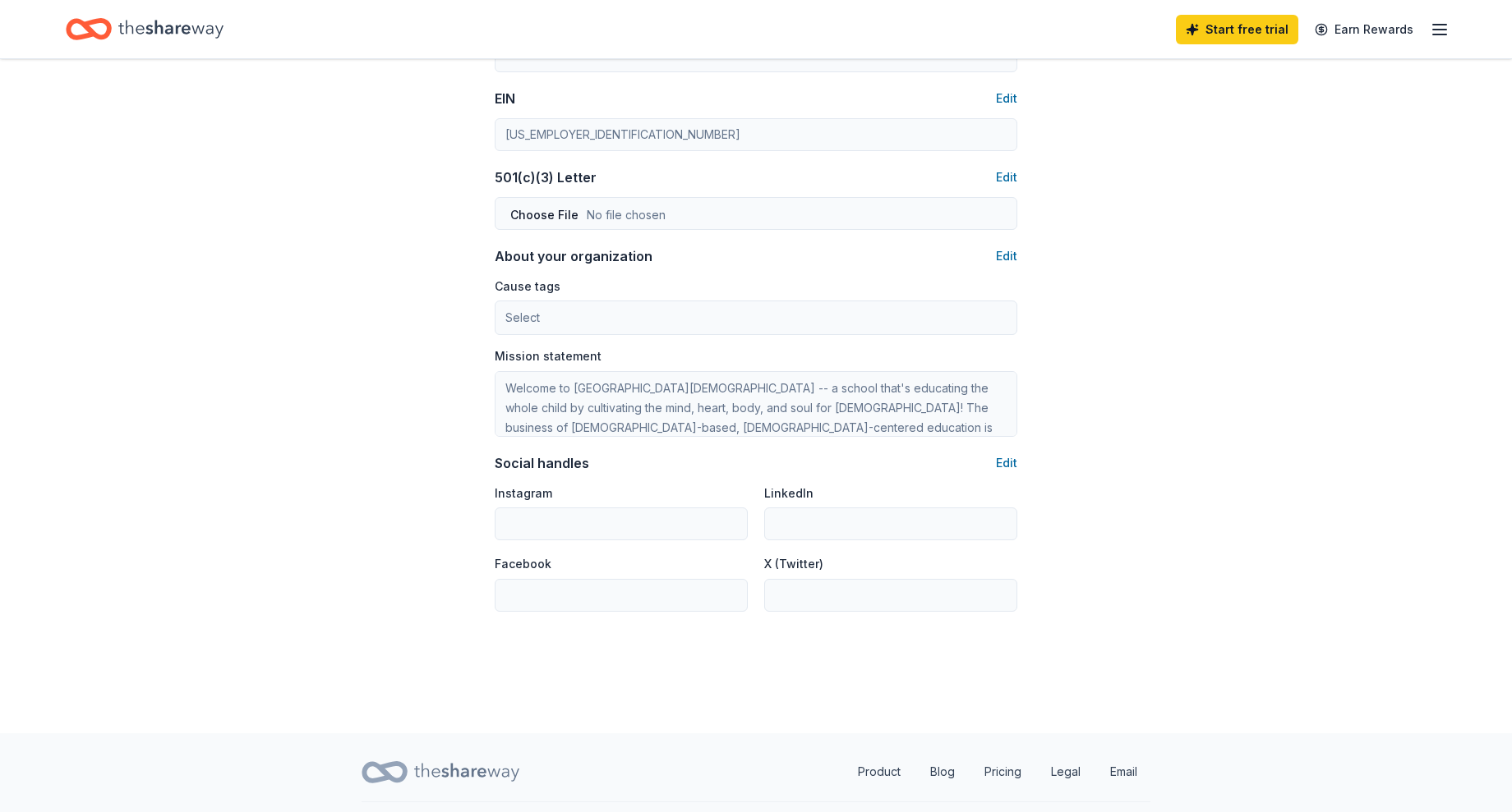
scroll to position [831, 0]
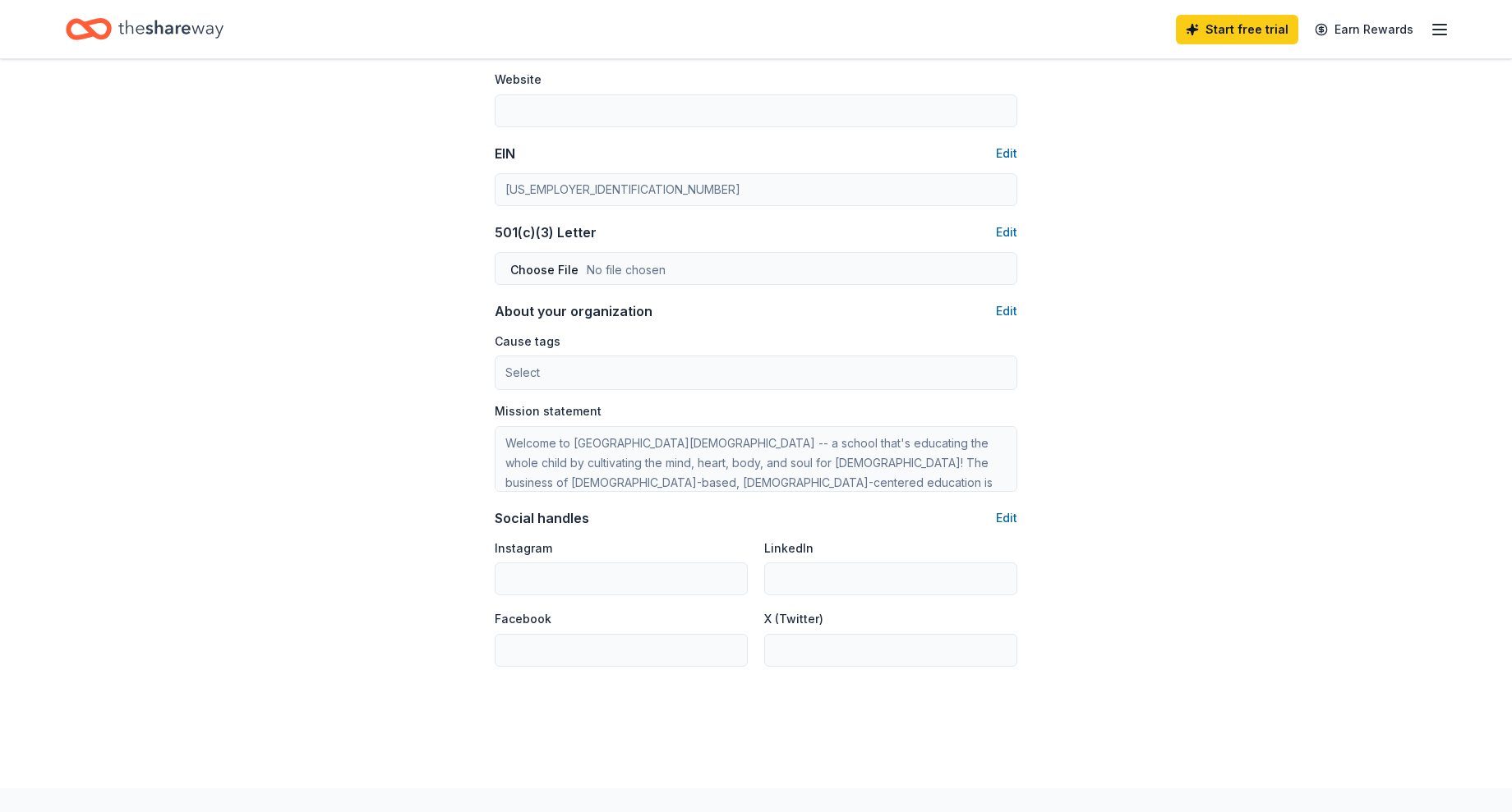
type input "[PERSON_NAME]"
type input "9259351587"
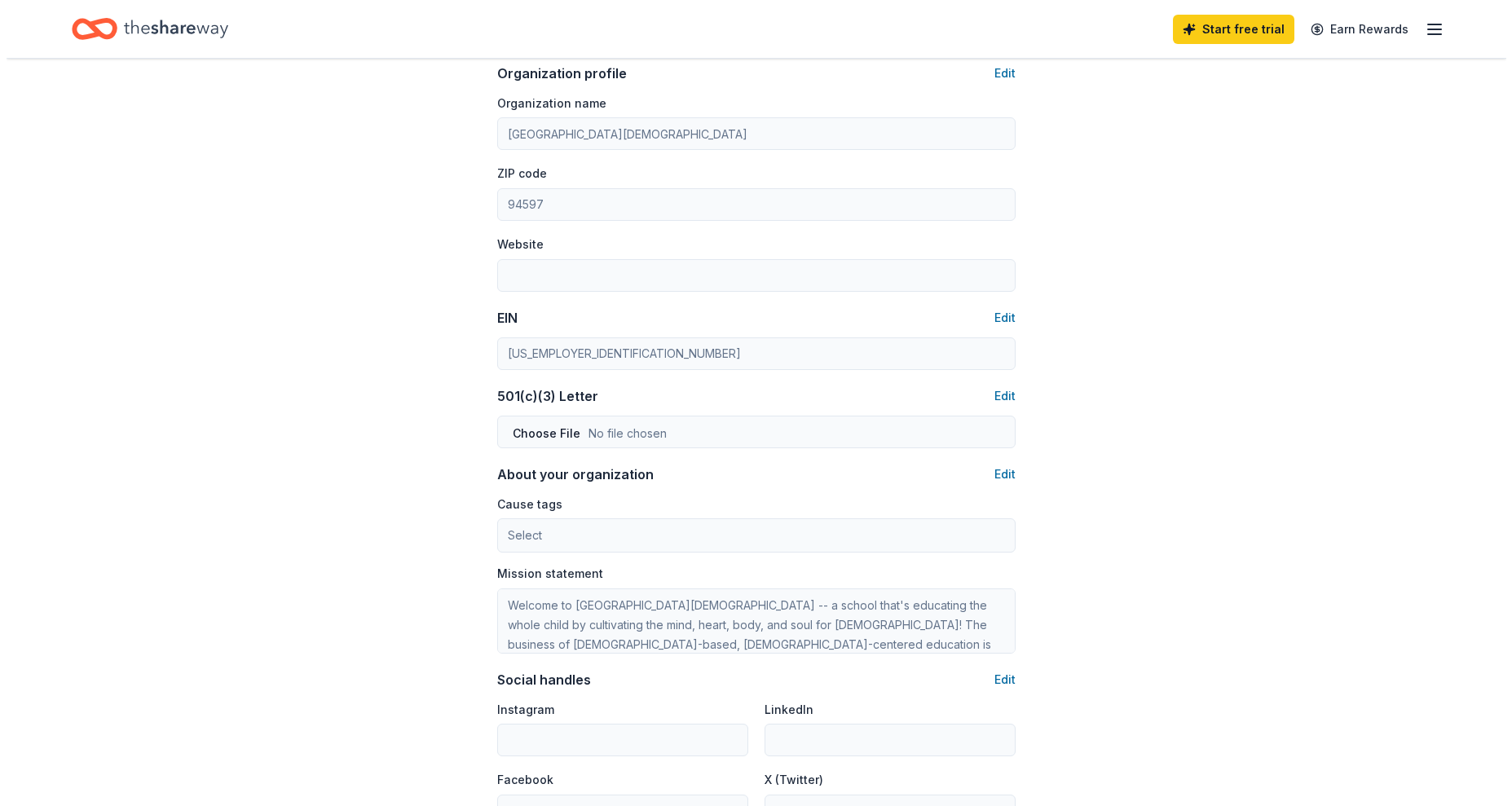
scroll to position [571, 0]
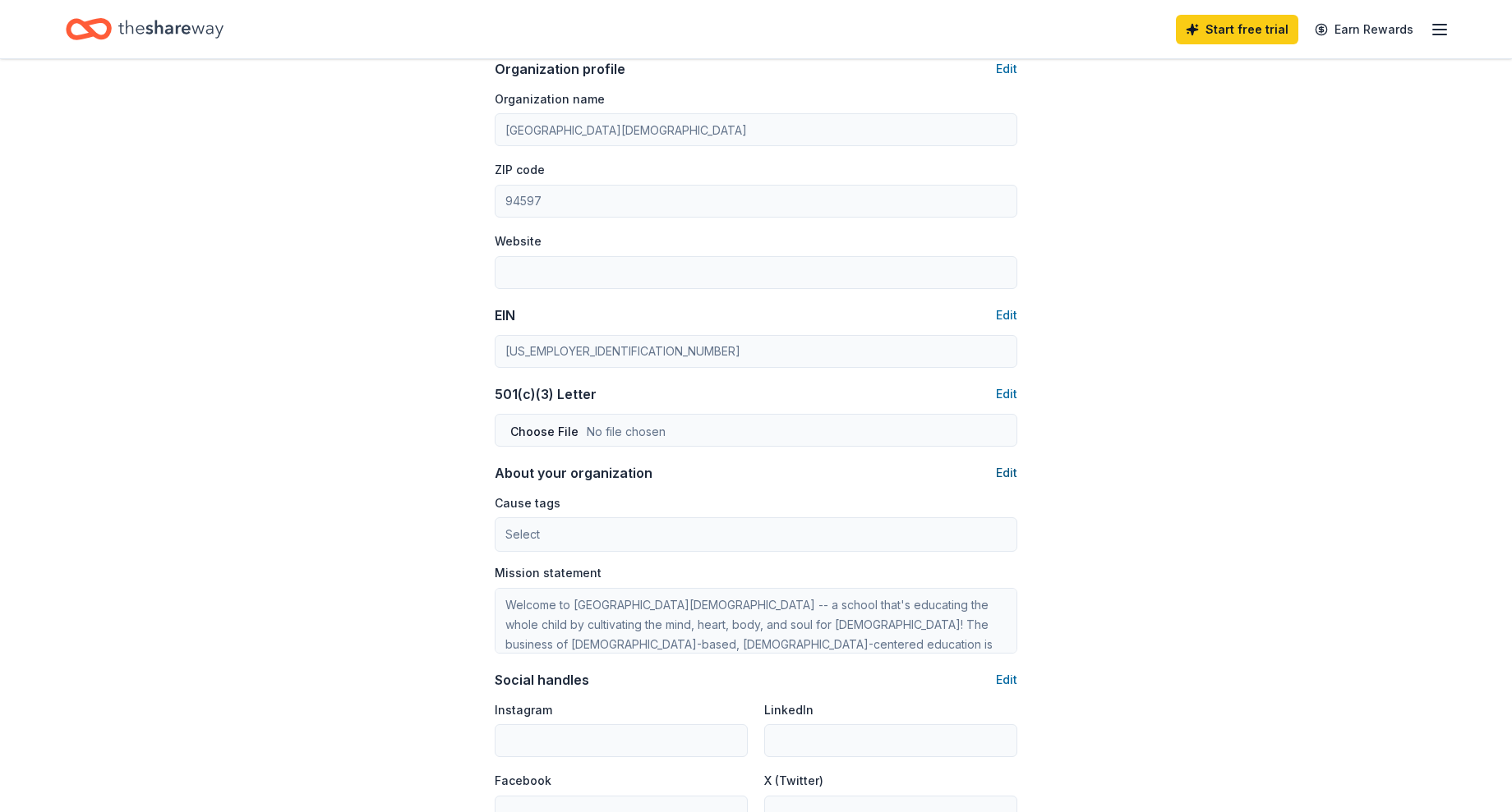
click at [1004, 477] on button "Edit" at bounding box center [1006, 473] width 22 height 20
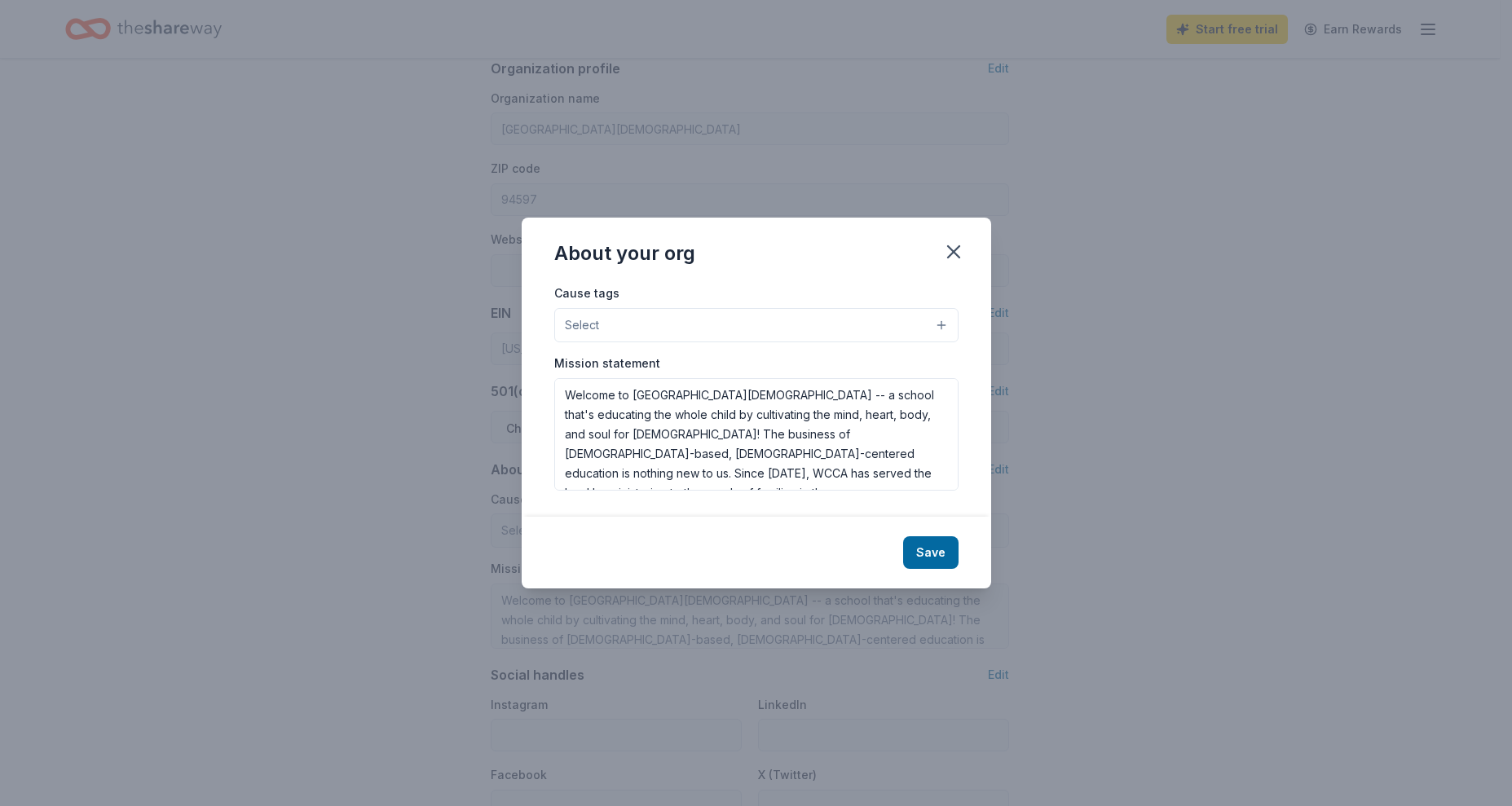
click at [944, 330] on button "Select" at bounding box center [756, 325] width 404 height 34
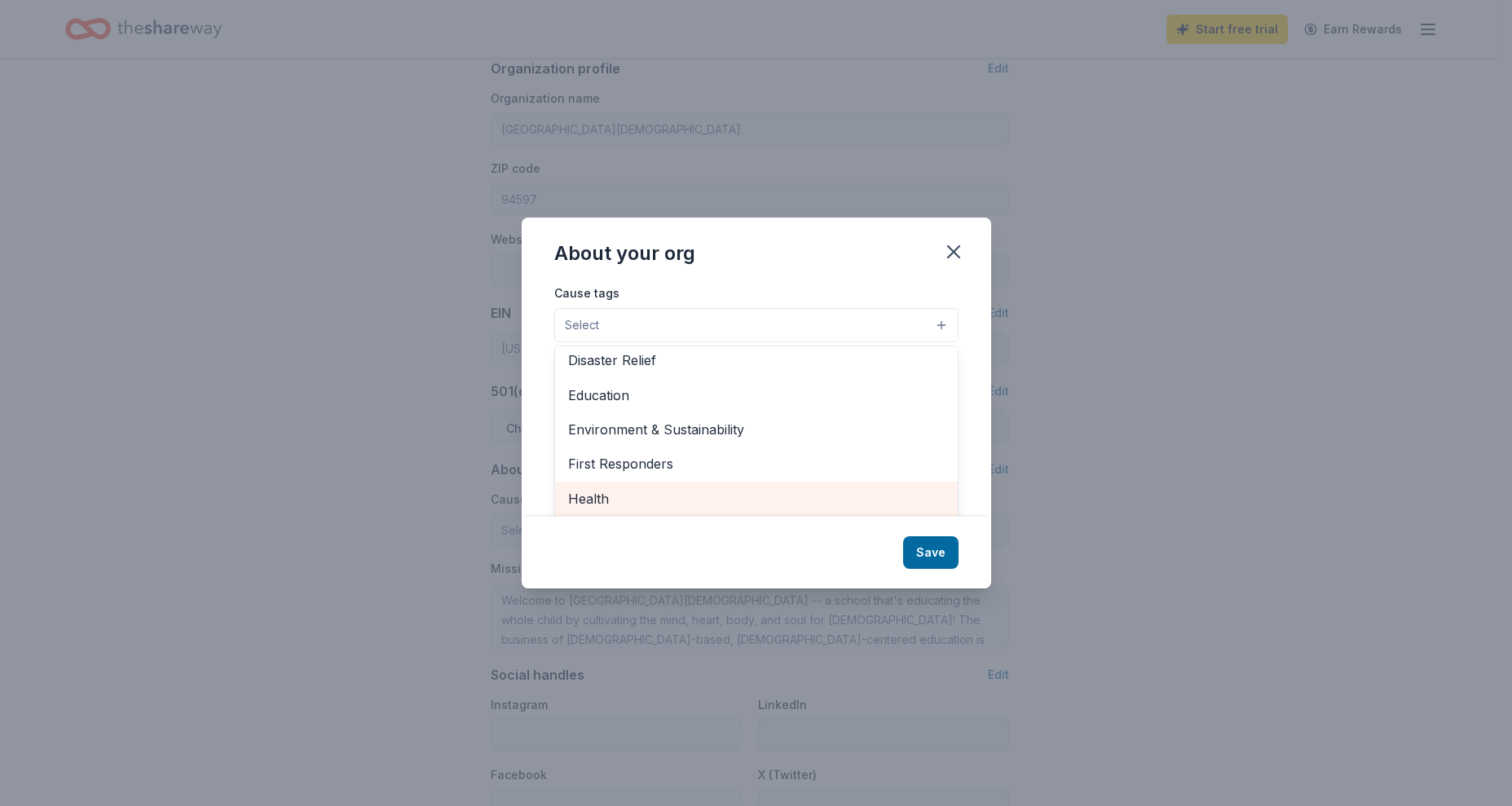
scroll to position [81, 0]
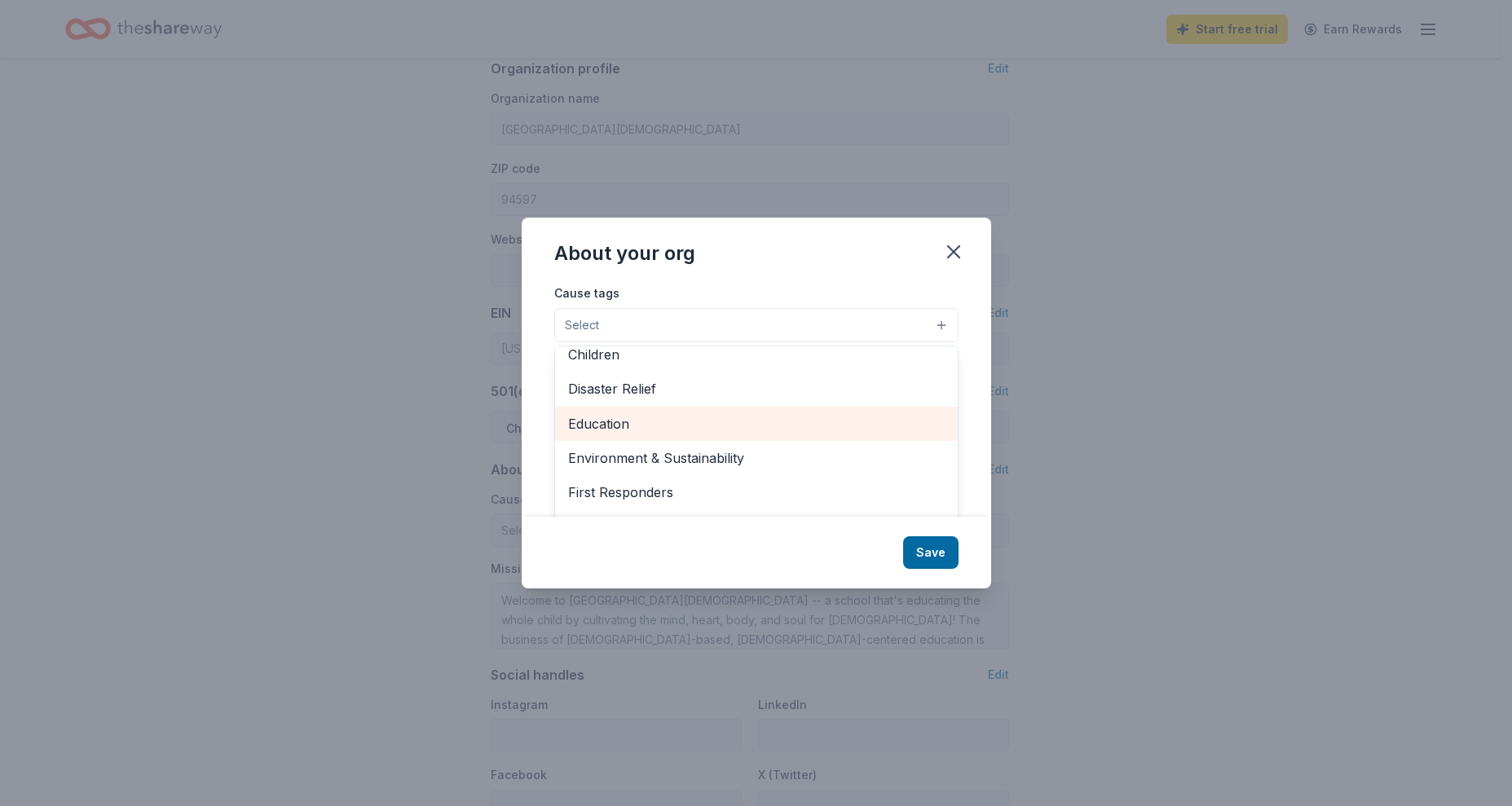
click at [670, 421] on span "Education" at bounding box center [756, 424] width 377 height 21
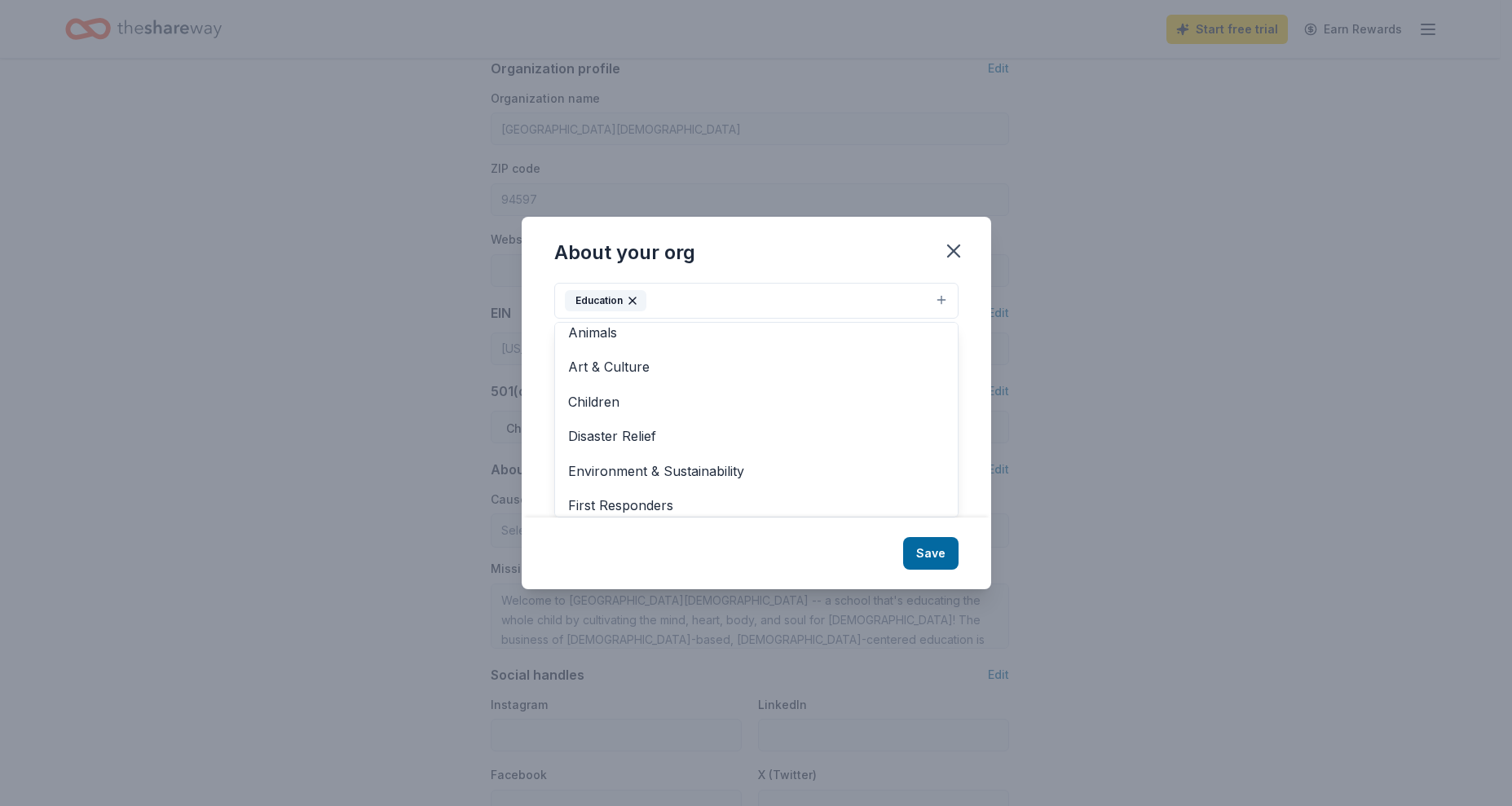
scroll to position [0, 0]
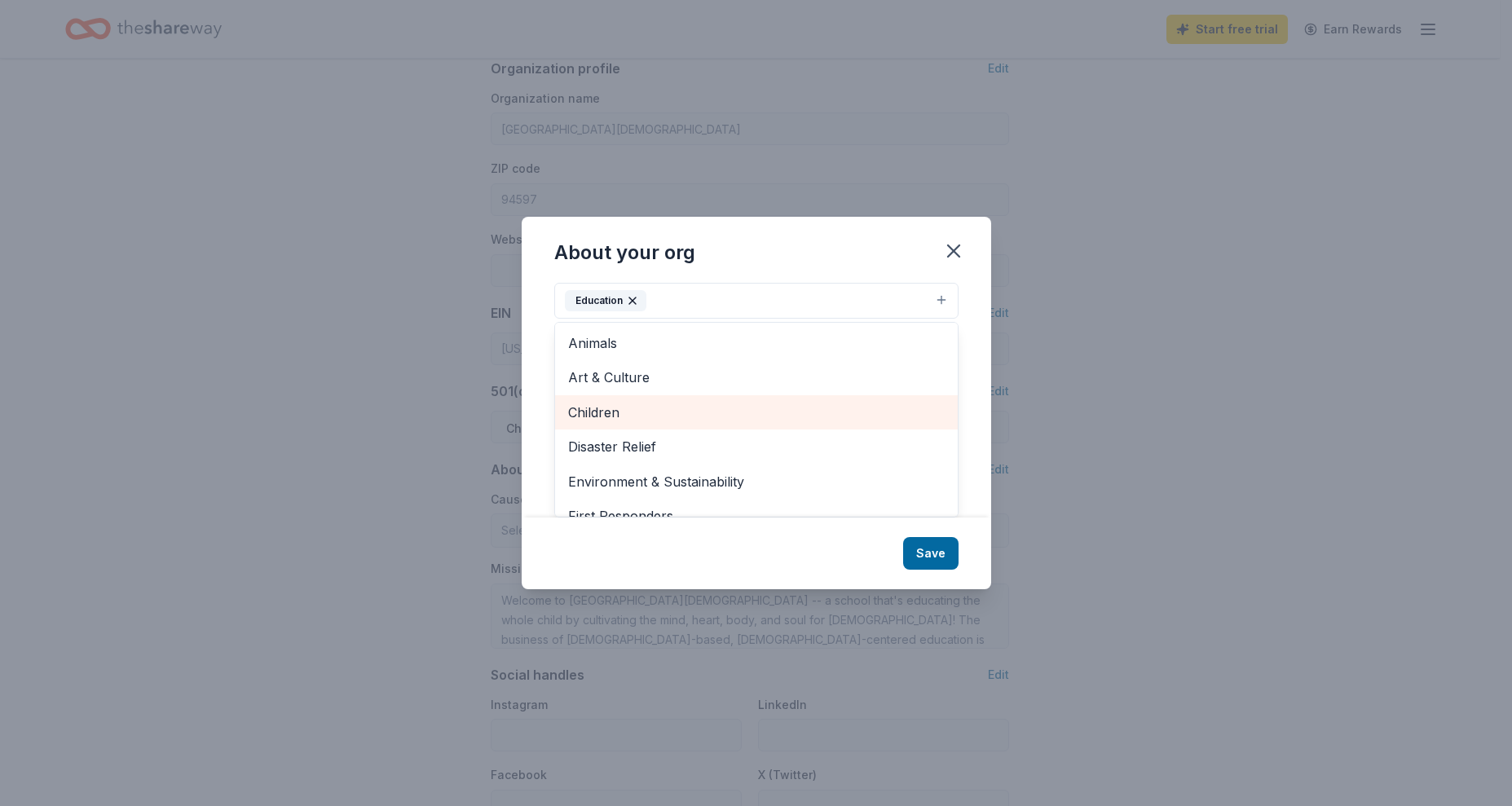
click at [659, 414] on span "Children" at bounding box center [756, 412] width 377 height 21
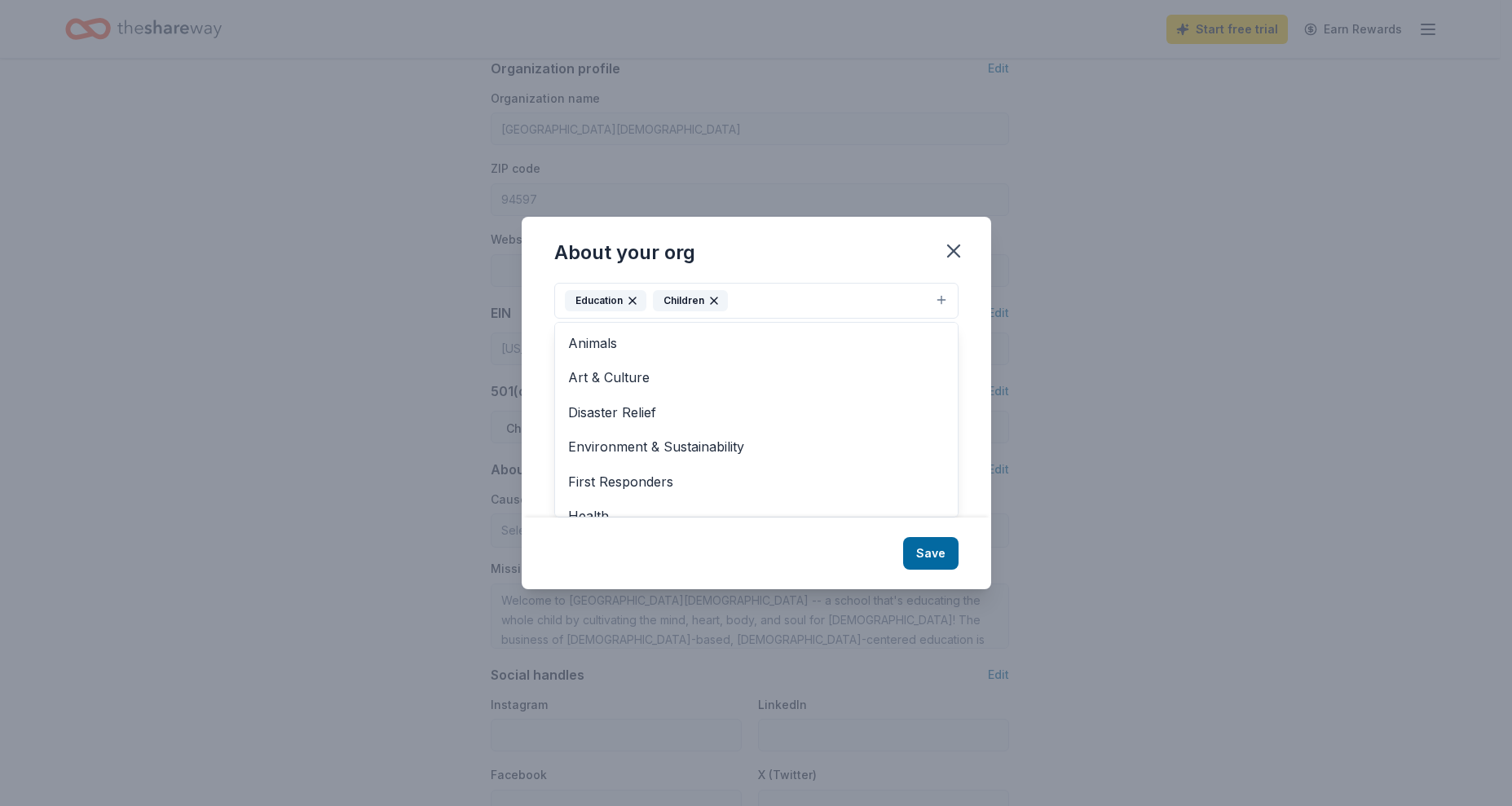
click at [928, 556] on div "About your org Cause tags Education Children Animals Art & Culture Disaster Rel…" at bounding box center [756, 403] width 469 height 372
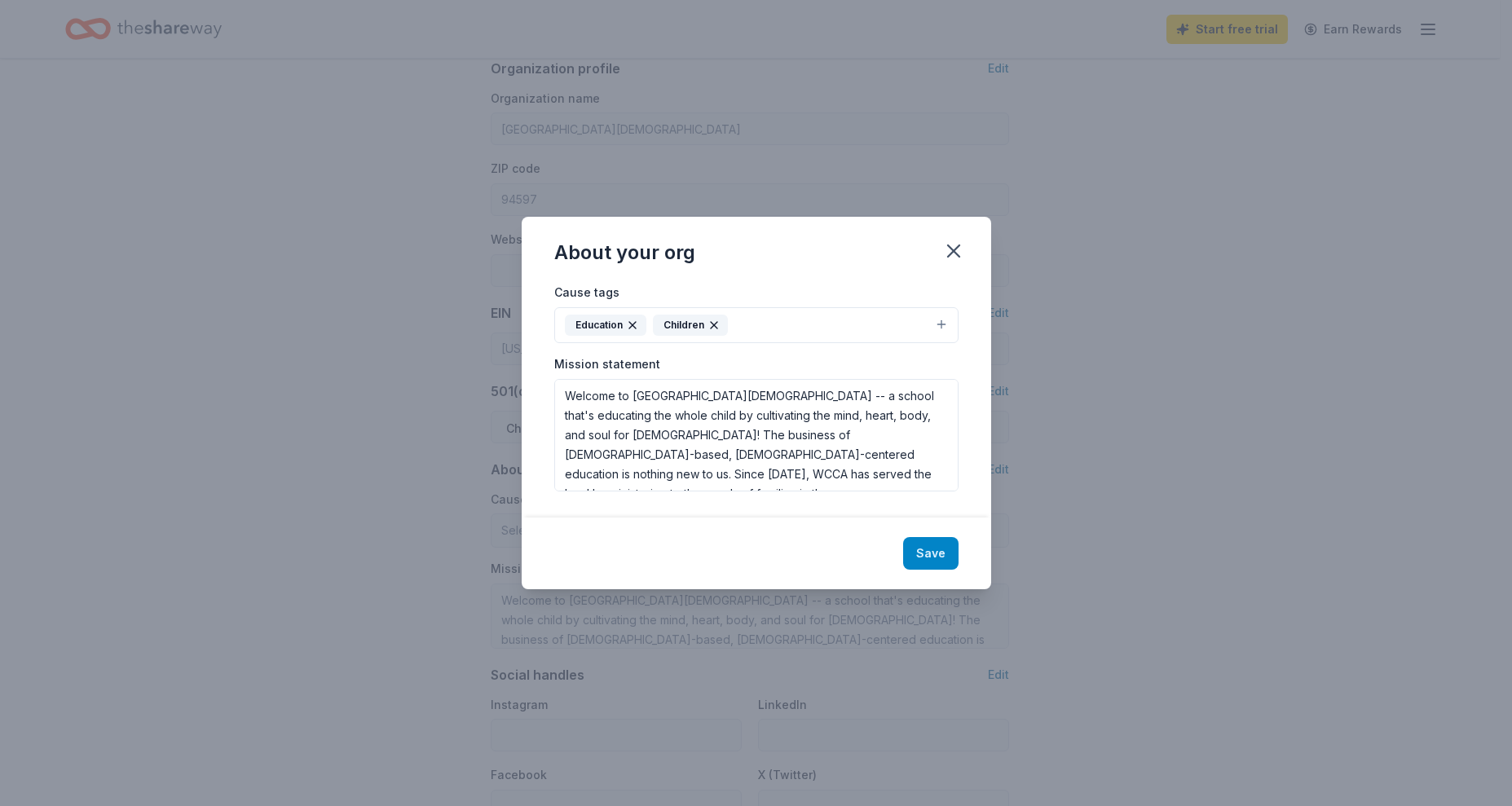
click at [922, 558] on button "Save" at bounding box center [931, 553] width 56 height 32
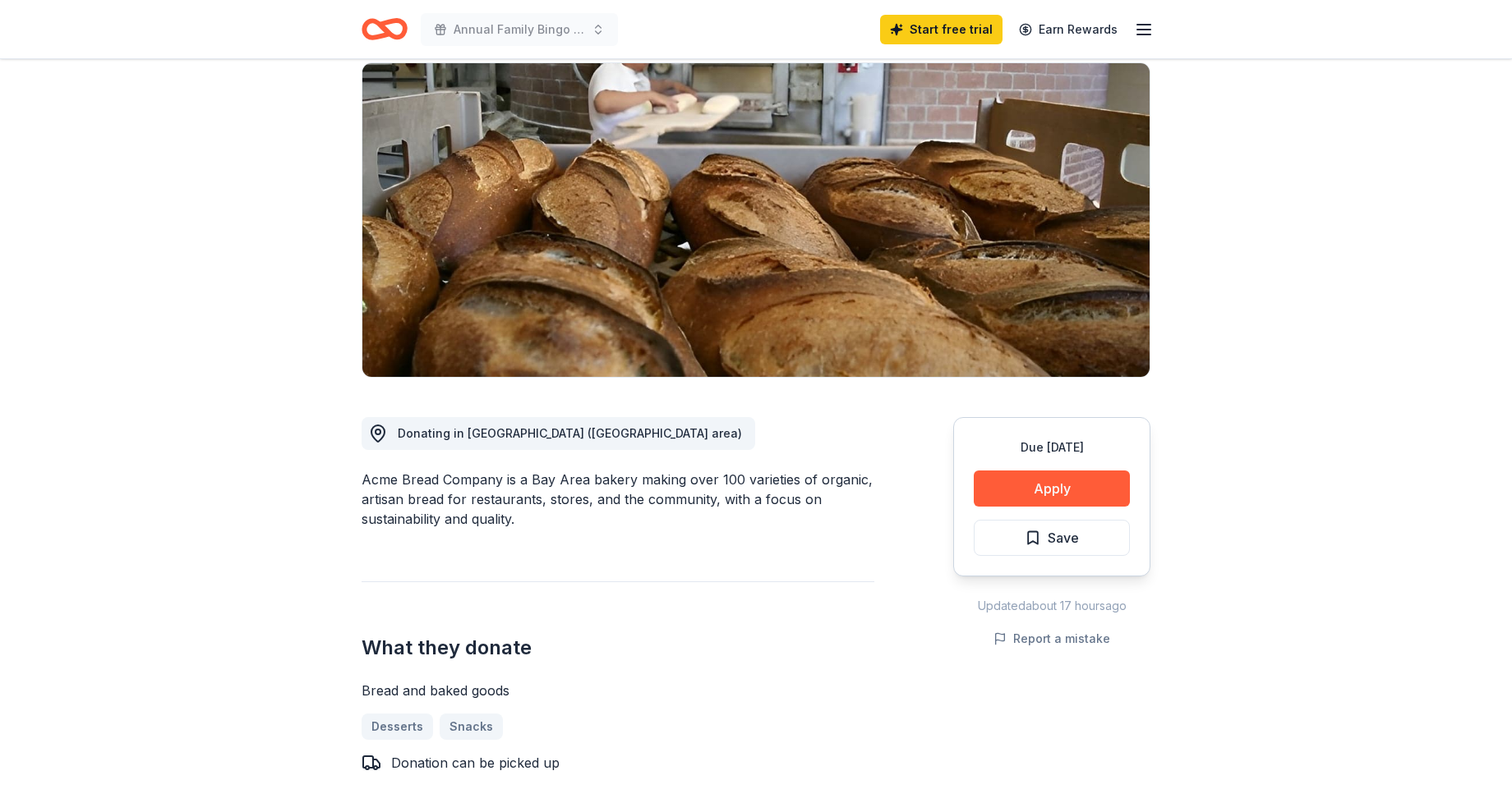
scroll to position [164, 0]
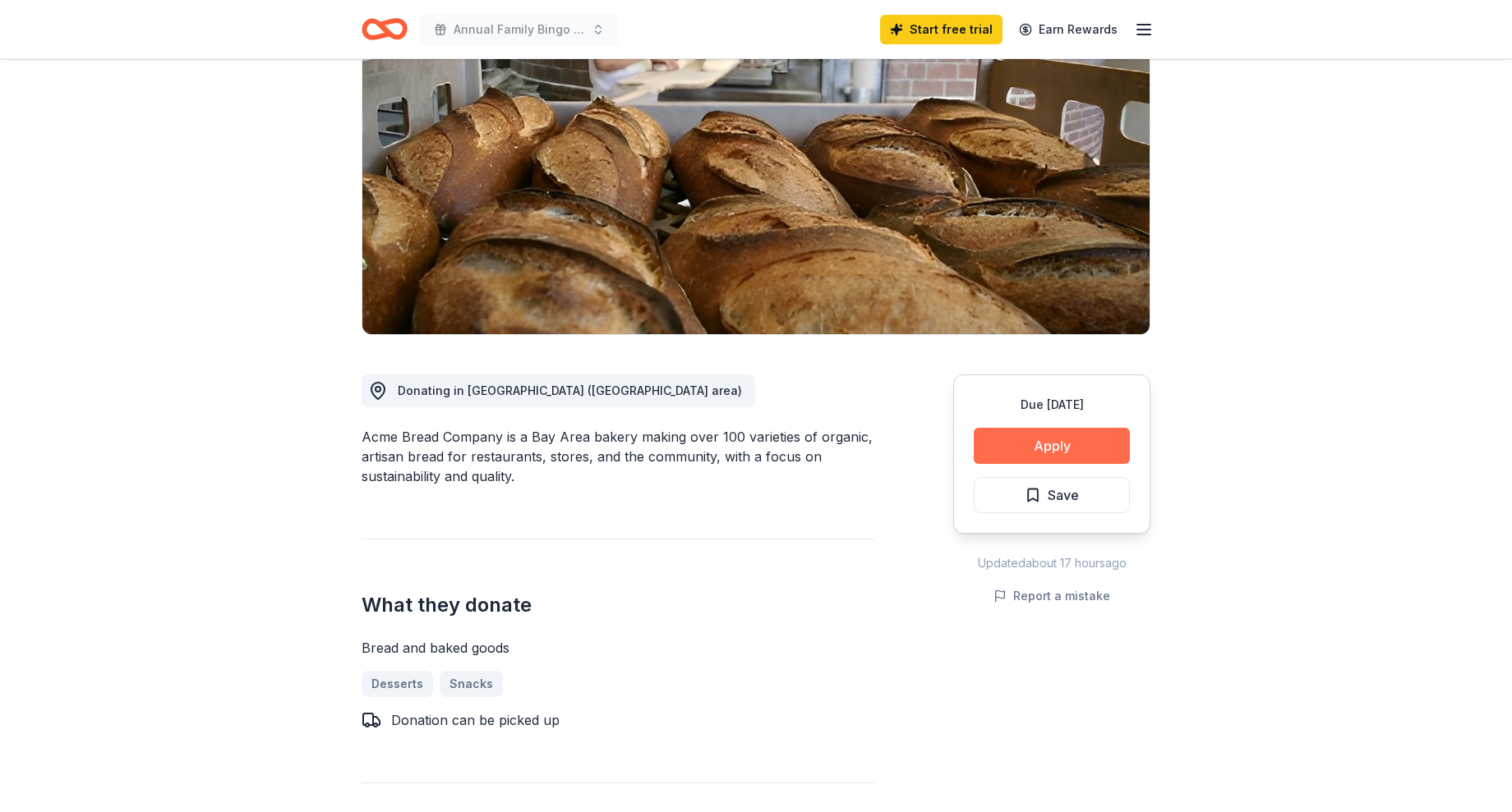
click at [1068, 446] on button "Apply" at bounding box center [1051, 446] width 156 height 36
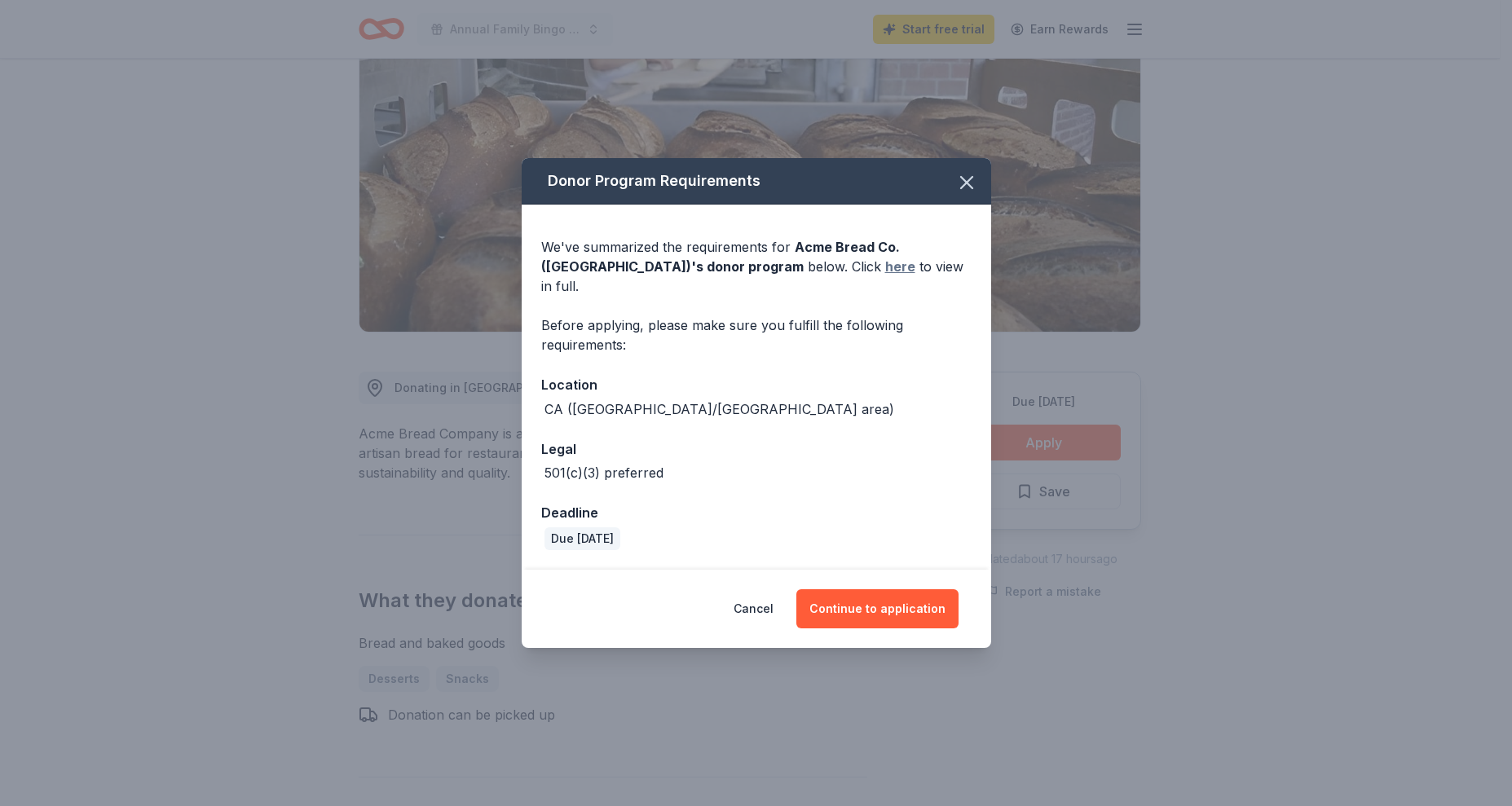
click at [885, 264] on link "here" at bounding box center [900, 266] width 30 height 20
click at [964, 187] on icon "button" at bounding box center [967, 182] width 23 height 23
